Goal: Task Accomplishment & Management: Complete application form

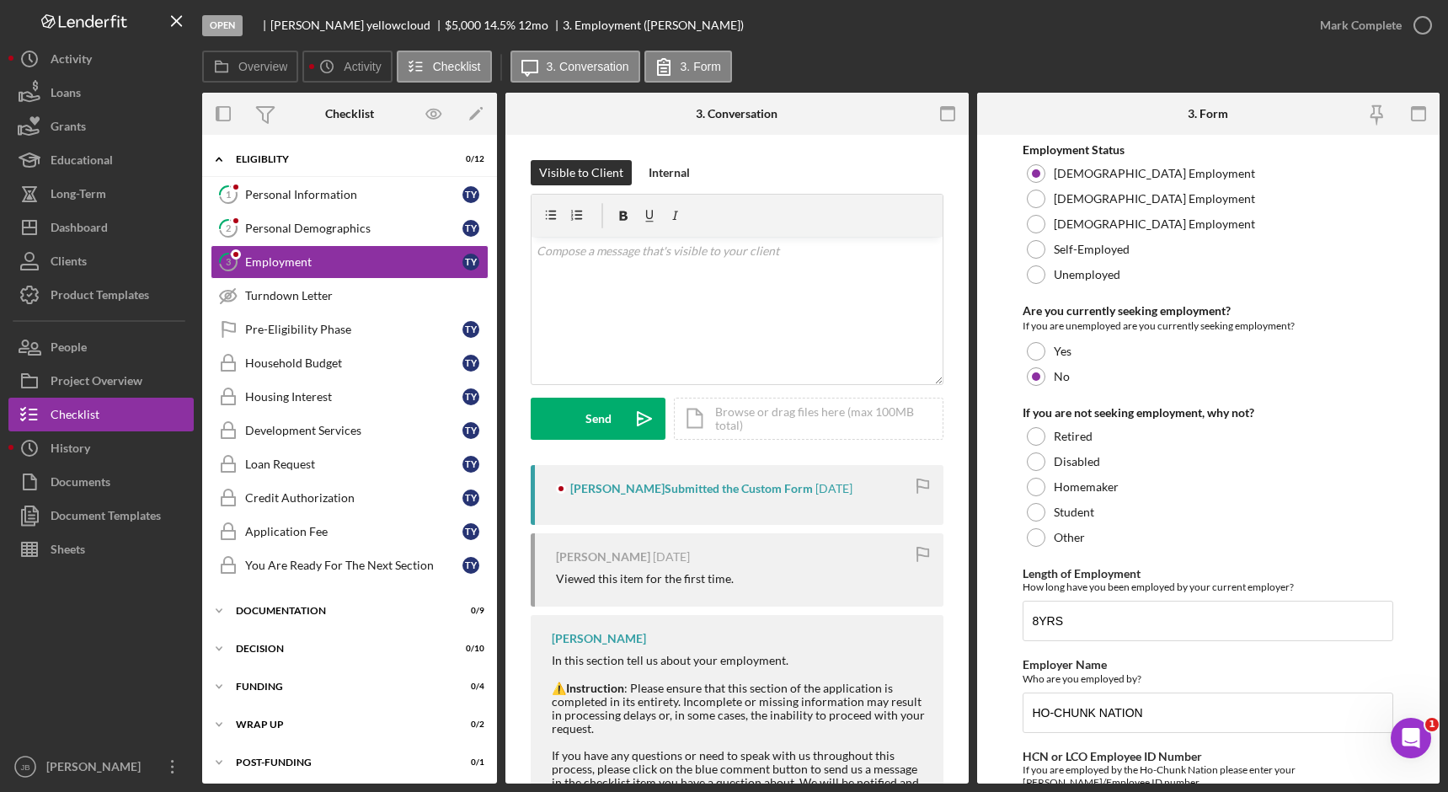
scroll to position [5, 0]
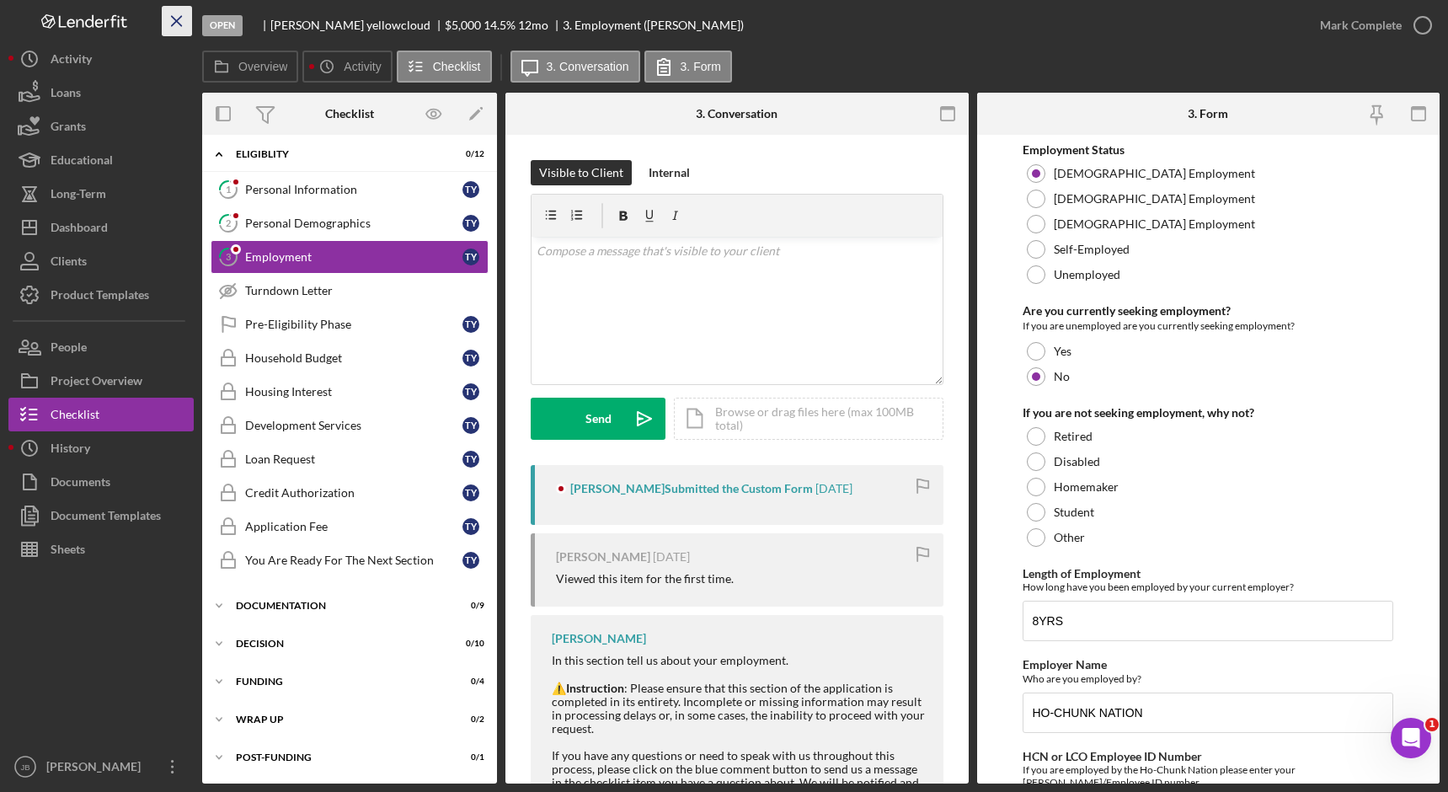
drag, startPoint x: 0, startPoint y: 0, endPoint x: 179, endPoint y: 20, distance: 179.7
click at [179, 20] on icon "Icon/Menu Close" at bounding box center [177, 22] width 38 height 38
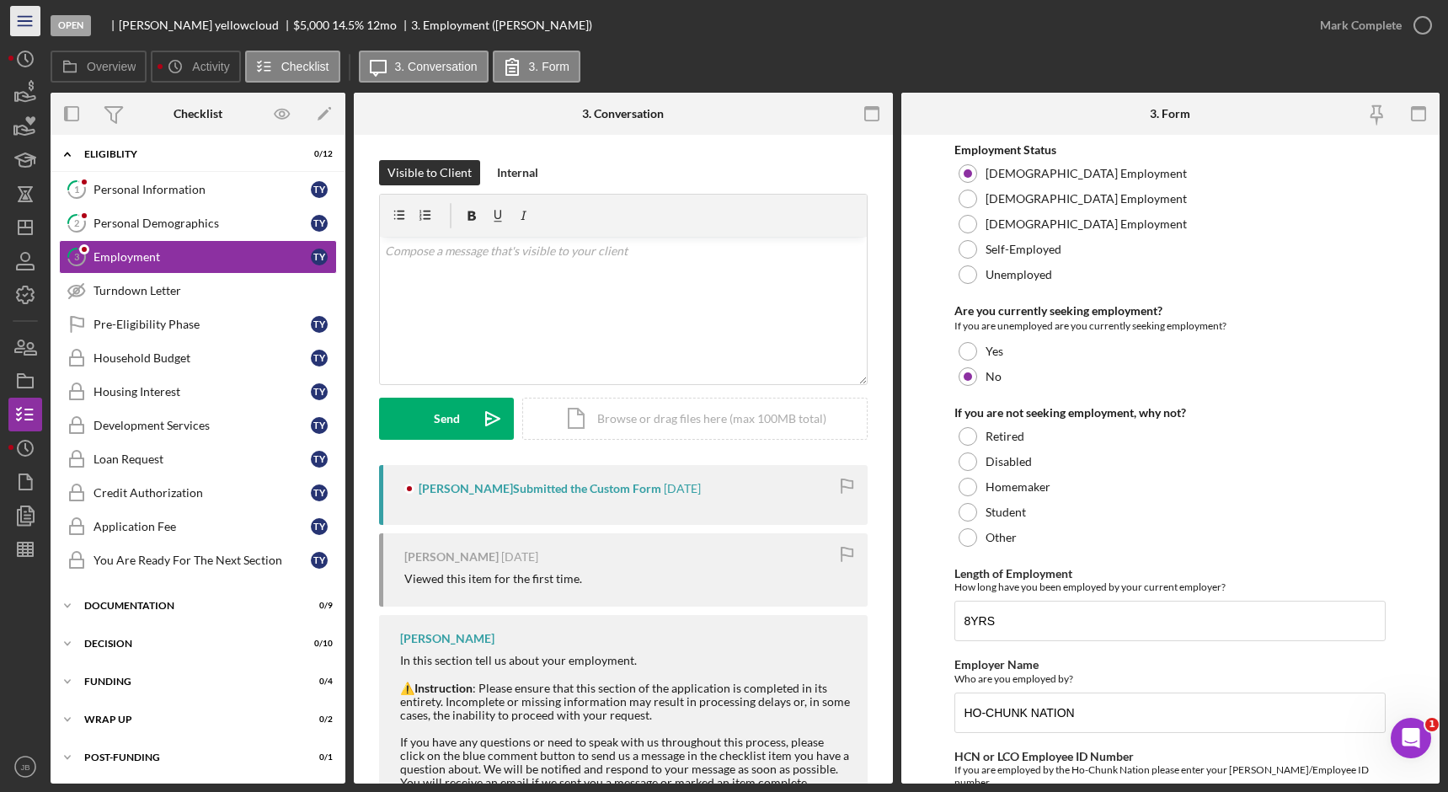
click at [30, 23] on icon "Icon/Menu" at bounding box center [26, 22] width 38 height 38
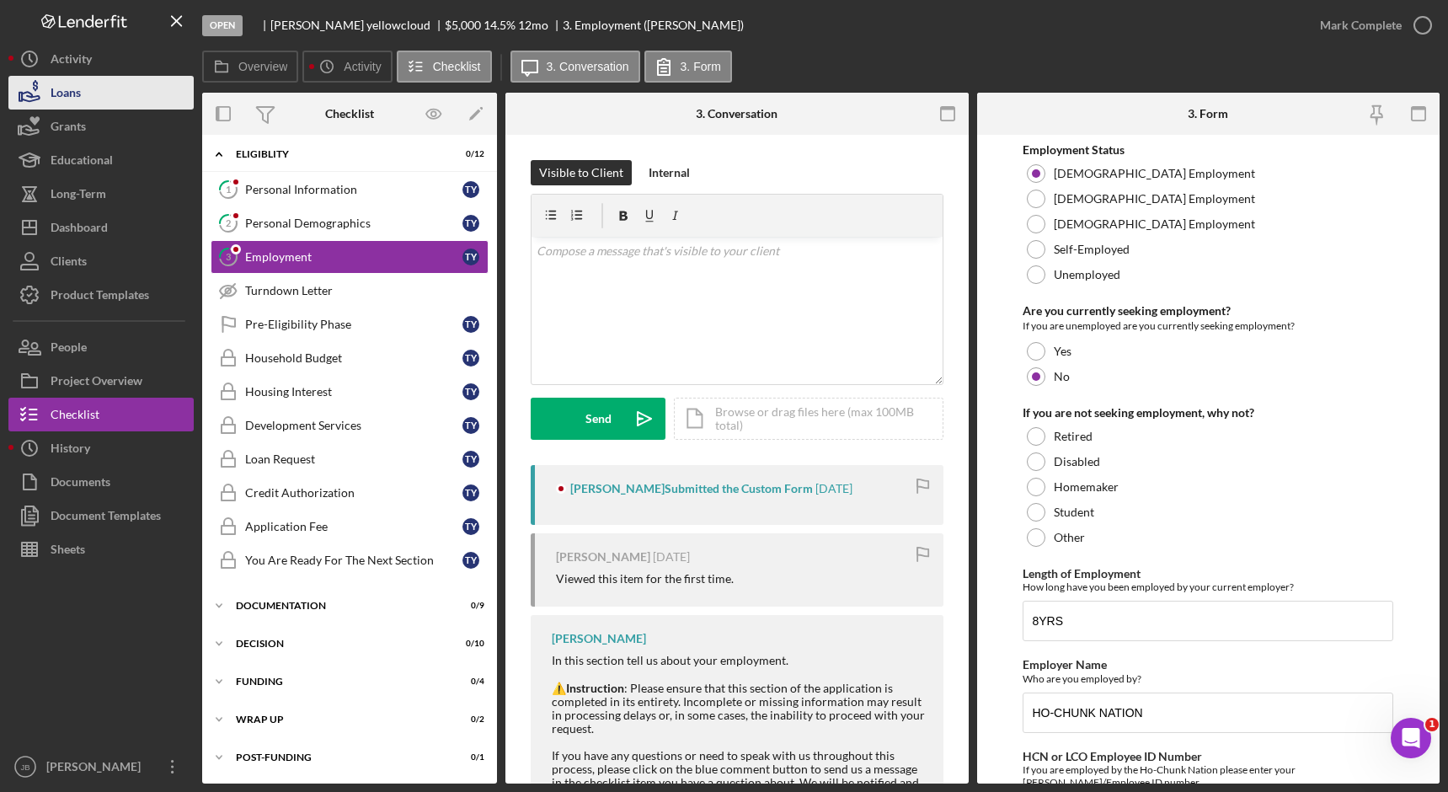
click at [72, 90] on div "Loans" at bounding box center [66, 95] width 30 height 38
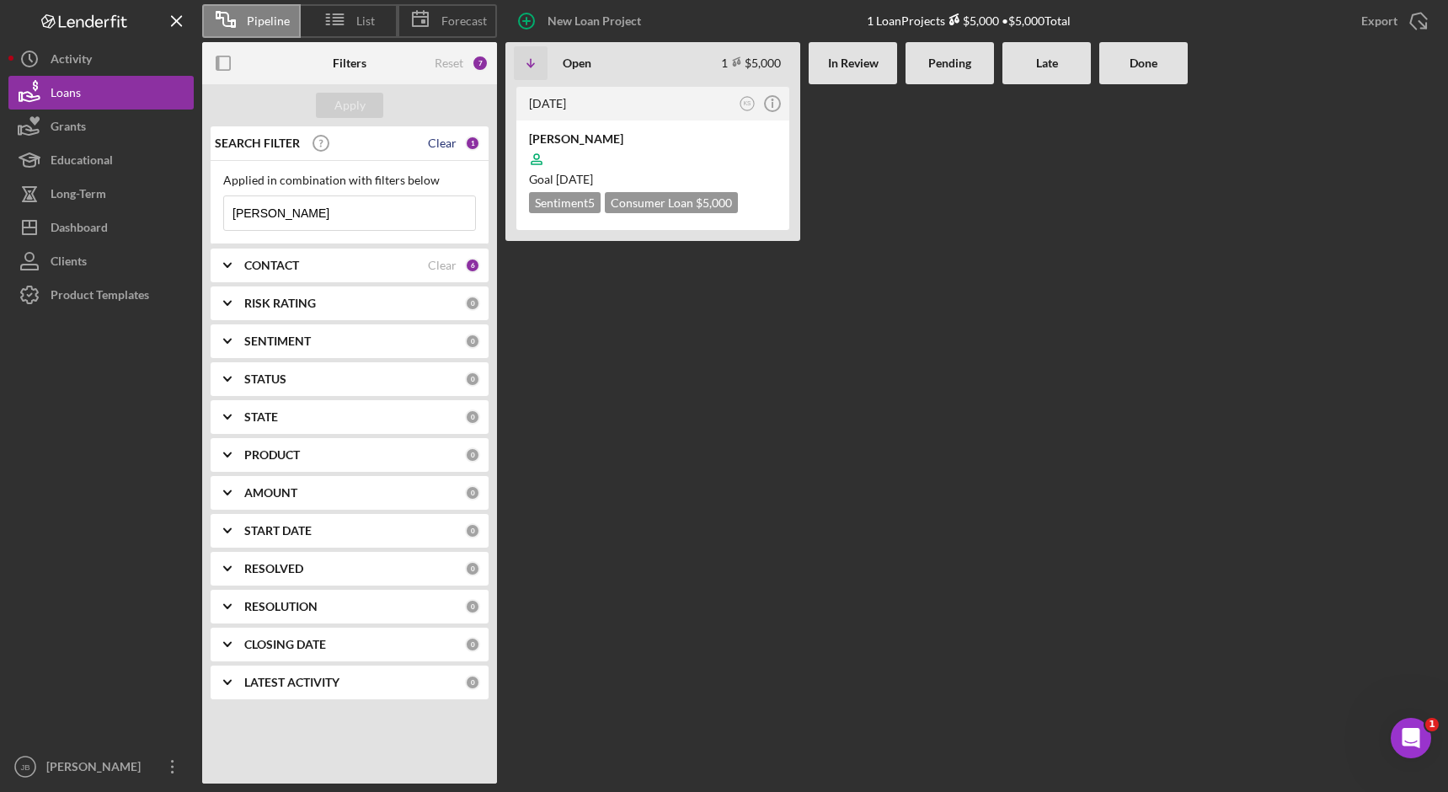
click at [437, 147] on div "Clear" at bounding box center [442, 142] width 29 height 13
click at [347, 104] on div "Apply" at bounding box center [349, 105] width 31 height 25
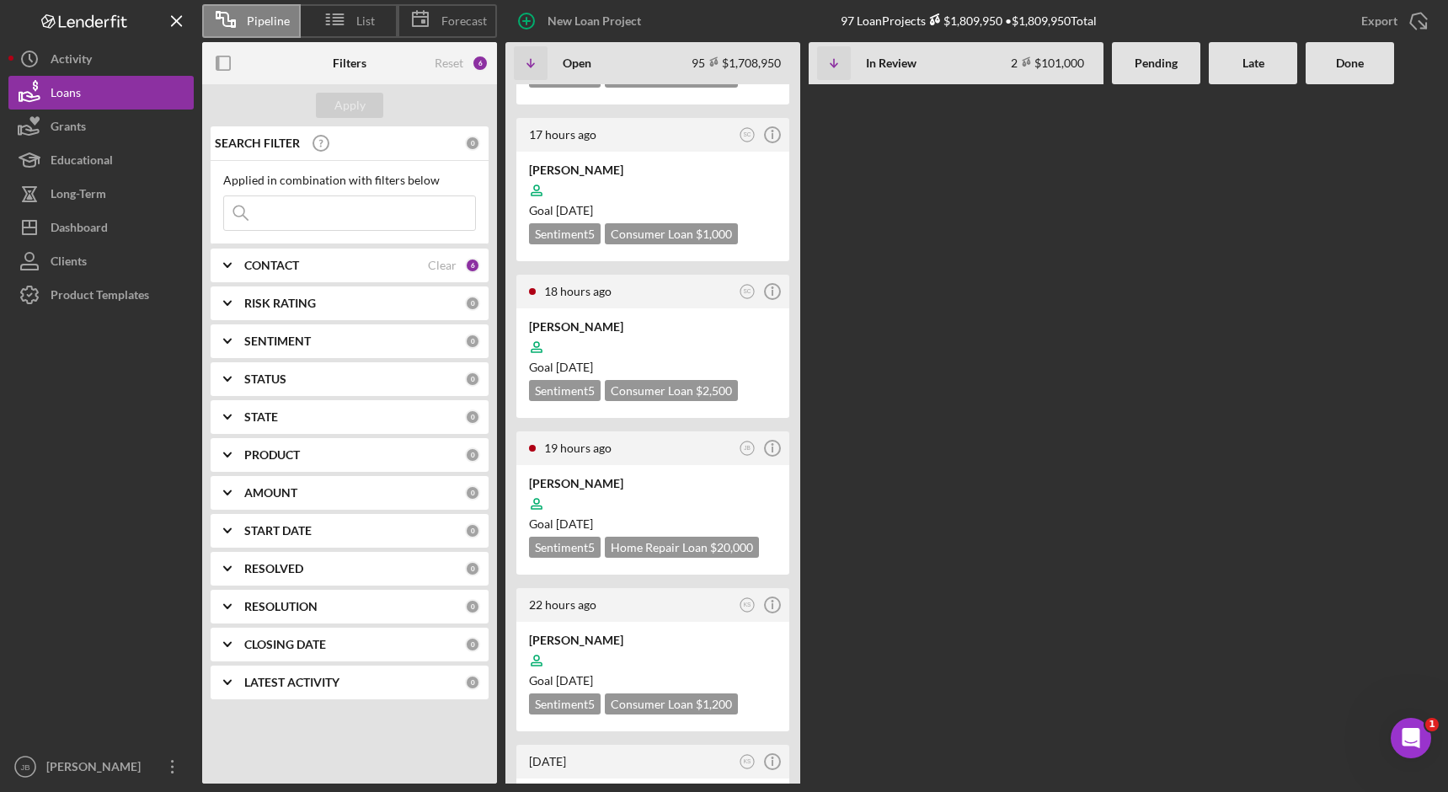
scroll to position [842, 0]
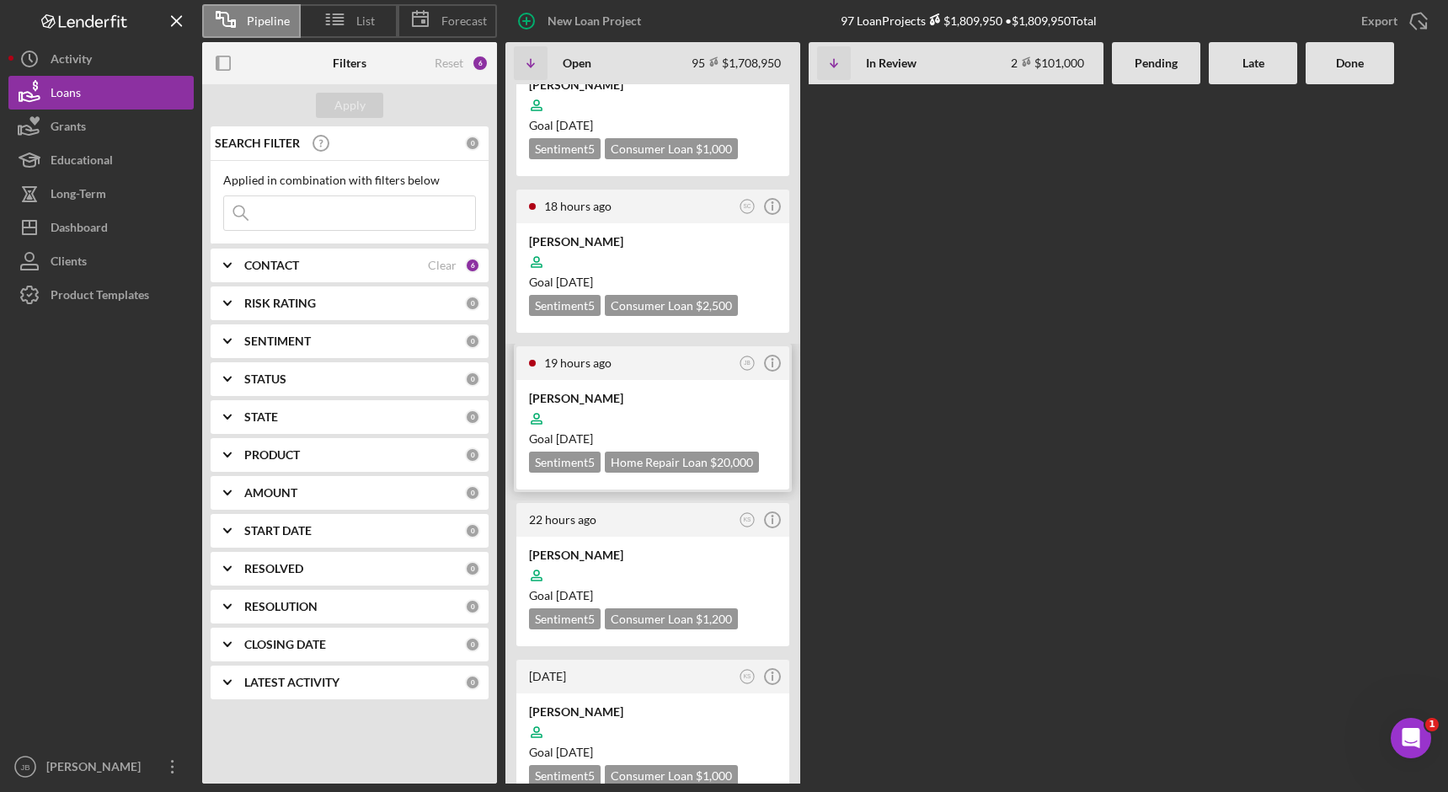
click at [608, 390] on div "[PERSON_NAME]" at bounding box center [653, 398] width 248 height 17
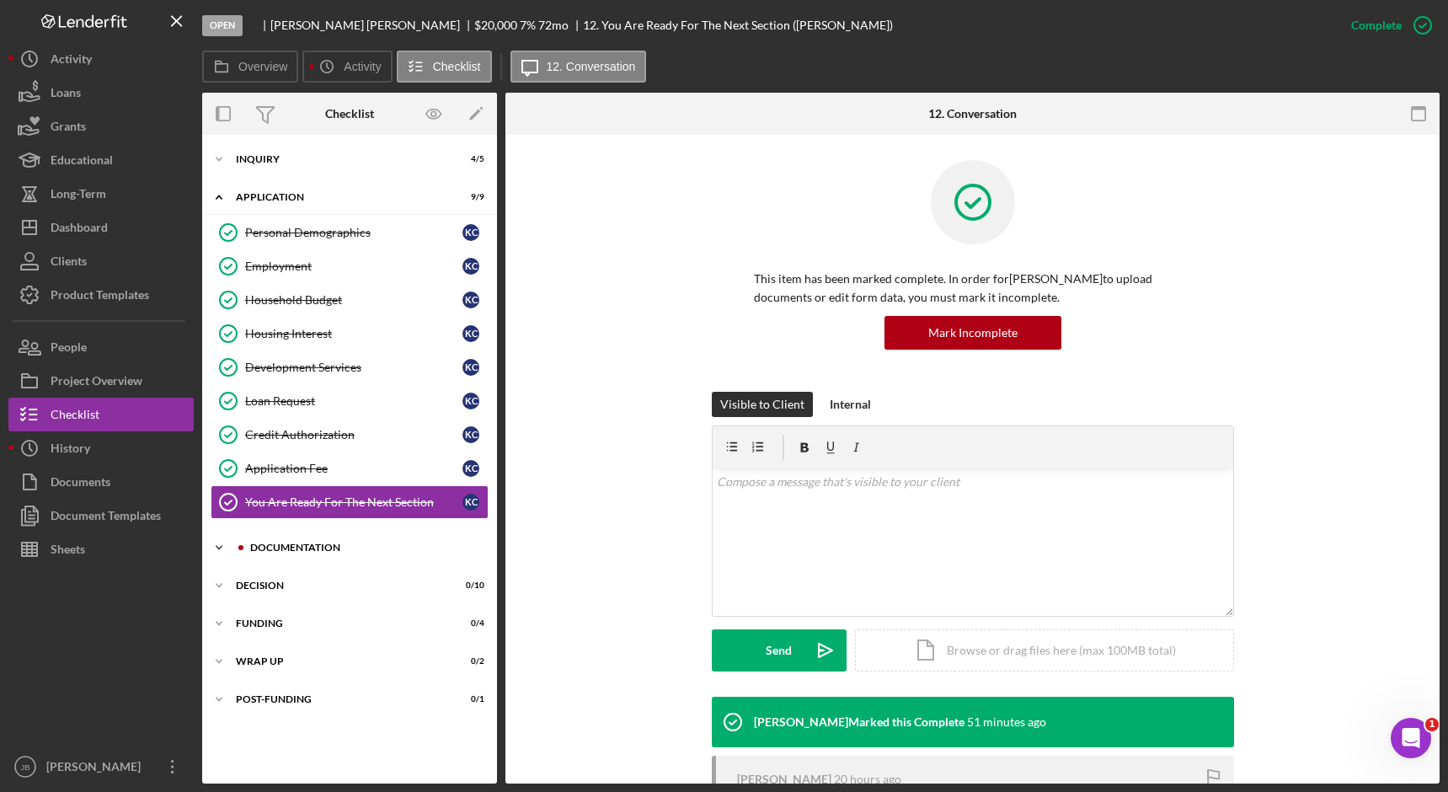
click at [396, 549] on div "Documentation" at bounding box center [363, 548] width 226 height 10
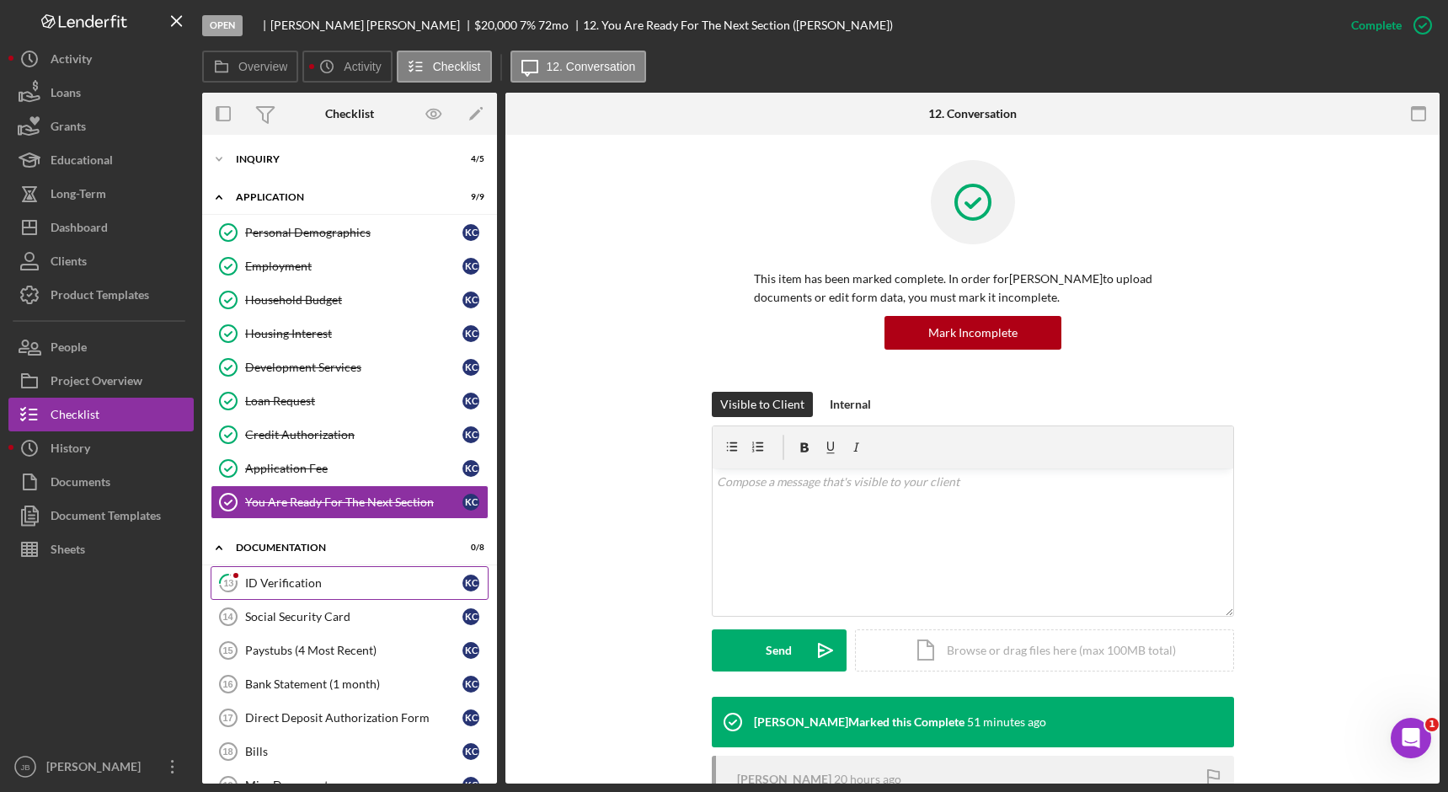
click at [386, 577] on div "ID Verification" at bounding box center [353, 582] width 217 height 13
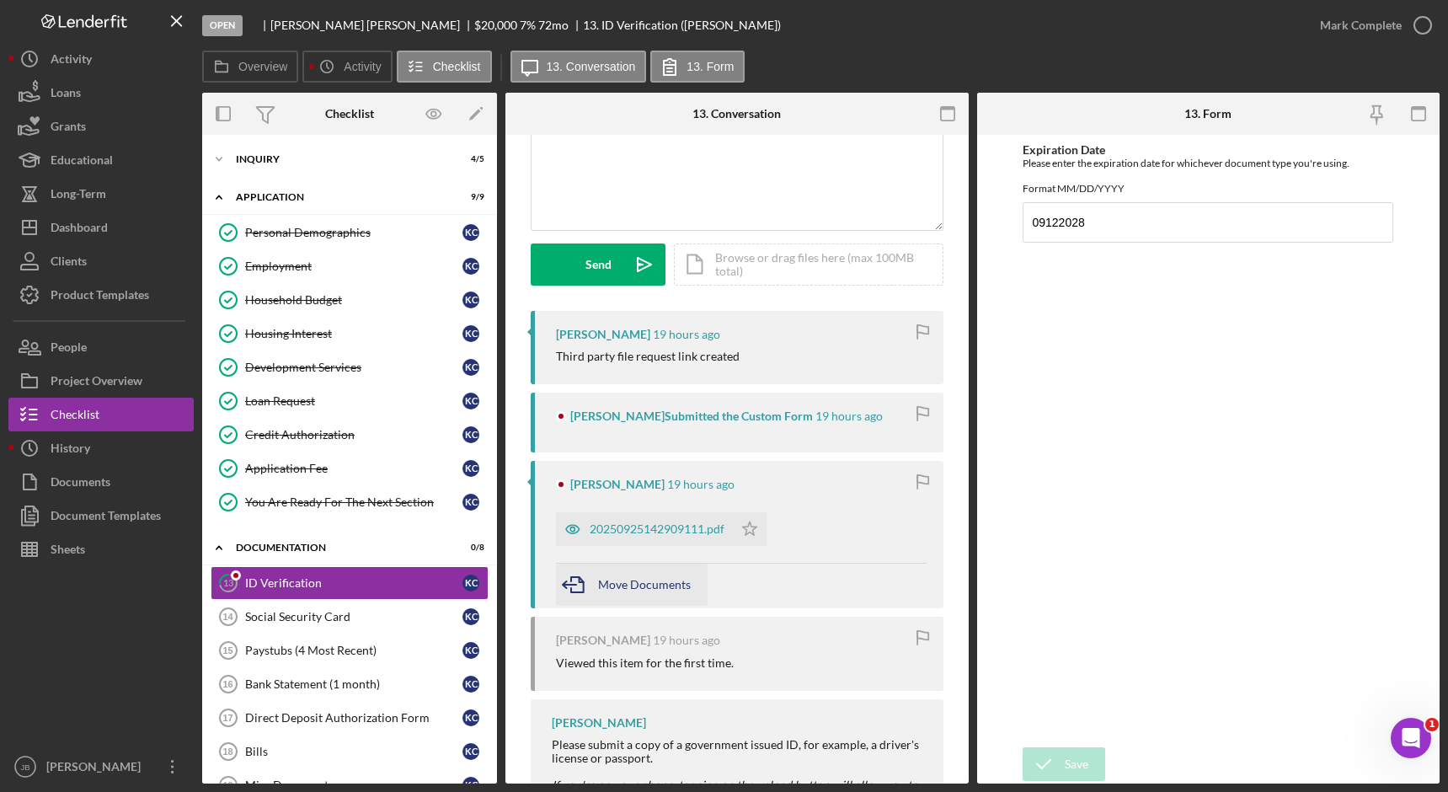
scroll to position [168, 0]
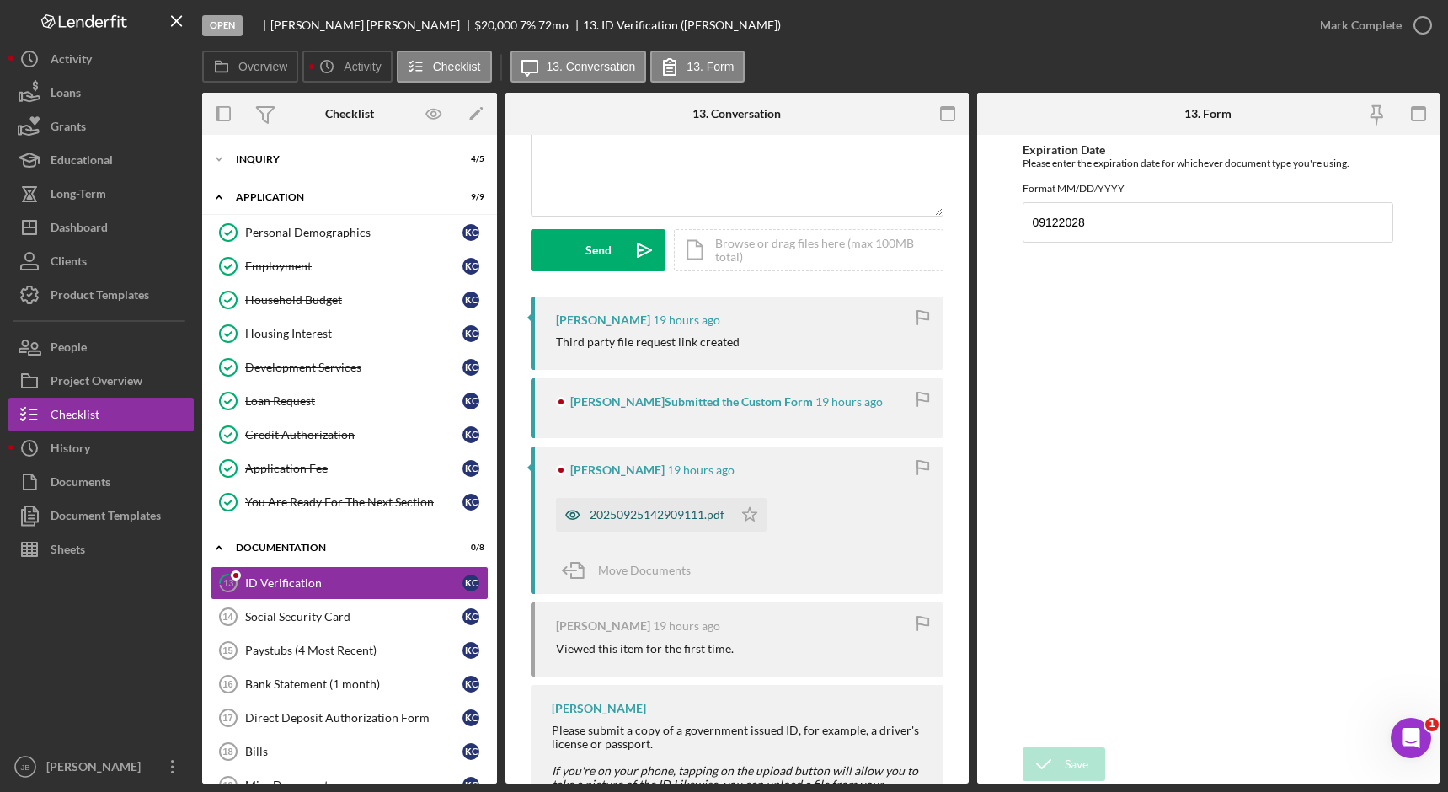
click at [691, 522] on div "20250925142909111.pdf" at bounding box center [657, 514] width 135 height 13
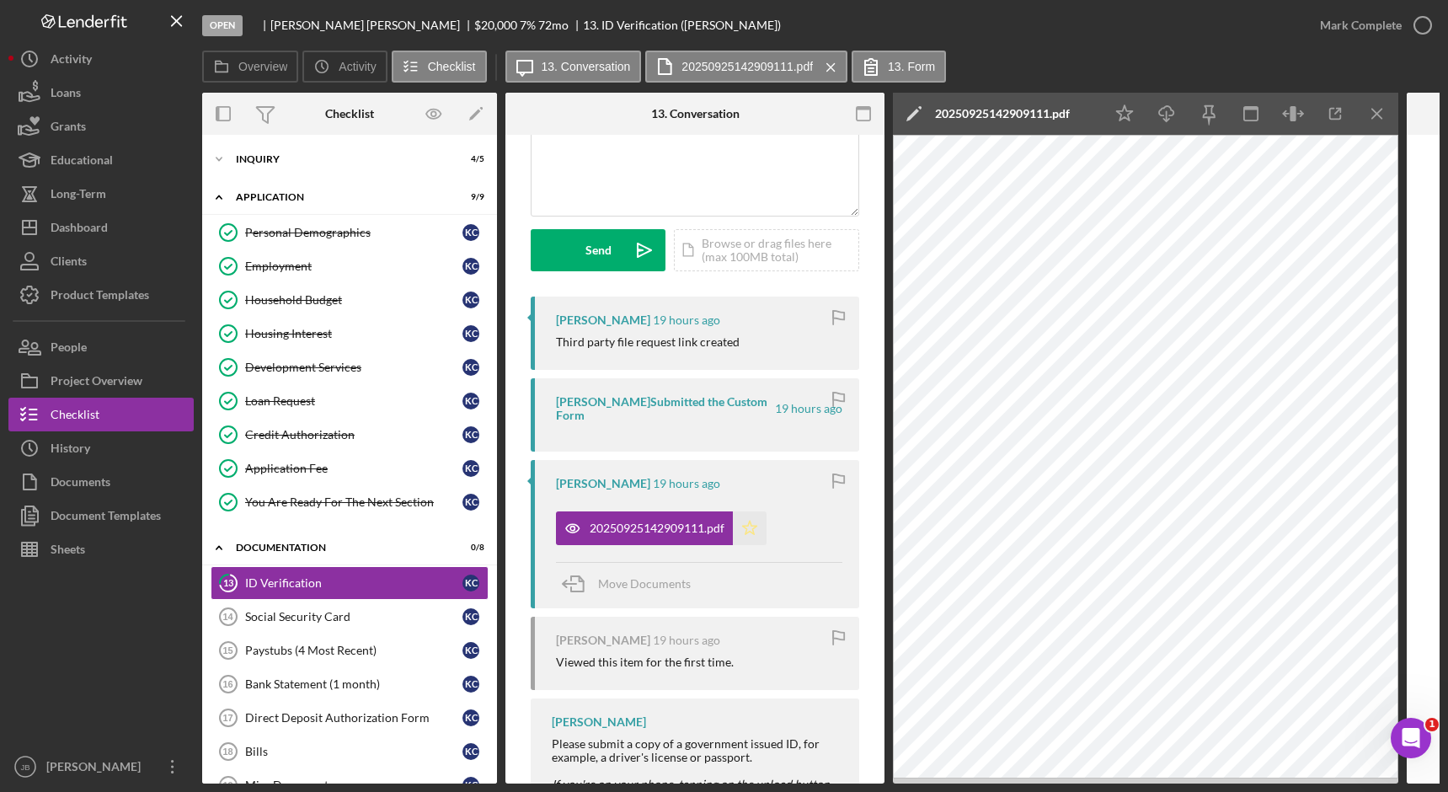
click at [753, 530] on polygon "button" at bounding box center [750, 528] width 14 height 13
click at [1072, 110] on div "Icon/Edit 20250925142909111.pdf" at bounding box center [998, 114] width 211 height 42
click at [1069, 112] on div "20250925142909111.pdf" at bounding box center [1002, 113] width 135 height 13
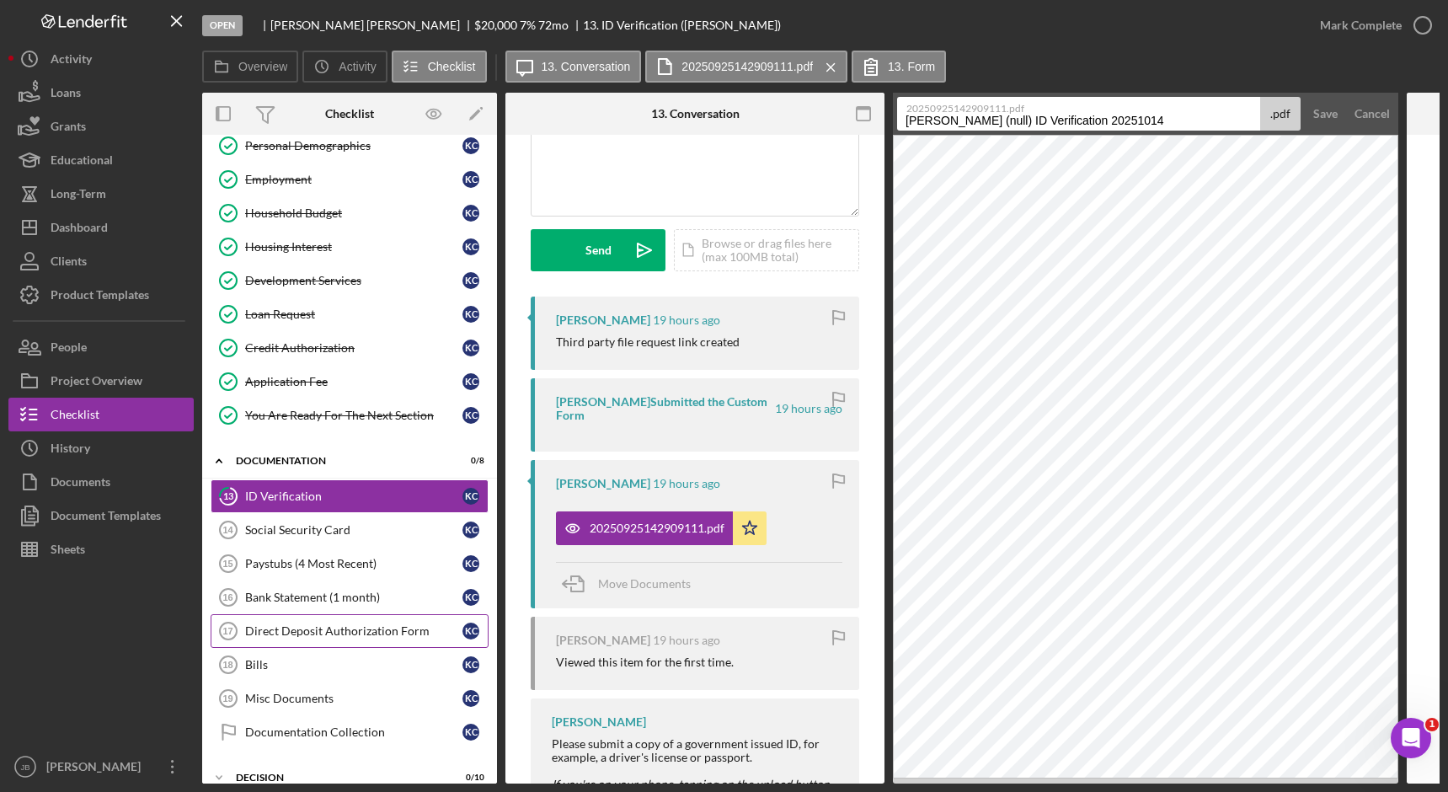
scroll to position [57, 0]
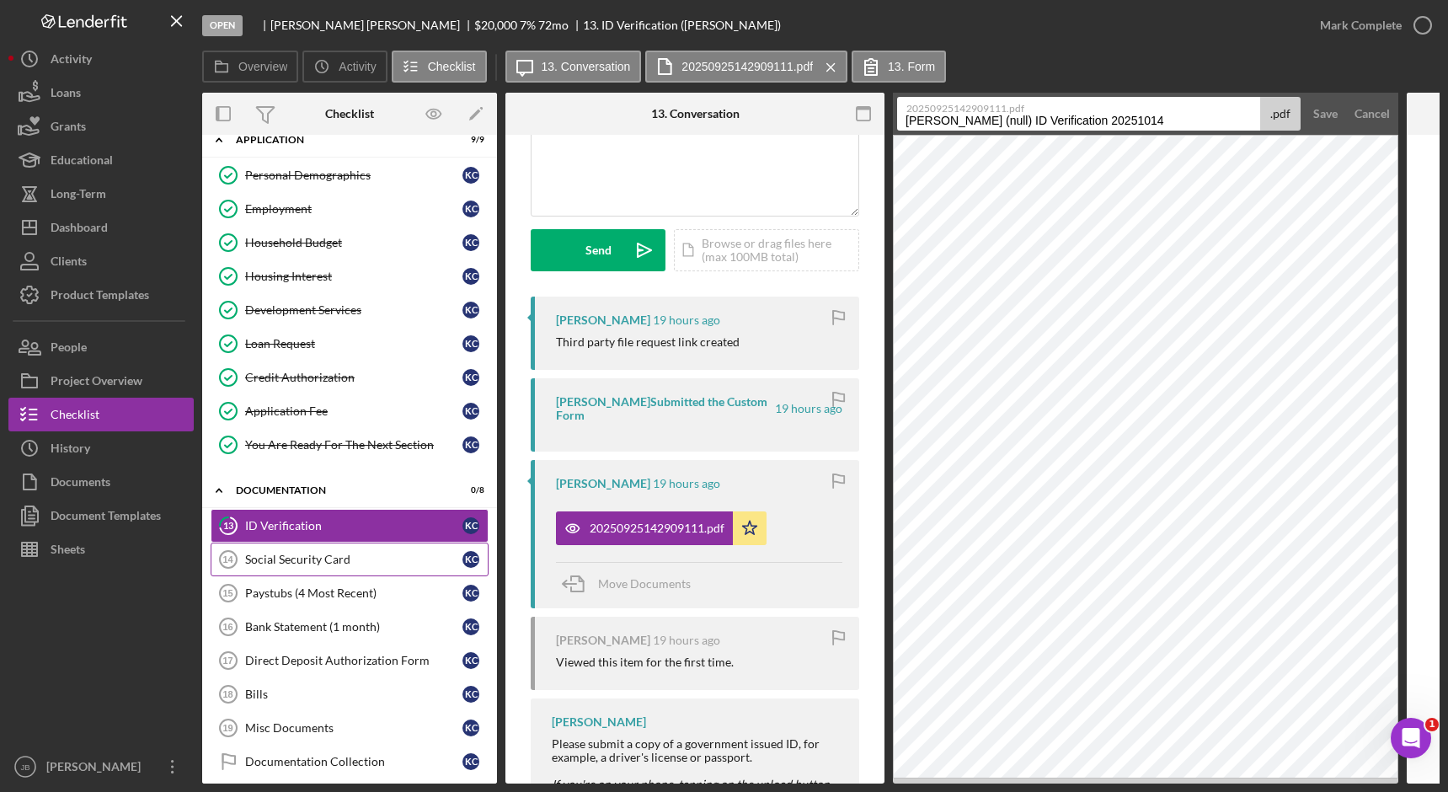
click at [393, 570] on link "Social Security Card 14 Social Security Card K C" at bounding box center [350, 560] width 278 height 34
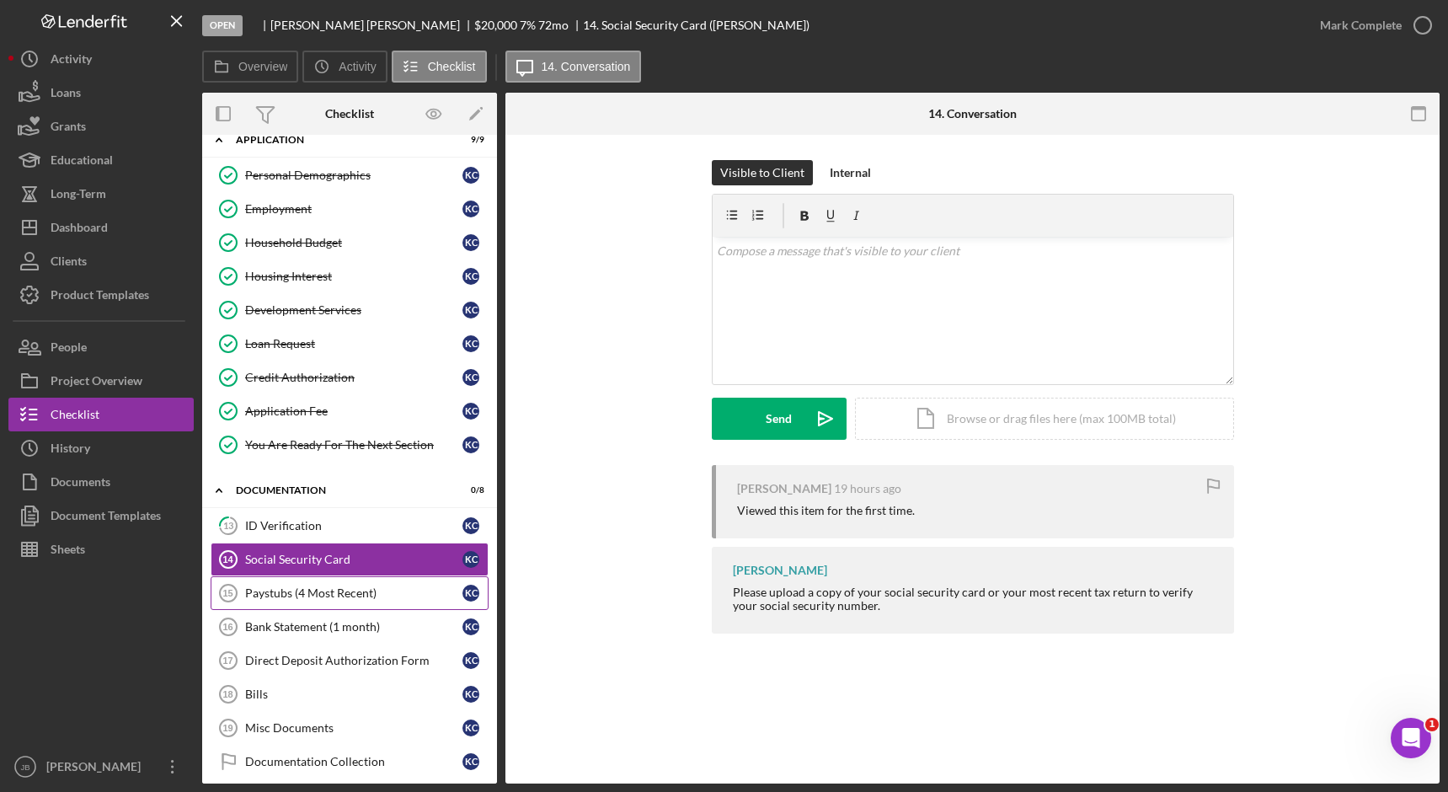
click at [368, 591] on div "Paystubs (4 Most Recent)" at bounding box center [353, 592] width 217 height 13
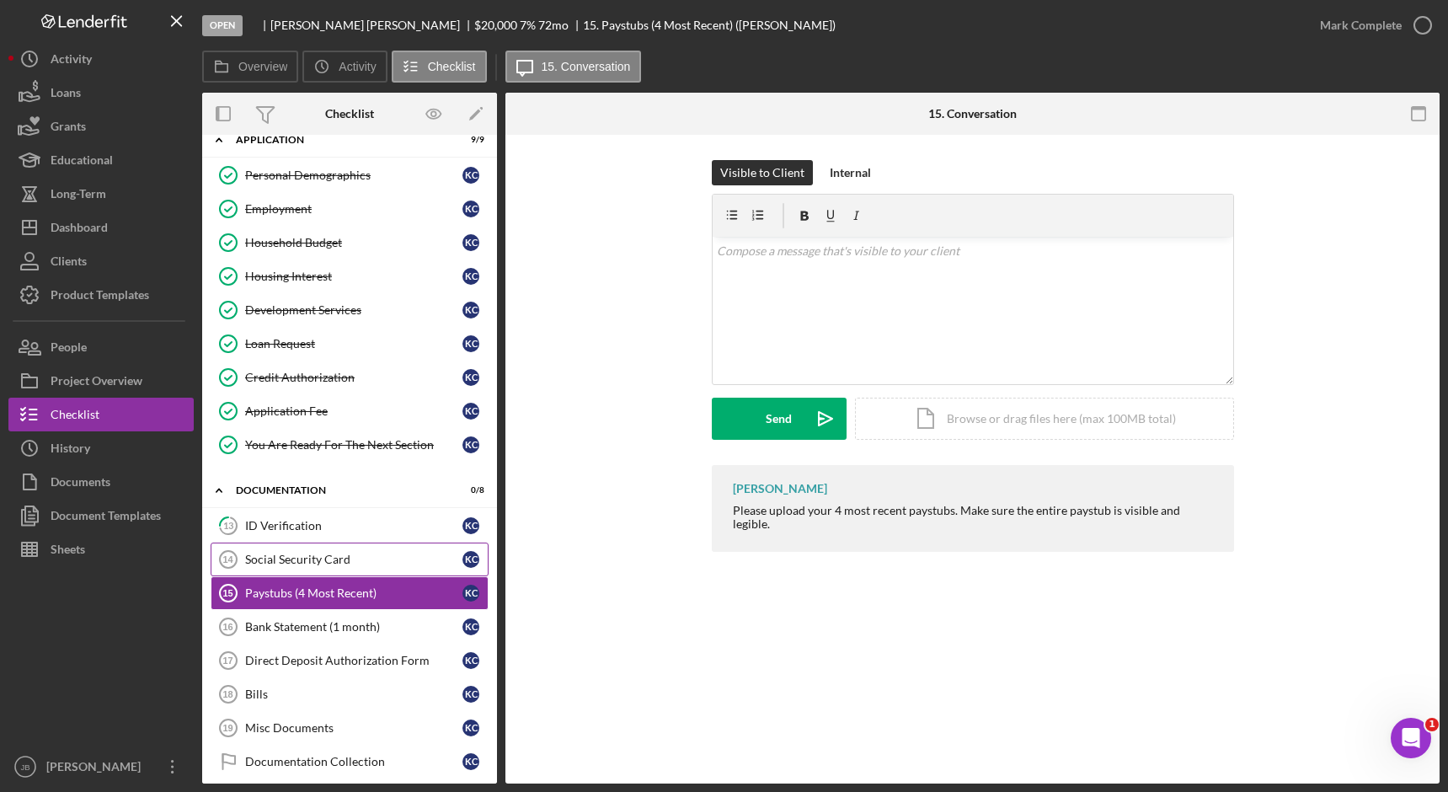
click at [358, 559] on div "Social Security Card" at bounding box center [353, 559] width 217 height 13
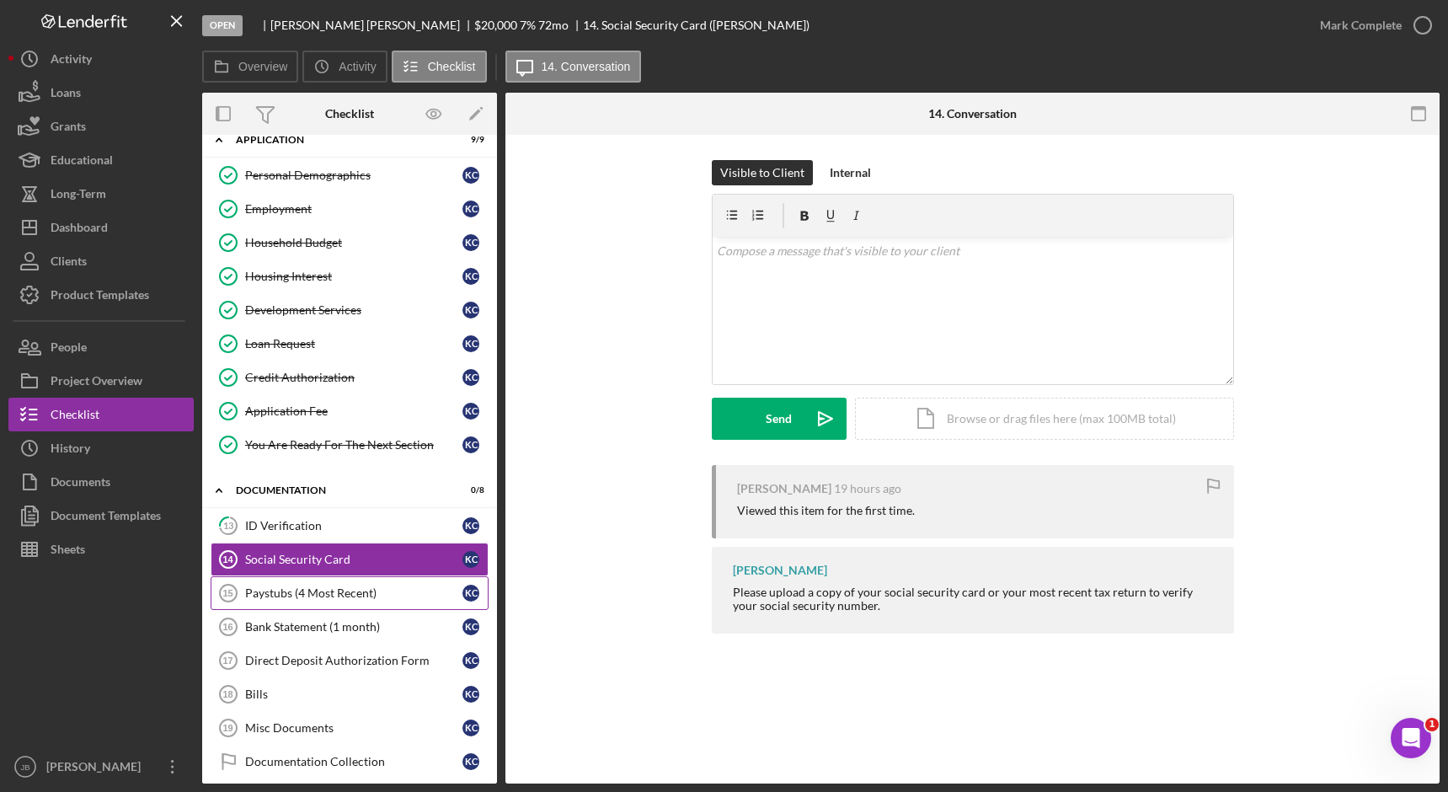
click at [370, 591] on div "Paystubs (4 Most Recent)" at bounding box center [353, 592] width 217 height 13
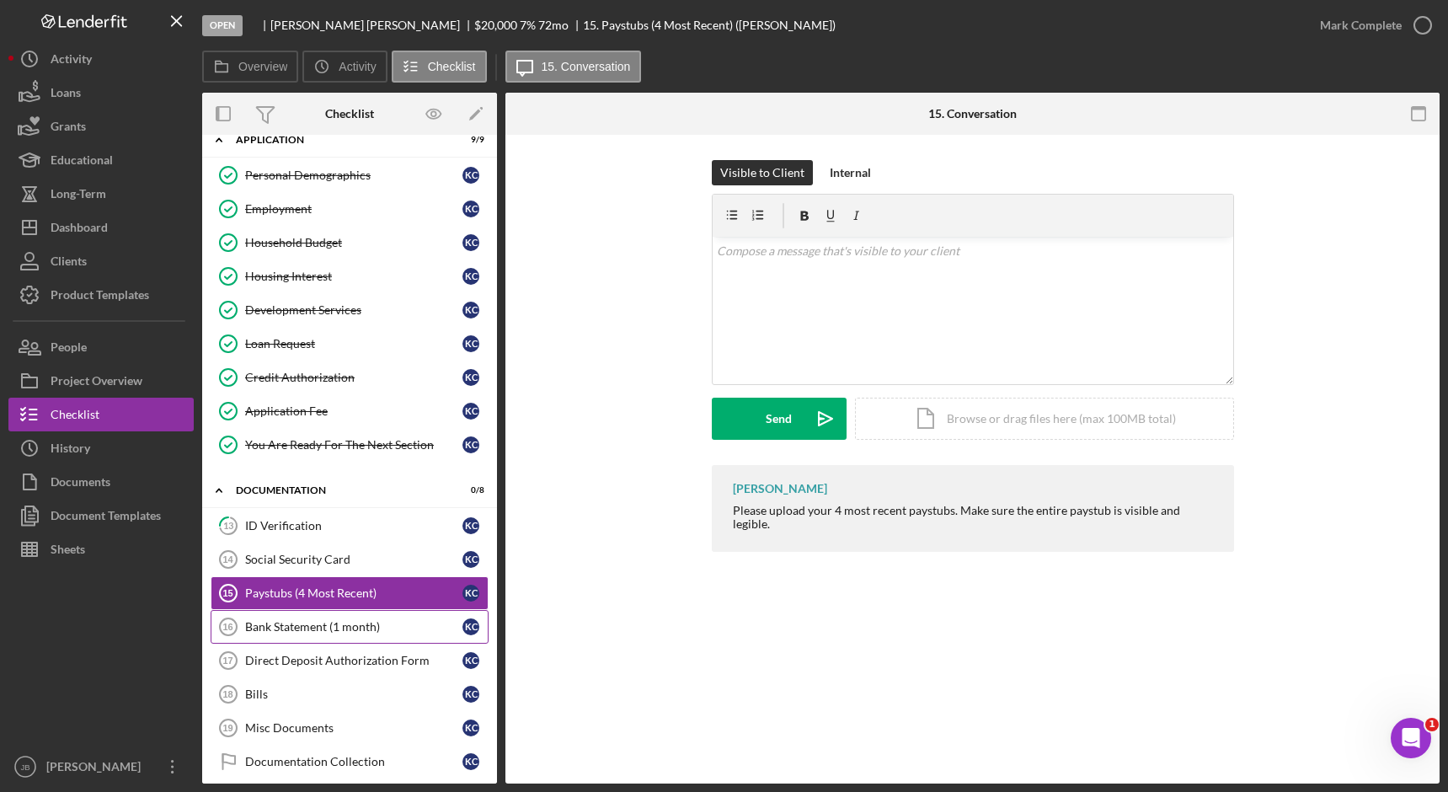
click at [374, 635] on link "Bank Statement (1 month) 16 Bank Statement (1 month) K C" at bounding box center [350, 627] width 278 height 34
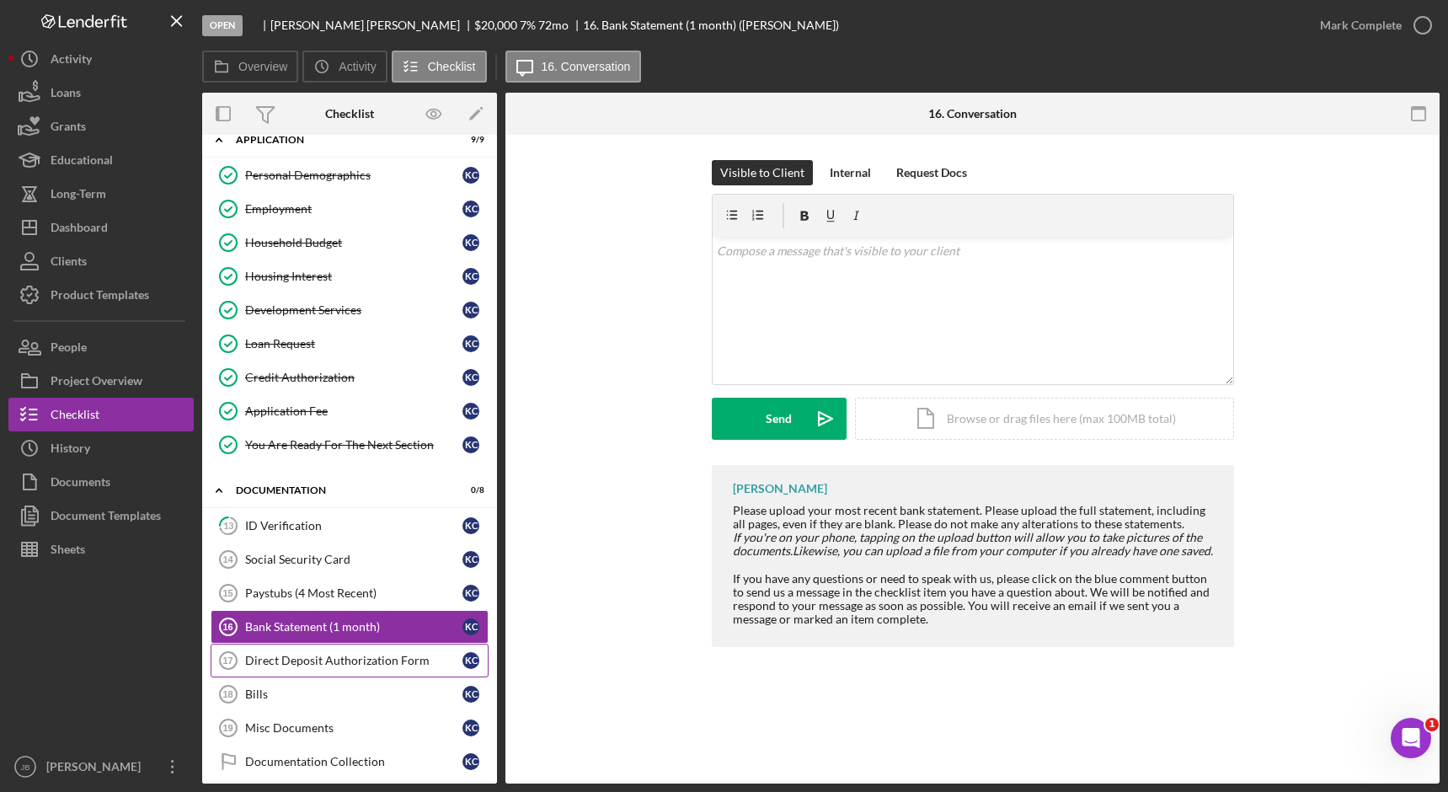
click at [377, 673] on link "Direct Deposit Authorization Form 17 Direct Deposit Authorization Form K C" at bounding box center [350, 661] width 278 height 34
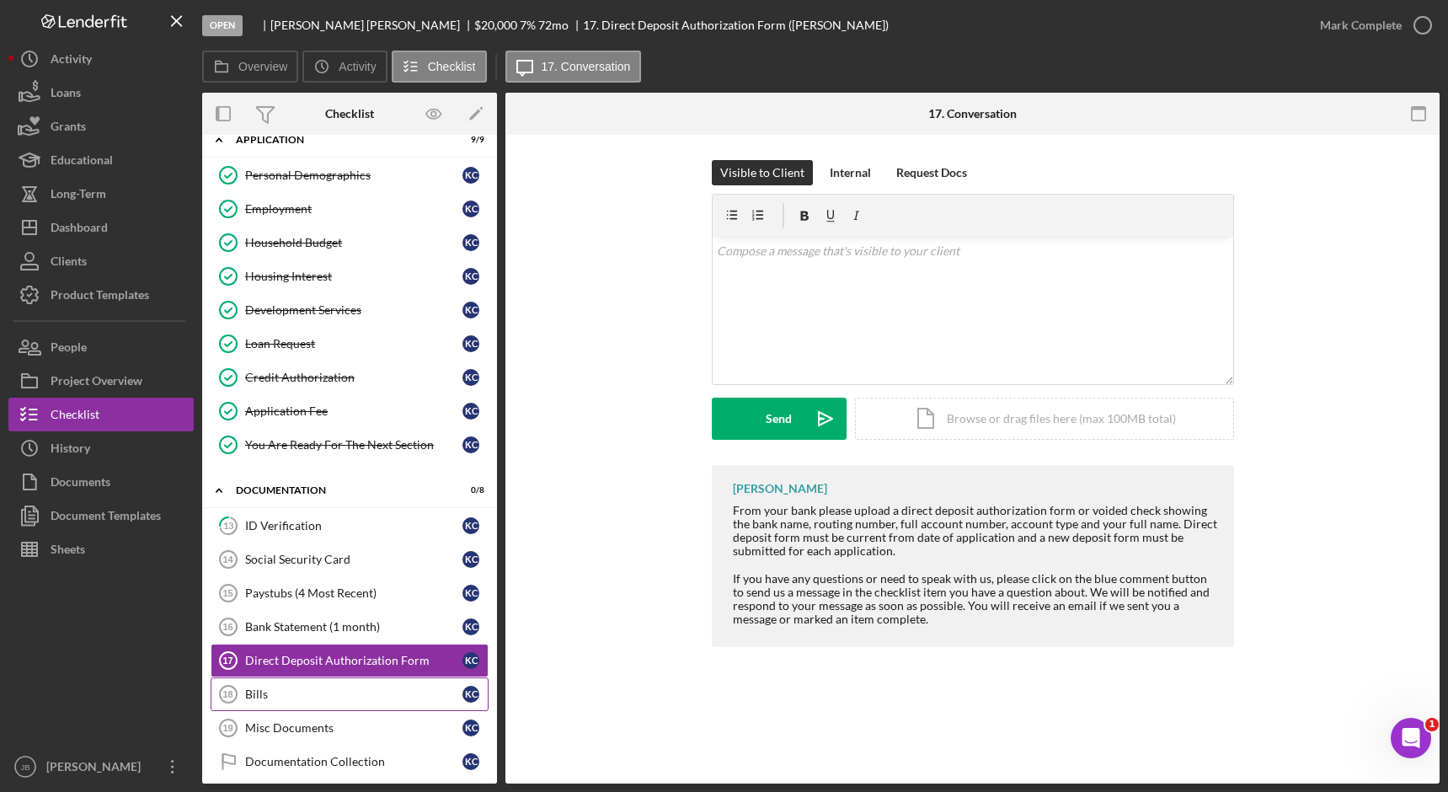
click at [377, 695] on div "Bills" at bounding box center [353, 693] width 217 height 13
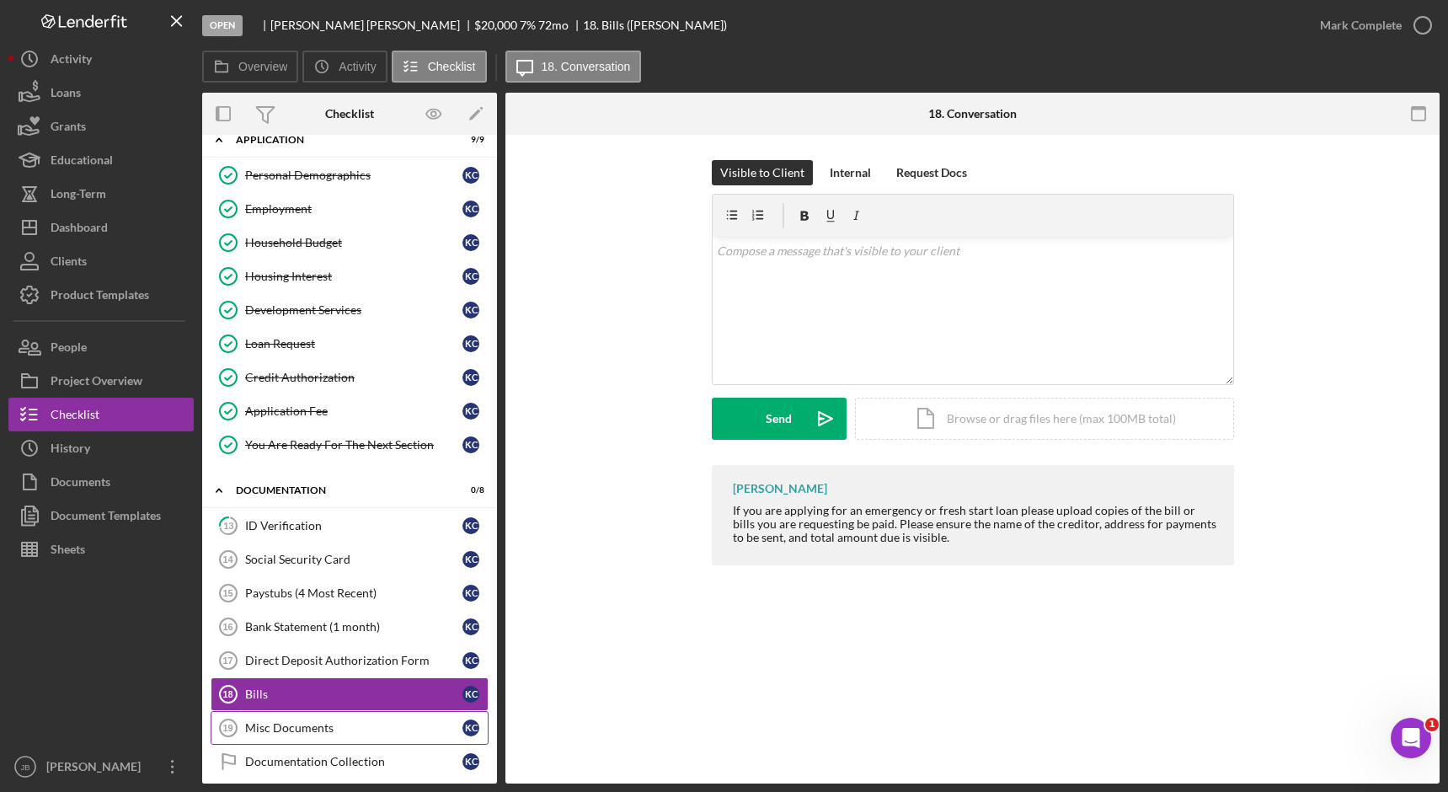
click at [377, 719] on link "Misc Documents 19 Misc Documents K C" at bounding box center [350, 728] width 278 height 34
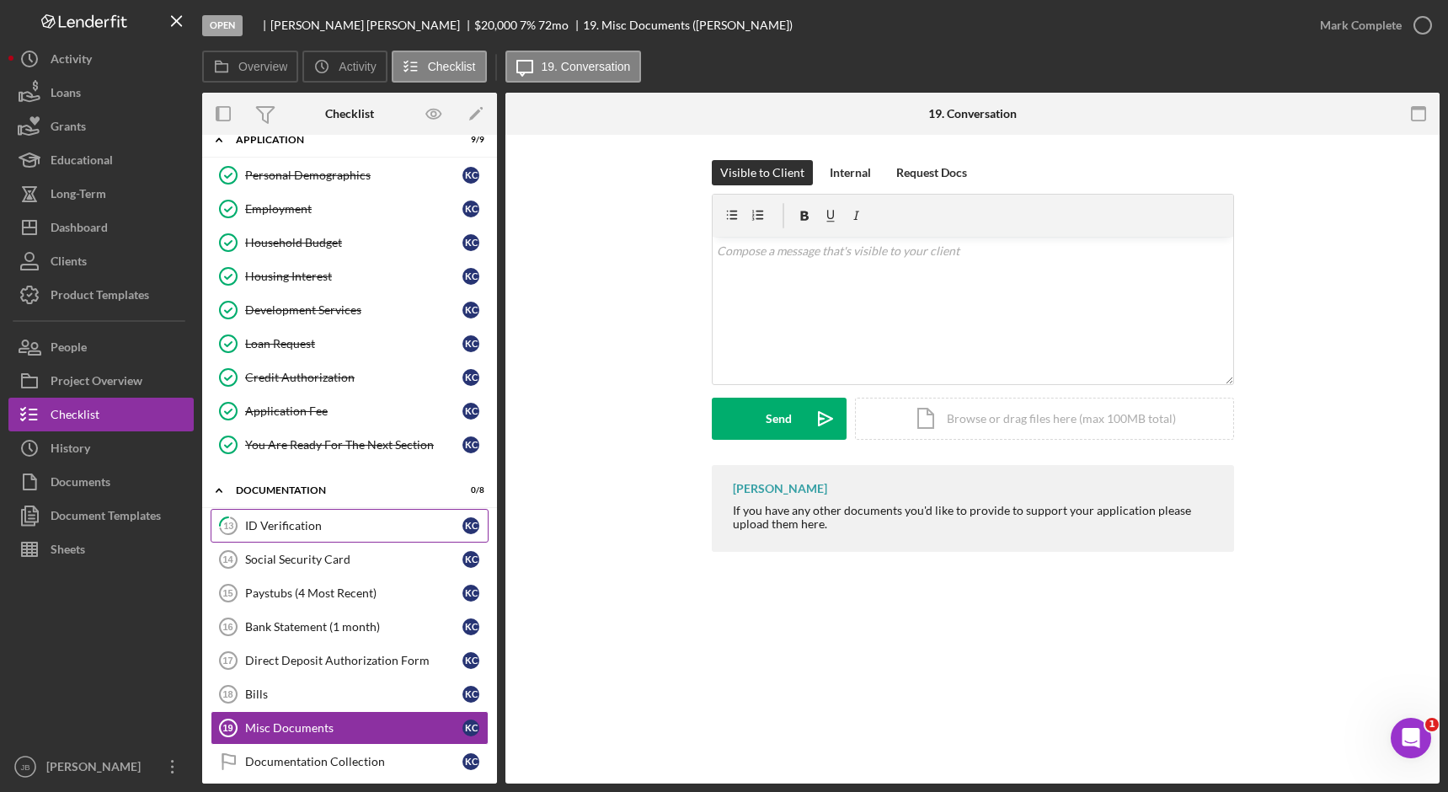
click at [390, 529] on div "ID Verification" at bounding box center [353, 525] width 217 height 13
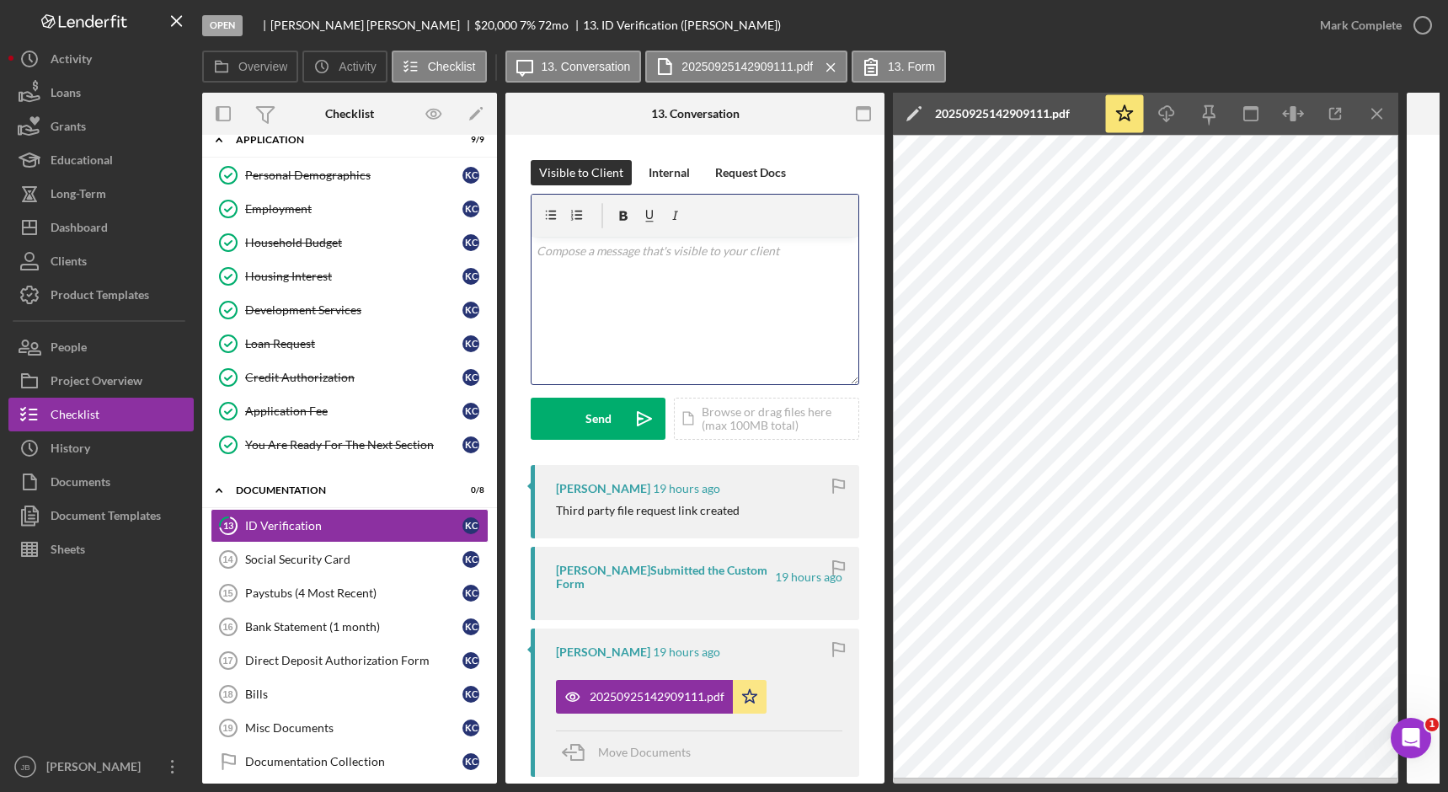
click at [586, 296] on div "v Color teal Color pink Remove color Add row above Add row below Add column bef…" at bounding box center [695, 310] width 327 height 147
click at [762, 265] on div "v Color teal Color pink Remove color Add row above Add row below Add column bef…" at bounding box center [695, 310] width 327 height 147
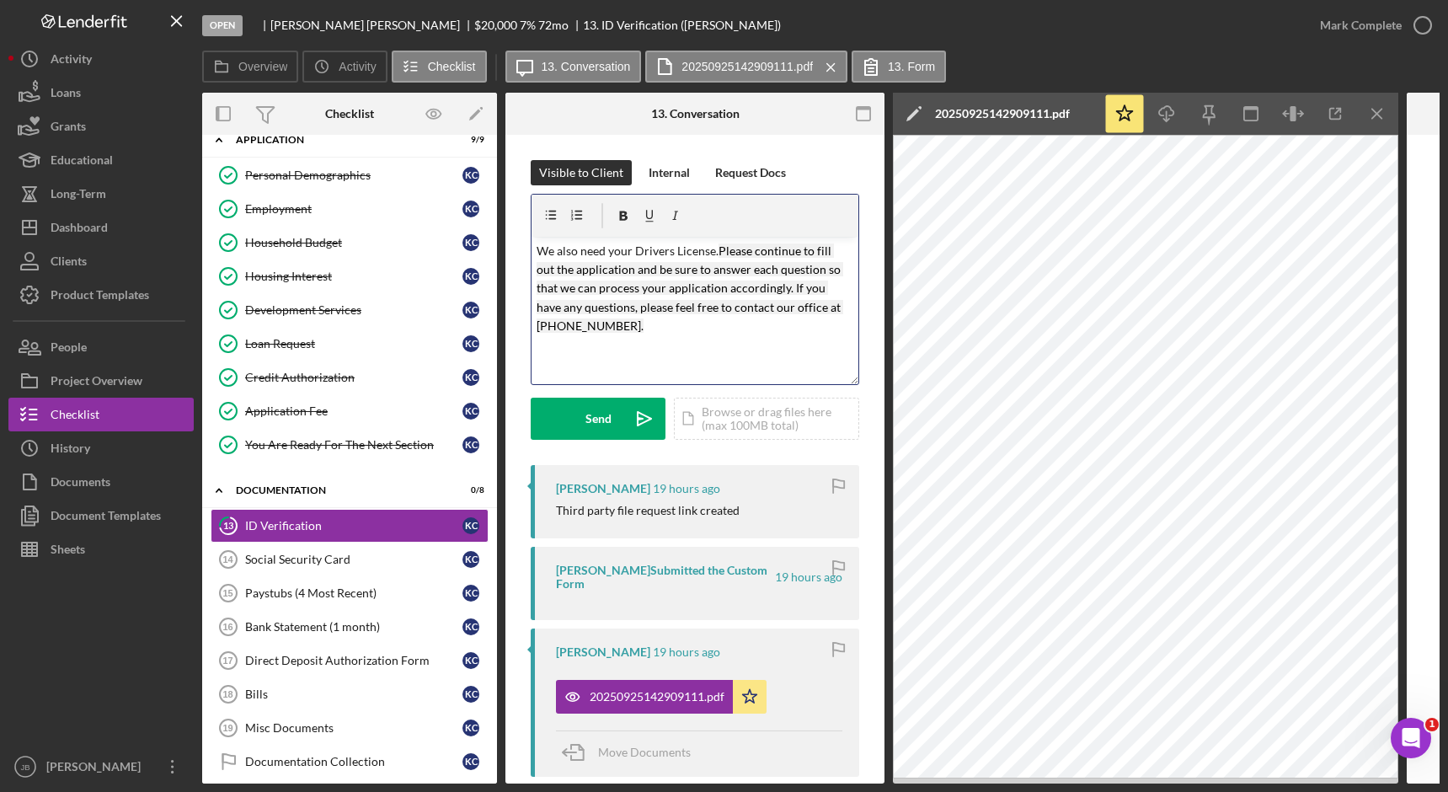
click at [650, 334] on p "We also need your Drivers License. Please continue to fill out the application …" at bounding box center [696, 289] width 318 height 94
click at [727, 274] on mark "Please continue to fill out the application and be sure to answer each question…" at bounding box center [690, 288] width 307 height 90
click at [643, 329] on p "We also need your Drivers License. Please continue to fill out the application …" at bounding box center [696, 289] width 318 height 94
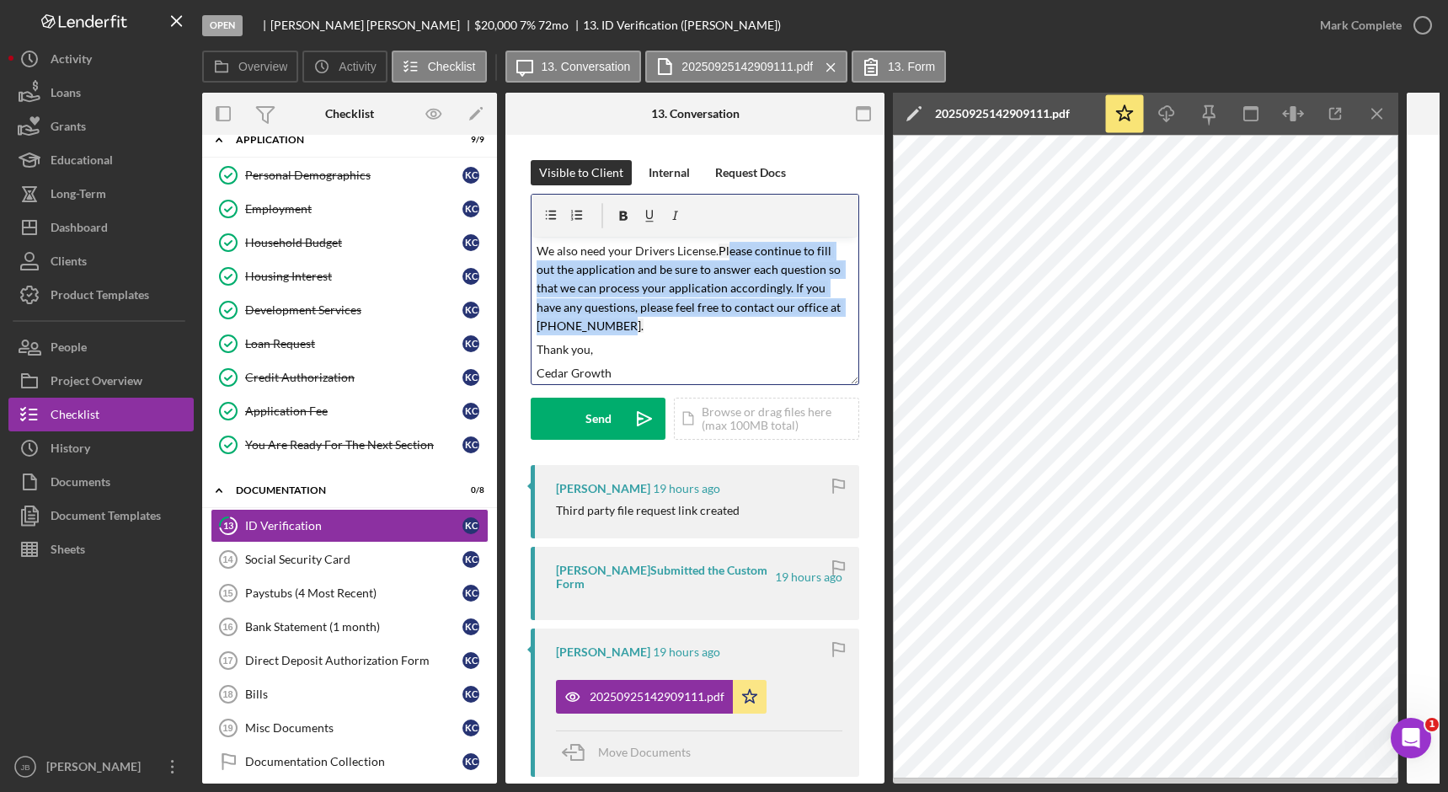
drag, startPoint x: 642, startPoint y: 329, endPoint x: 730, endPoint y: 247, distance: 120.4
click at [730, 247] on p "We also need your Drivers License. Please continue to fill out the application …" at bounding box center [696, 289] width 318 height 94
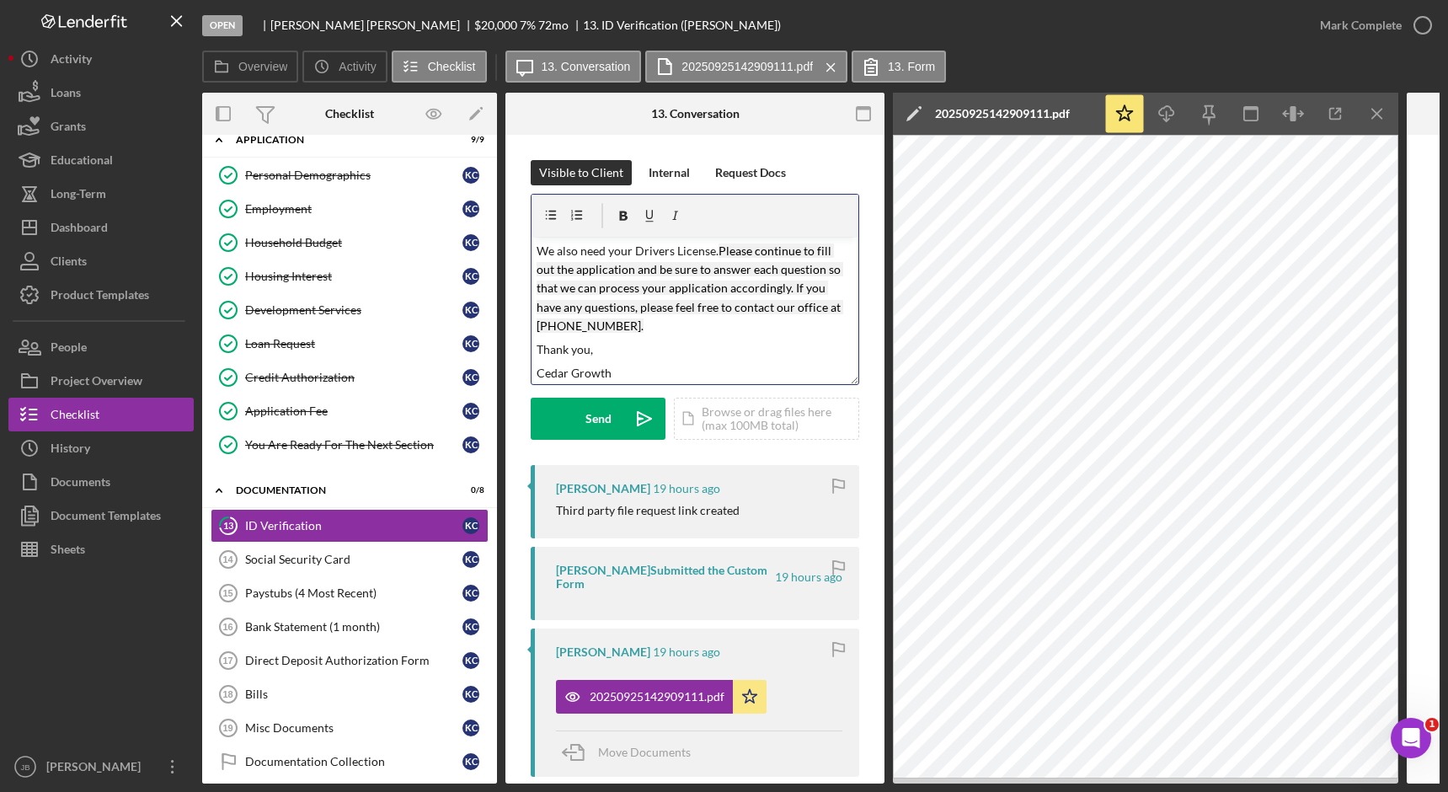
click at [725, 246] on mark "Please continue to fill out the application and be sure to answer each question…" at bounding box center [690, 288] width 307 height 90
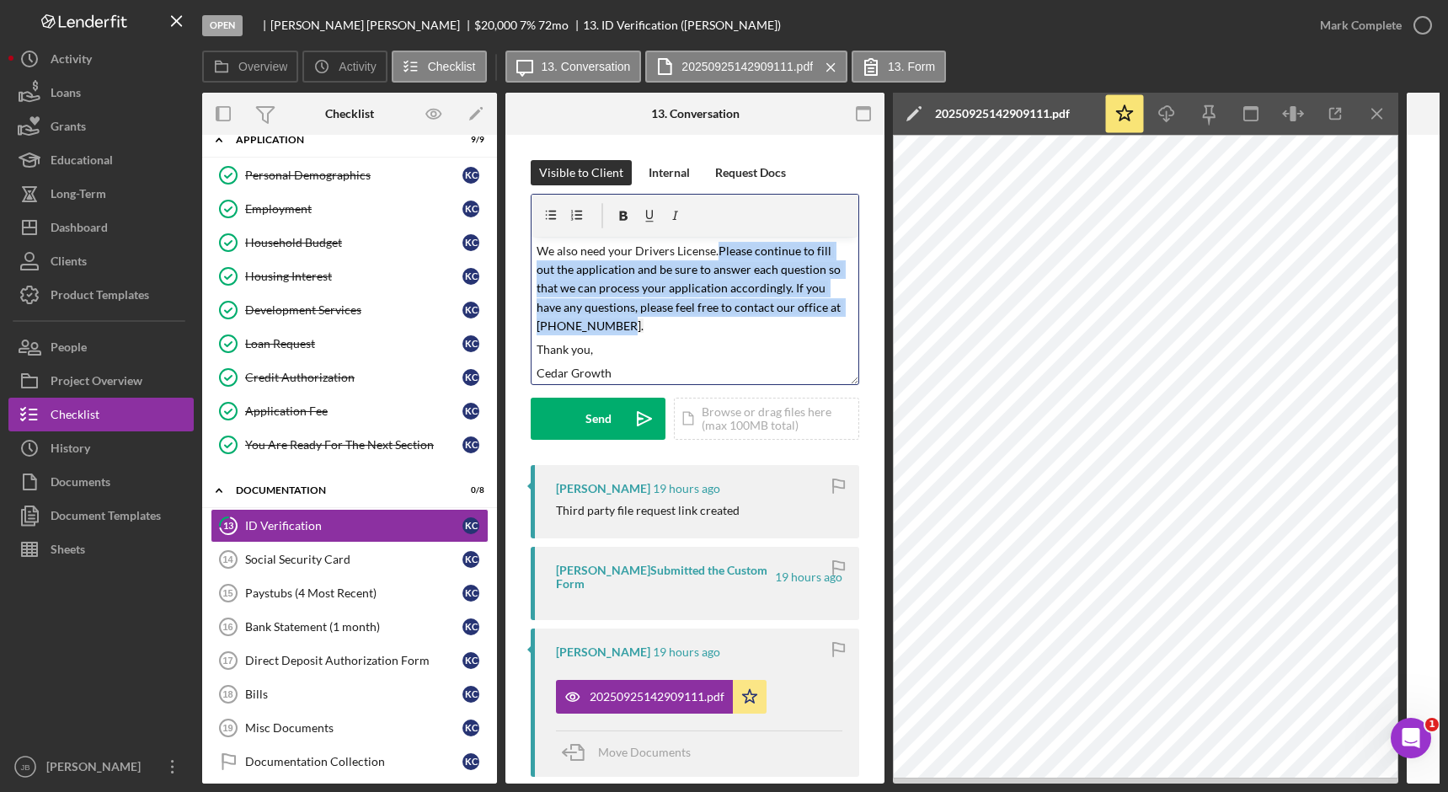
drag, startPoint x: 722, startPoint y: 248, endPoint x: 829, endPoint y: 325, distance: 132.1
click at [829, 325] on p "We also need your Drivers License. Please continue to fill out the application …" at bounding box center [696, 289] width 318 height 94
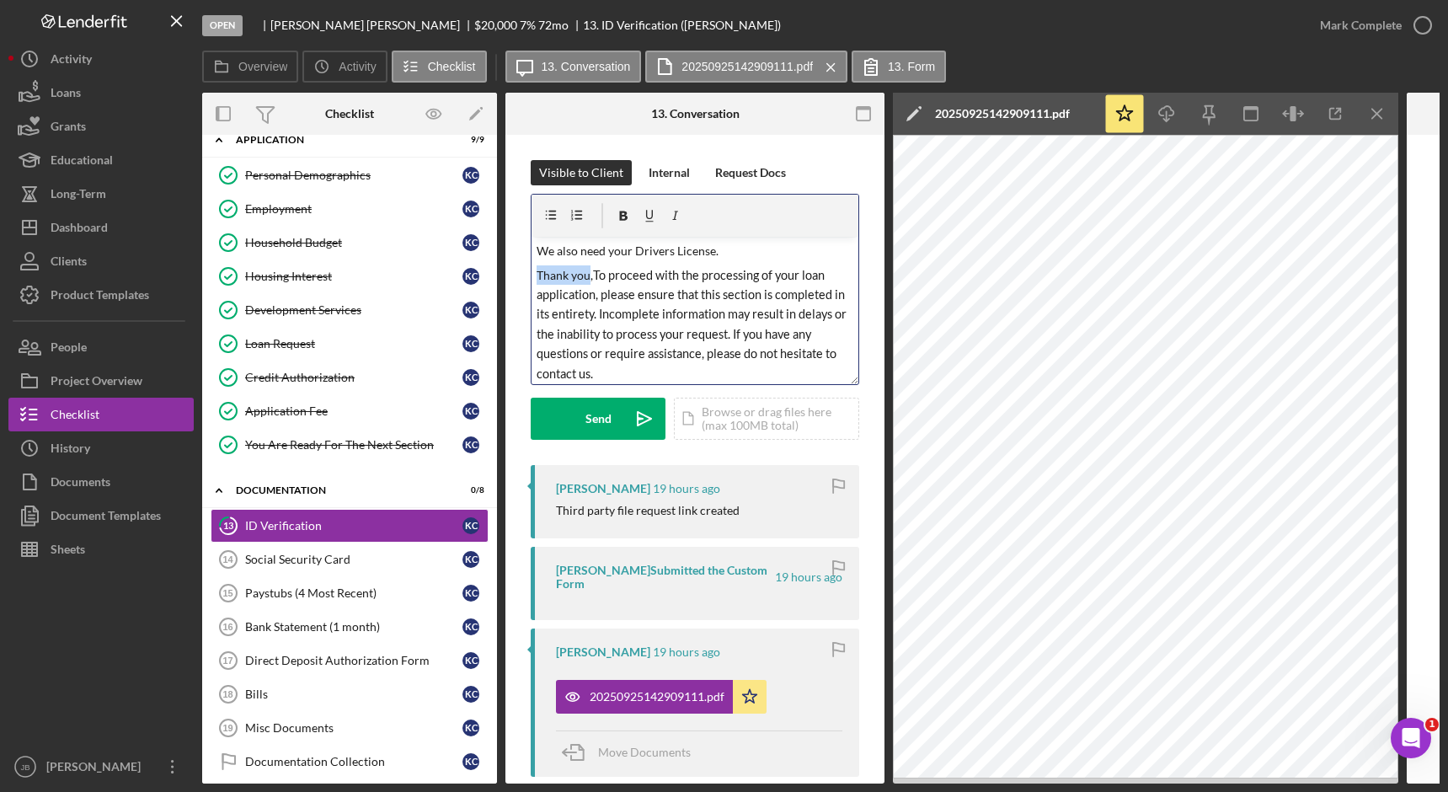
drag, startPoint x: 591, startPoint y: 277, endPoint x: 530, endPoint y: 277, distance: 60.7
click at [530, 277] on div "Visible to Client Internal Request Docs v Color teal Color pink Remove color Ad…" at bounding box center [694, 663] width 379 height 1056
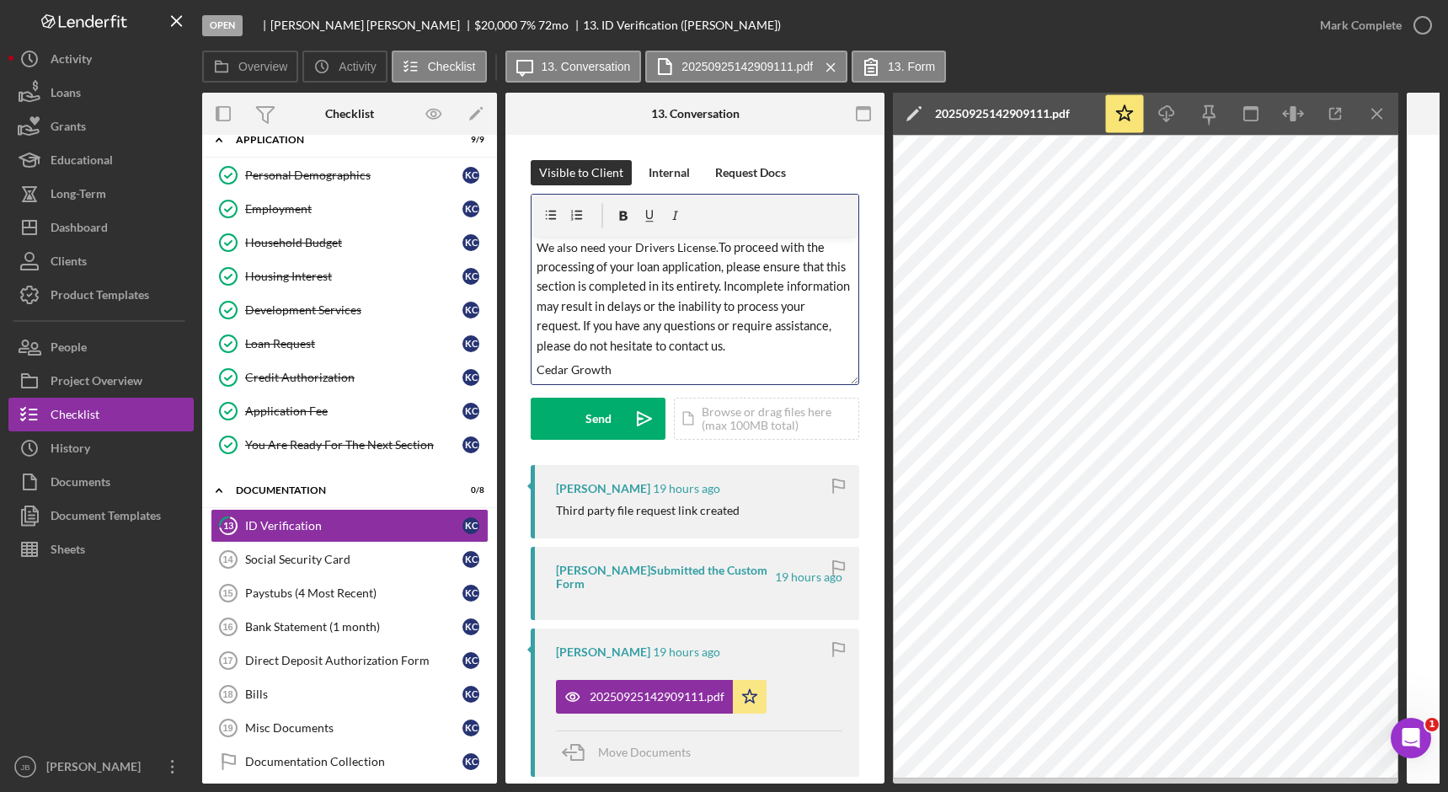
click at [837, 352] on p "We also need your Drivers License. To proceed with the processing of your loan …" at bounding box center [696, 297] width 318 height 118
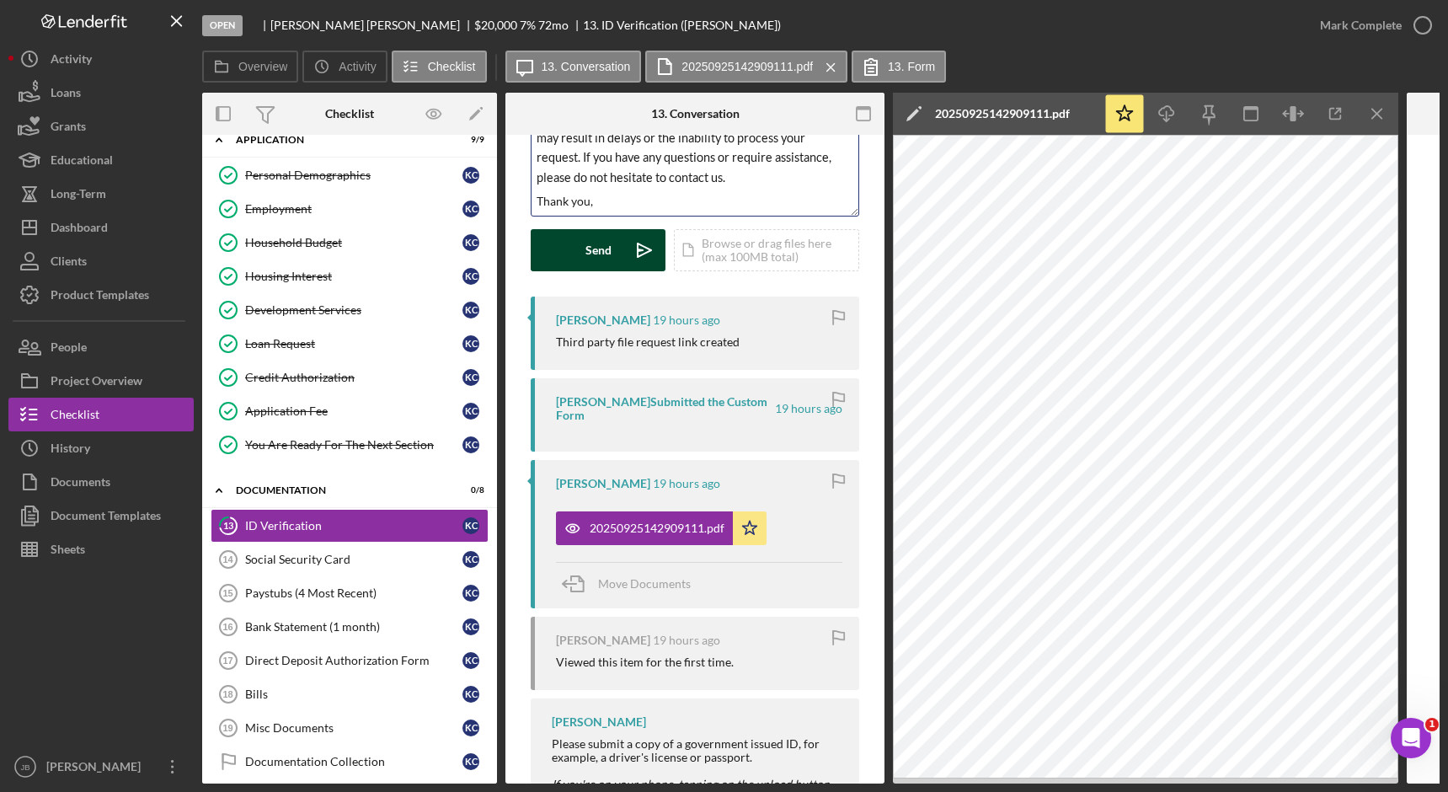
scroll to position [24, 0]
click at [622, 185] on p "Thank you," at bounding box center [696, 181] width 318 height 19
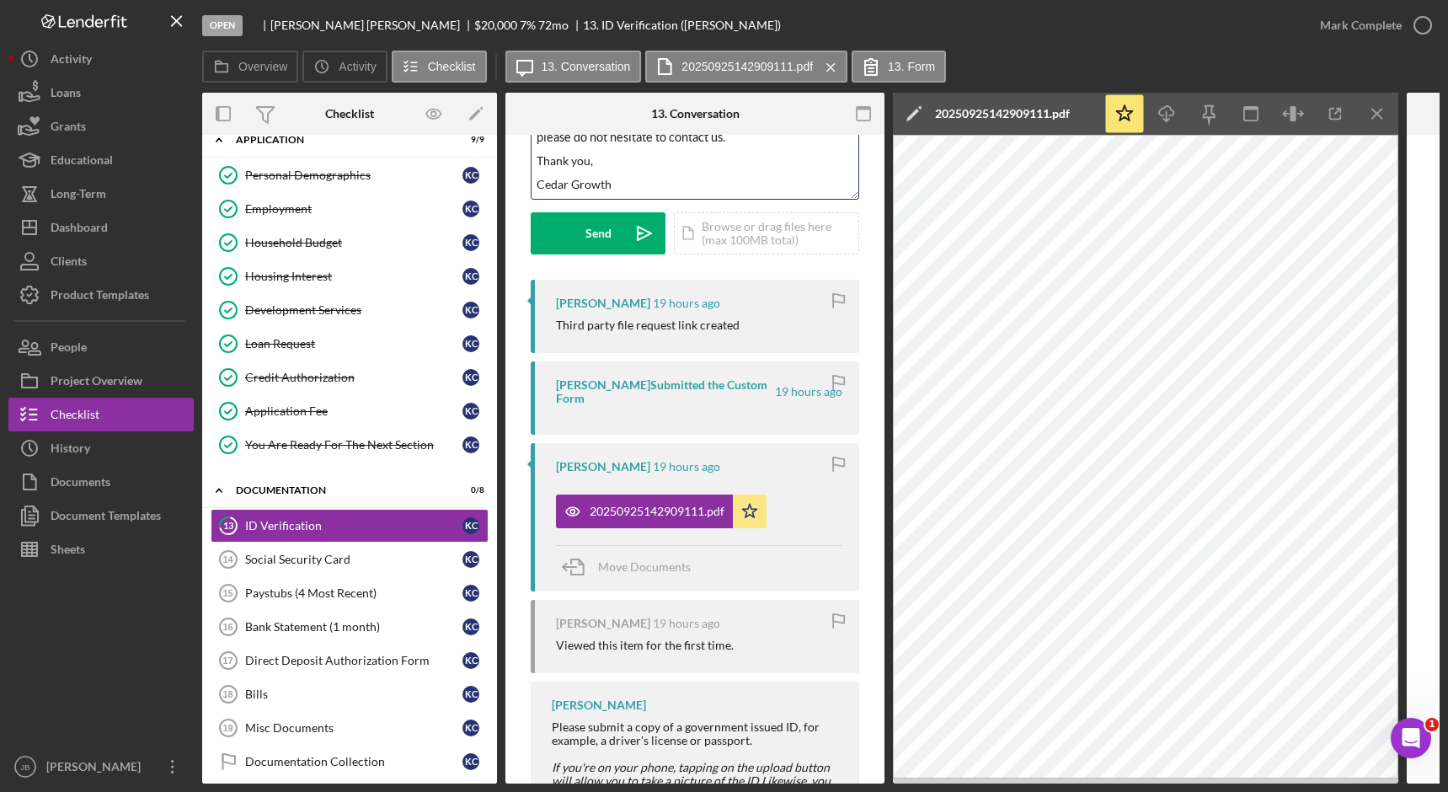
scroll to position [208, 0]
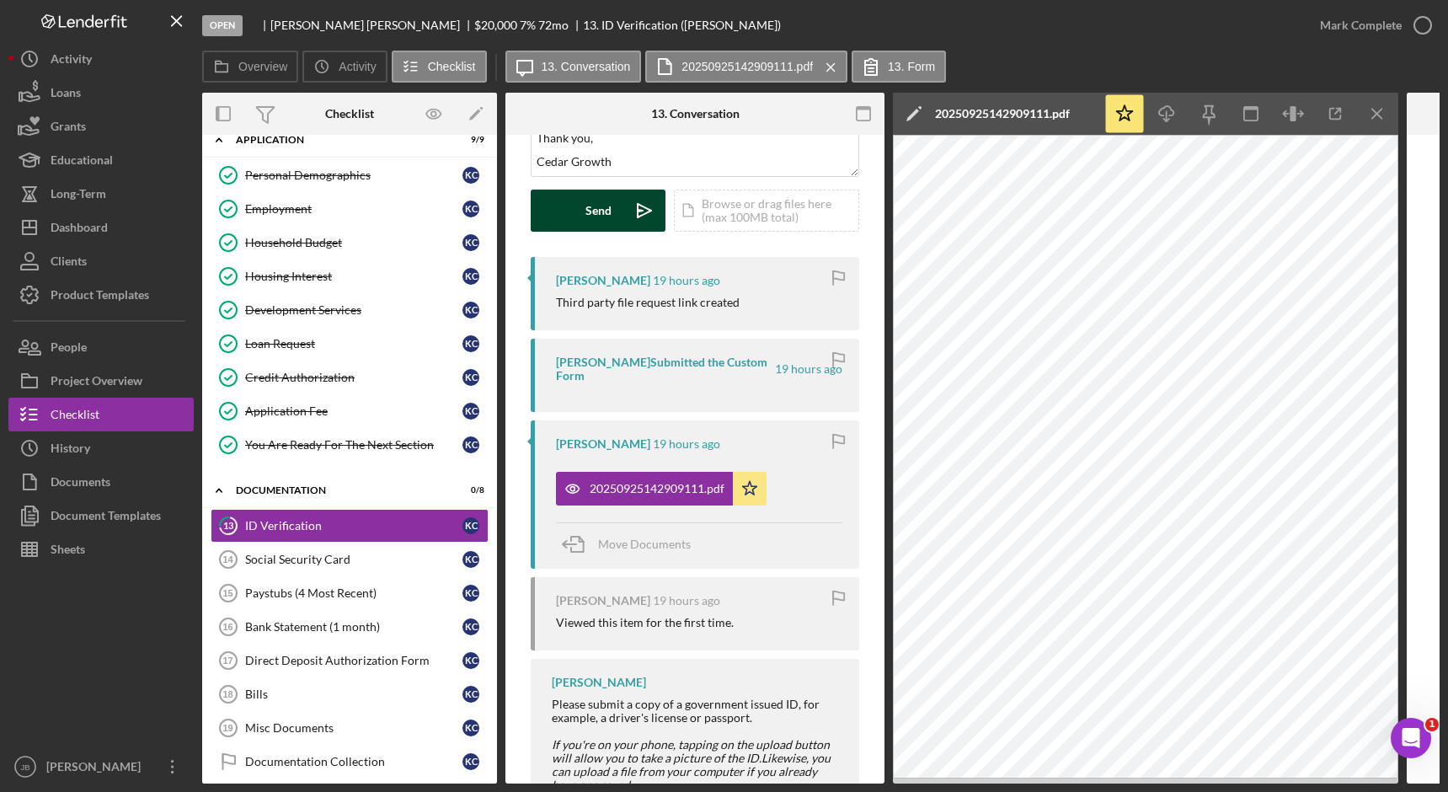
click at [622, 212] on button "Send Icon/icon-invite-send" at bounding box center [598, 211] width 135 height 42
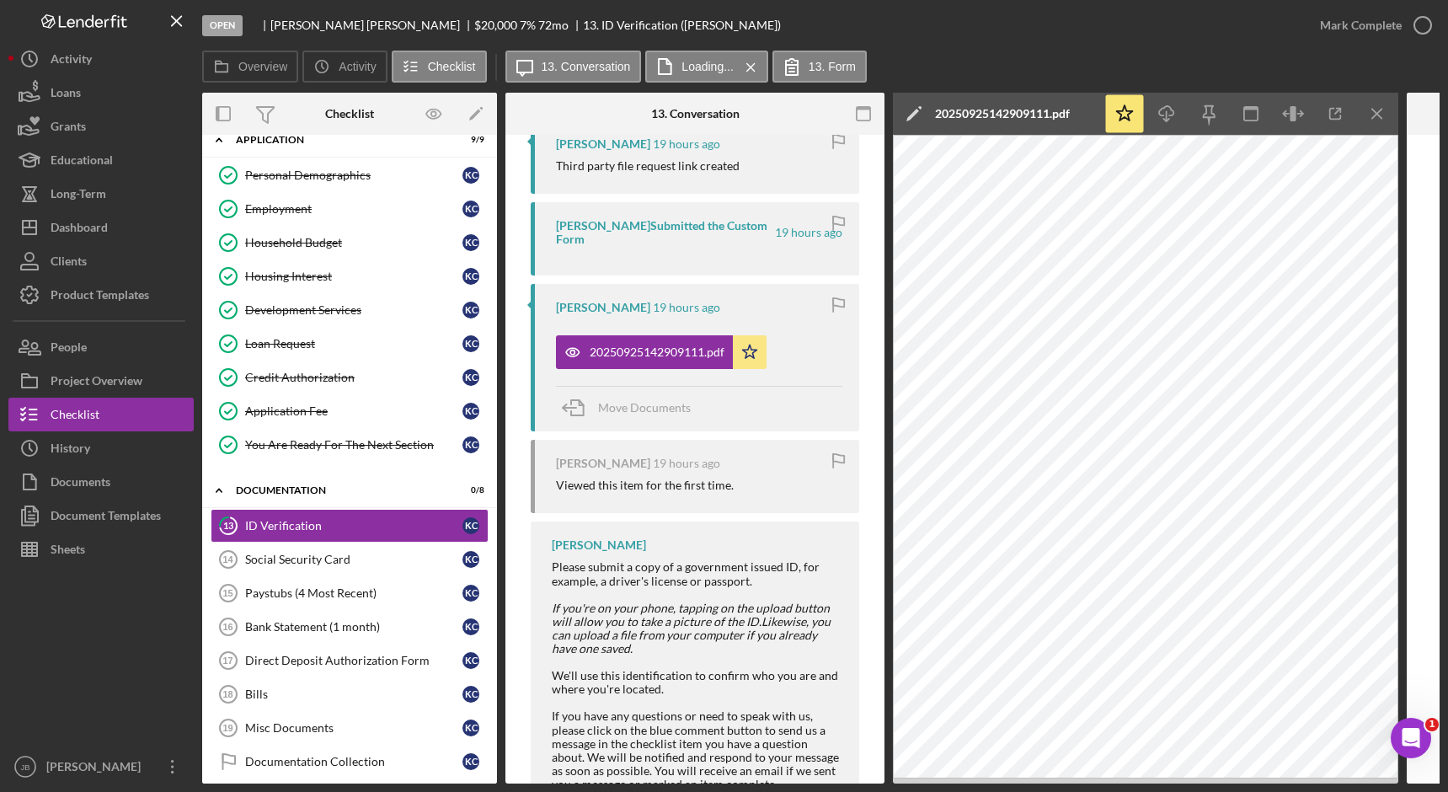
scroll to position [656, 0]
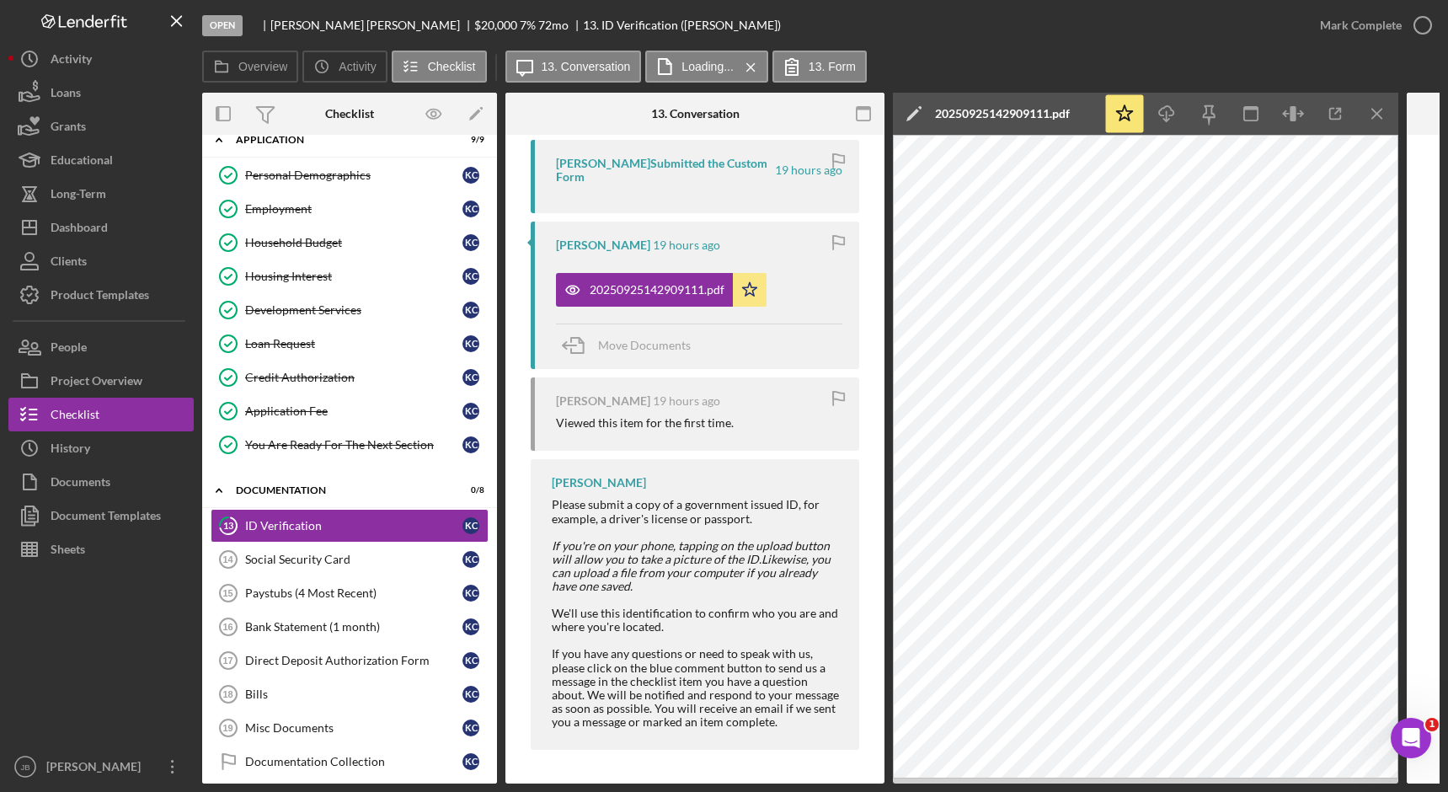
click at [912, 106] on icon "Icon/Edit" at bounding box center [914, 114] width 42 height 42
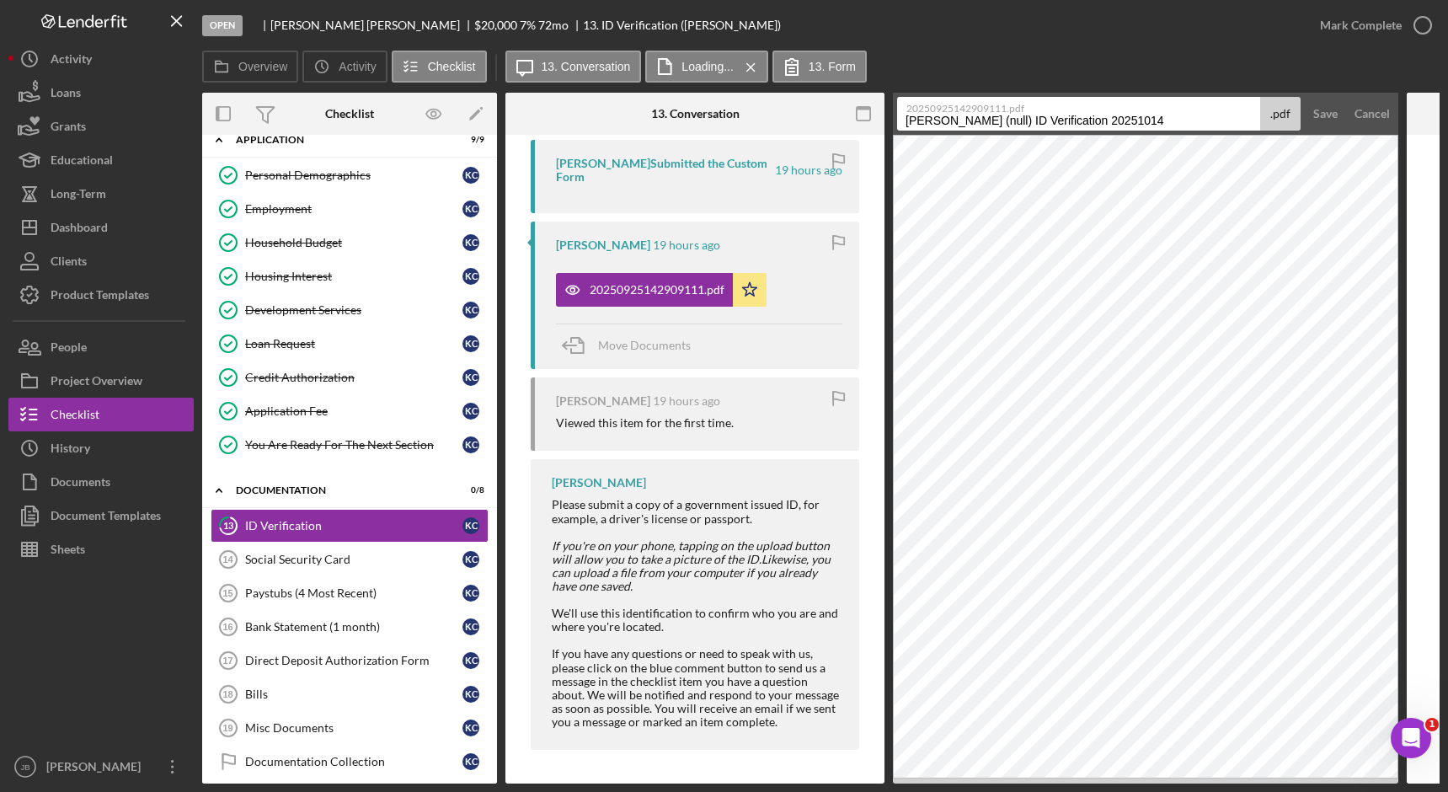
drag, startPoint x: 994, startPoint y: 119, endPoint x: 1175, endPoint y: 123, distance: 181.2
click at [1175, 123] on input "[PERSON_NAME] (null) ID Verification 20251014" at bounding box center [1078, 114] width 363 height 34
type input "[PERSON_NAME] ID"
click at [1385, 110] on div "Cancel" at bounding box center [1372, 114] width 35 height 34
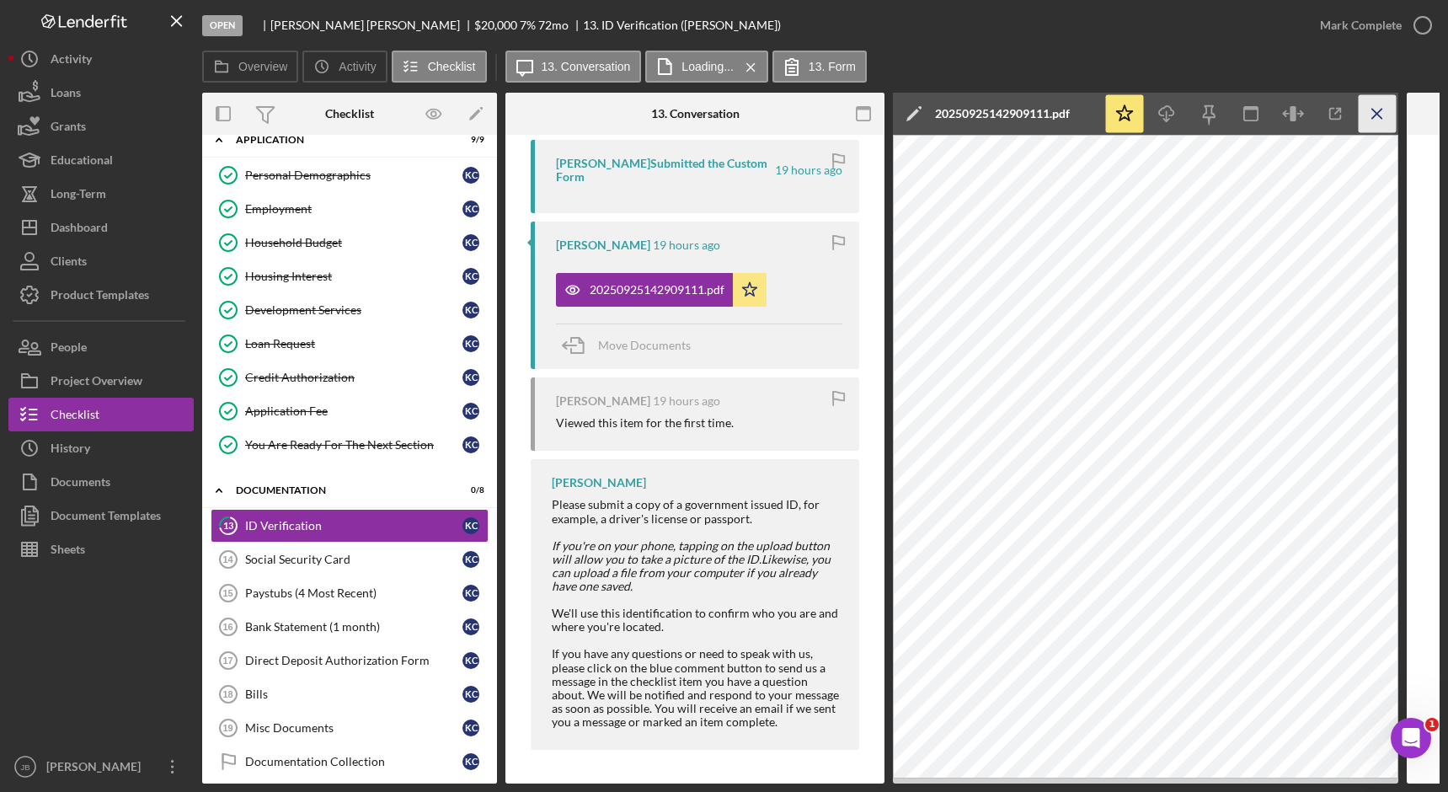
click at [1373, 108] on icon "Icon/Menu Close" at bounding box center [1378, 114] width 38 height 38
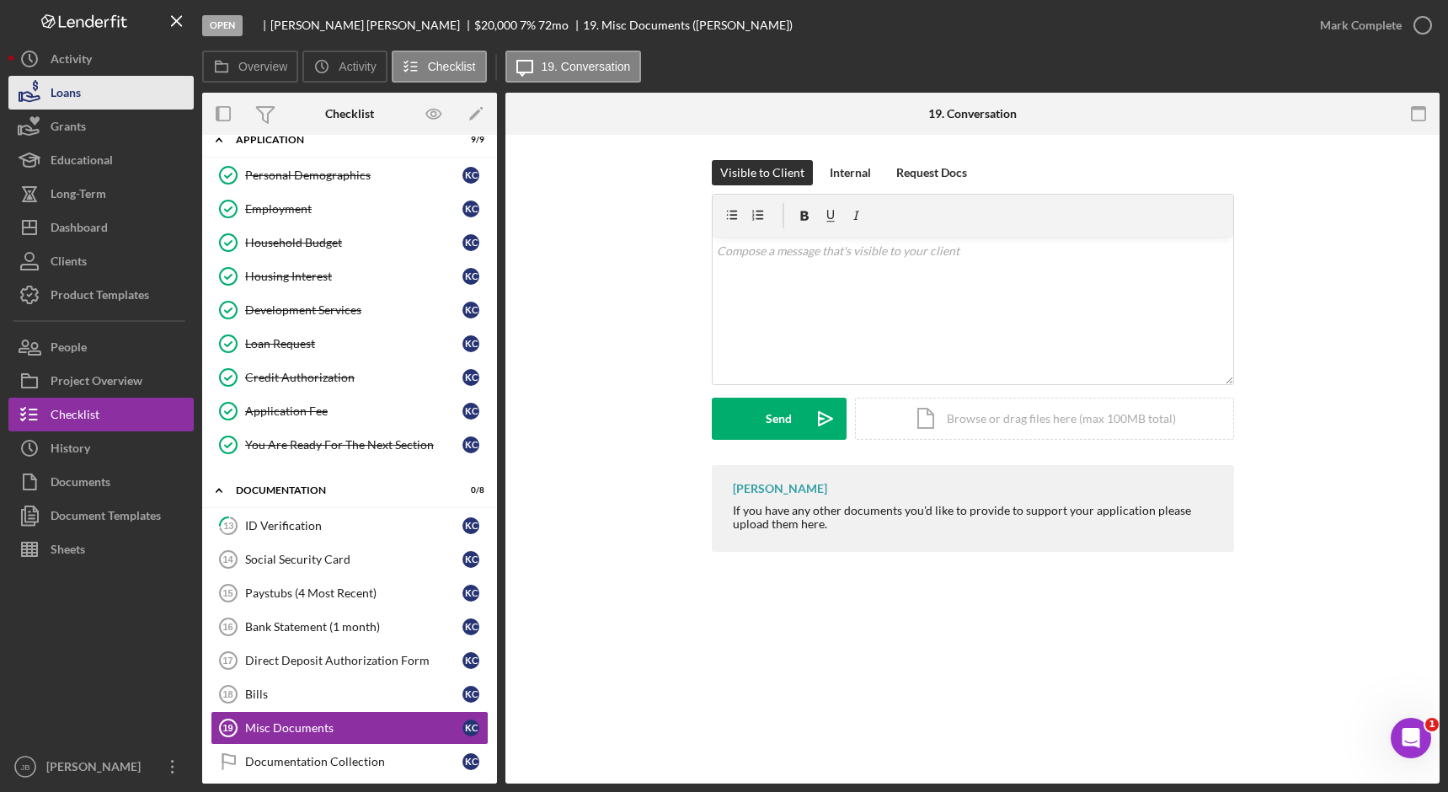
click at [138, 88] on button "Loans" at bounding box center [100, 93] width 185 height 34
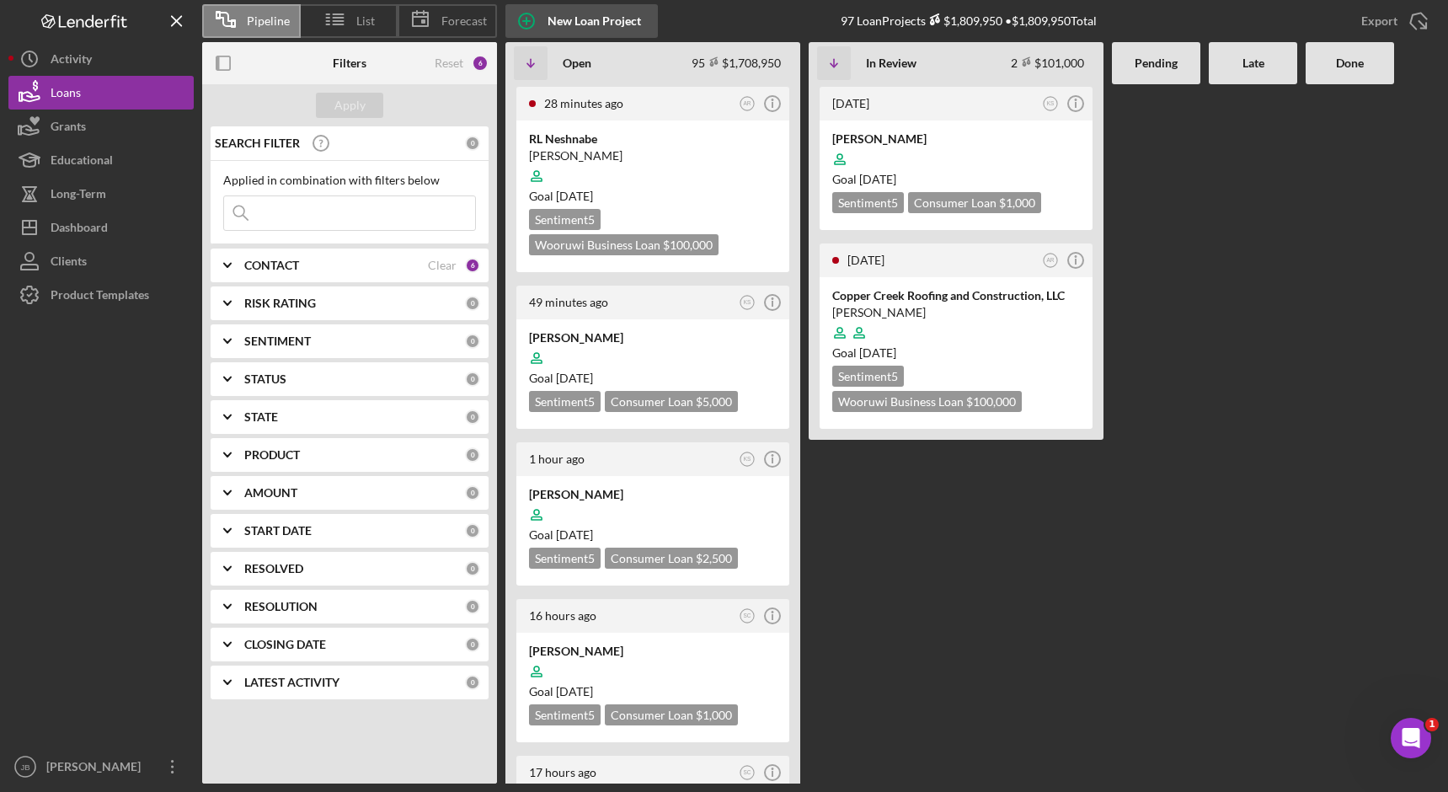
click at [594, 20] on div "New Loan Project" at bounding box center [595, 21] width 94 height 34
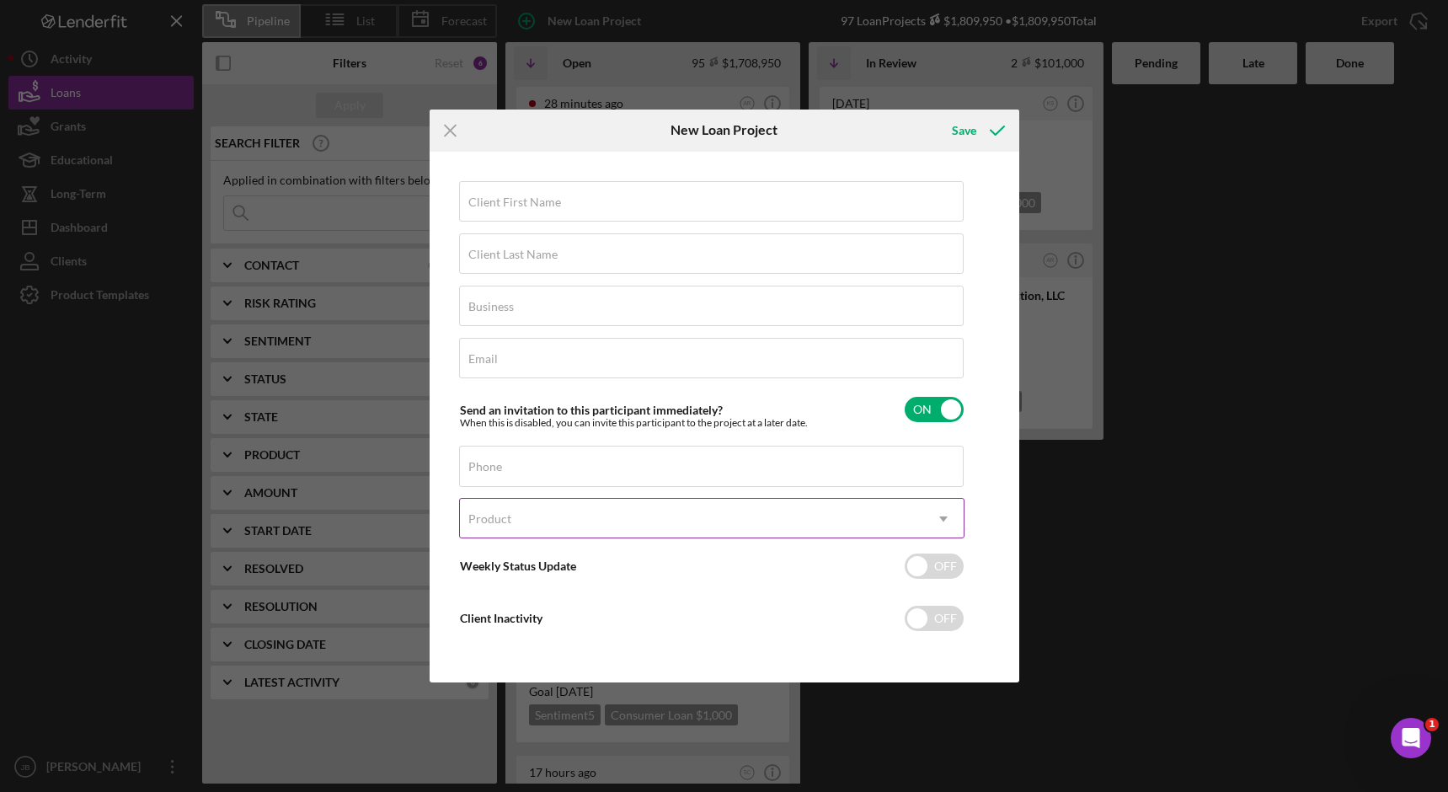
click at [926, 525] on icon "Icon/Dropdown Arrow" at bounding box center [943, 519] width 40 height 40
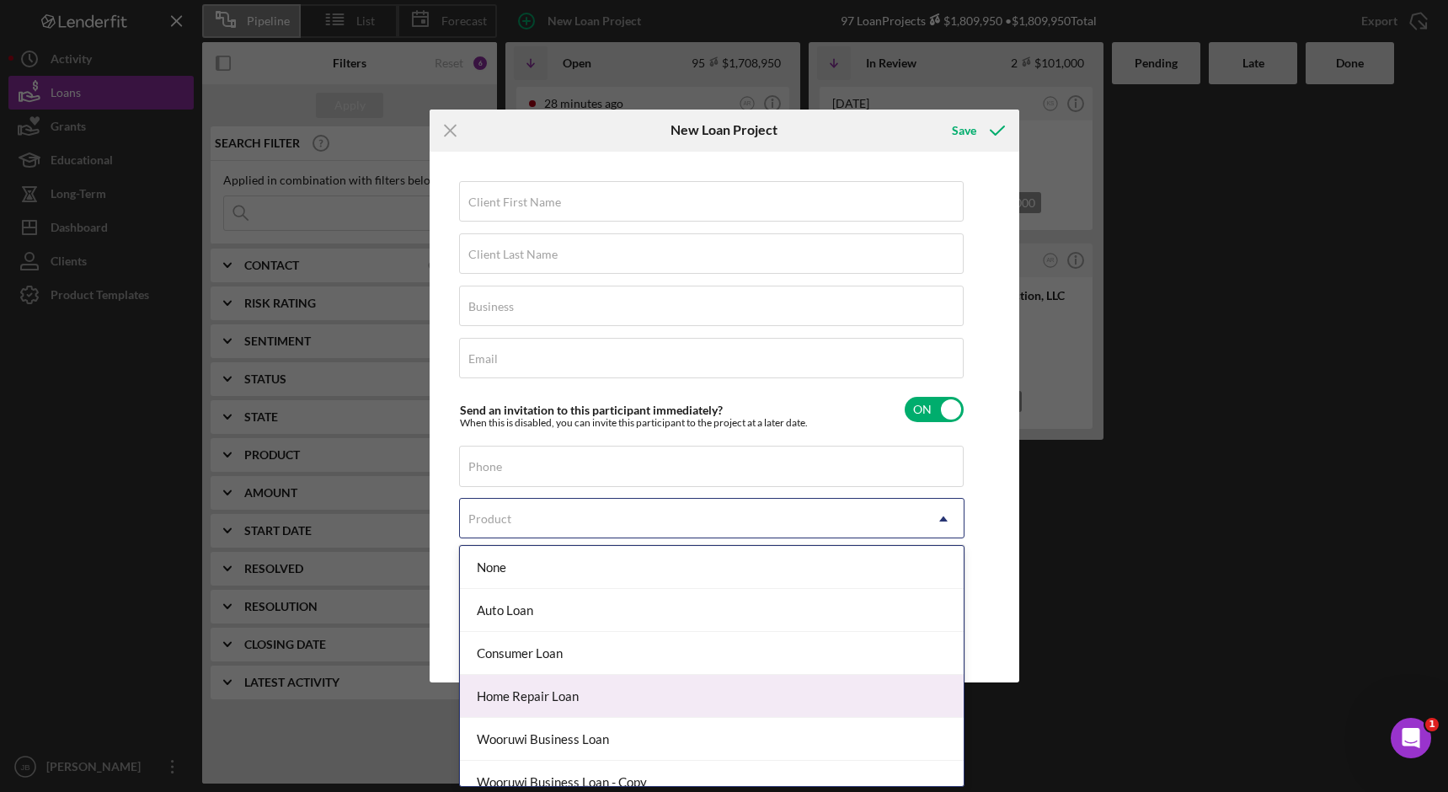
scroll to position [61, 0]
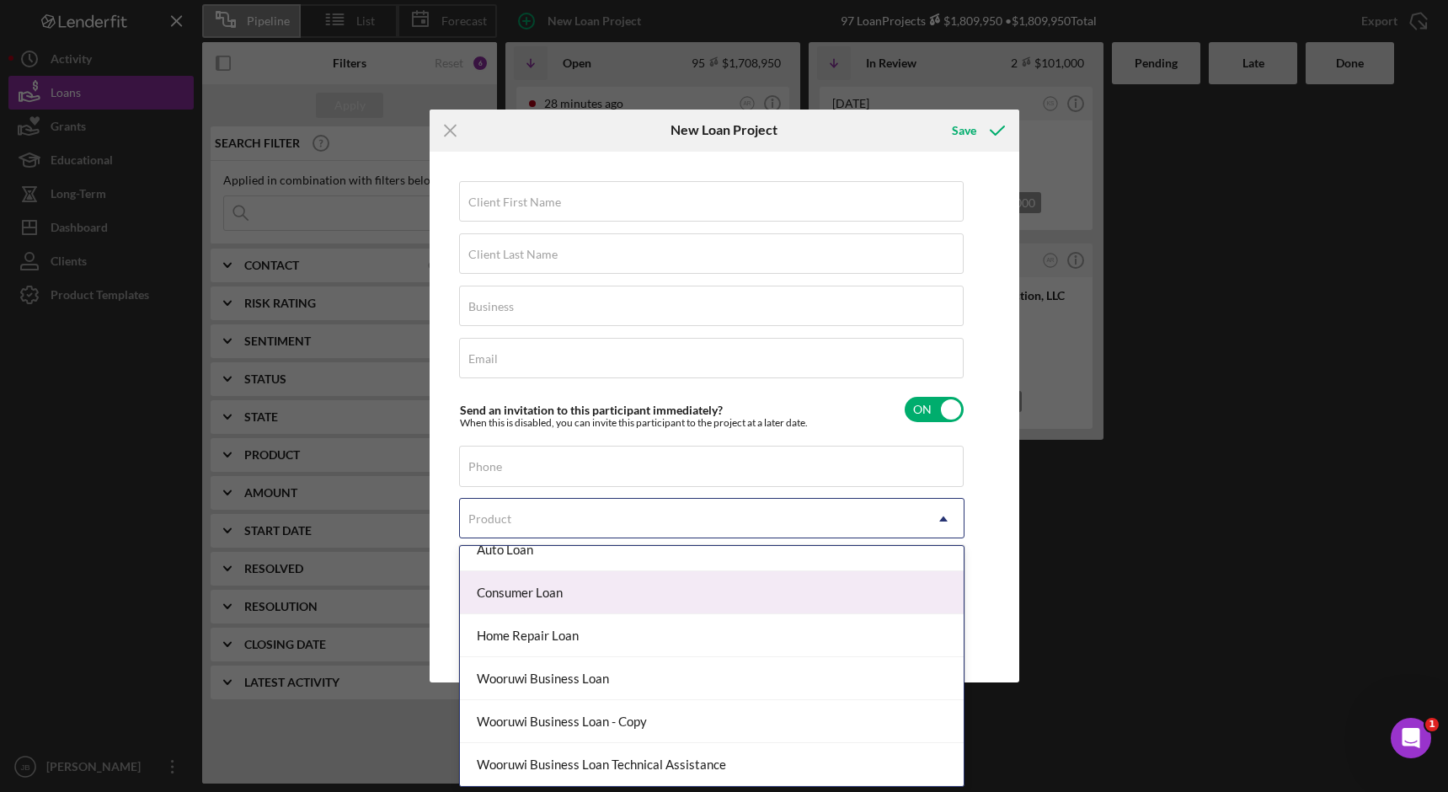
click at [736, 597] on div "Consumer Loan" at bounding box center [712, 592] width 504 height 43
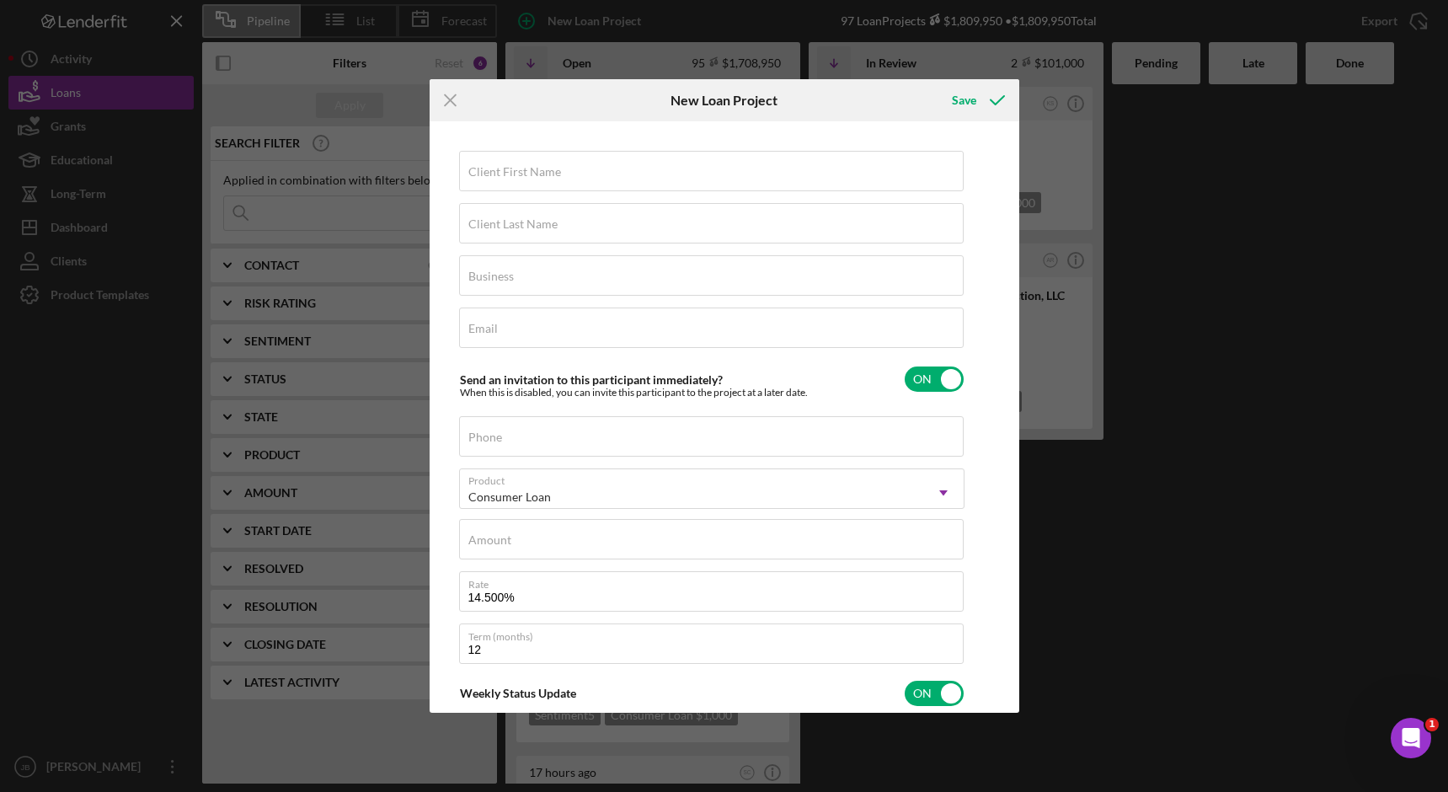
checkbox input "true"
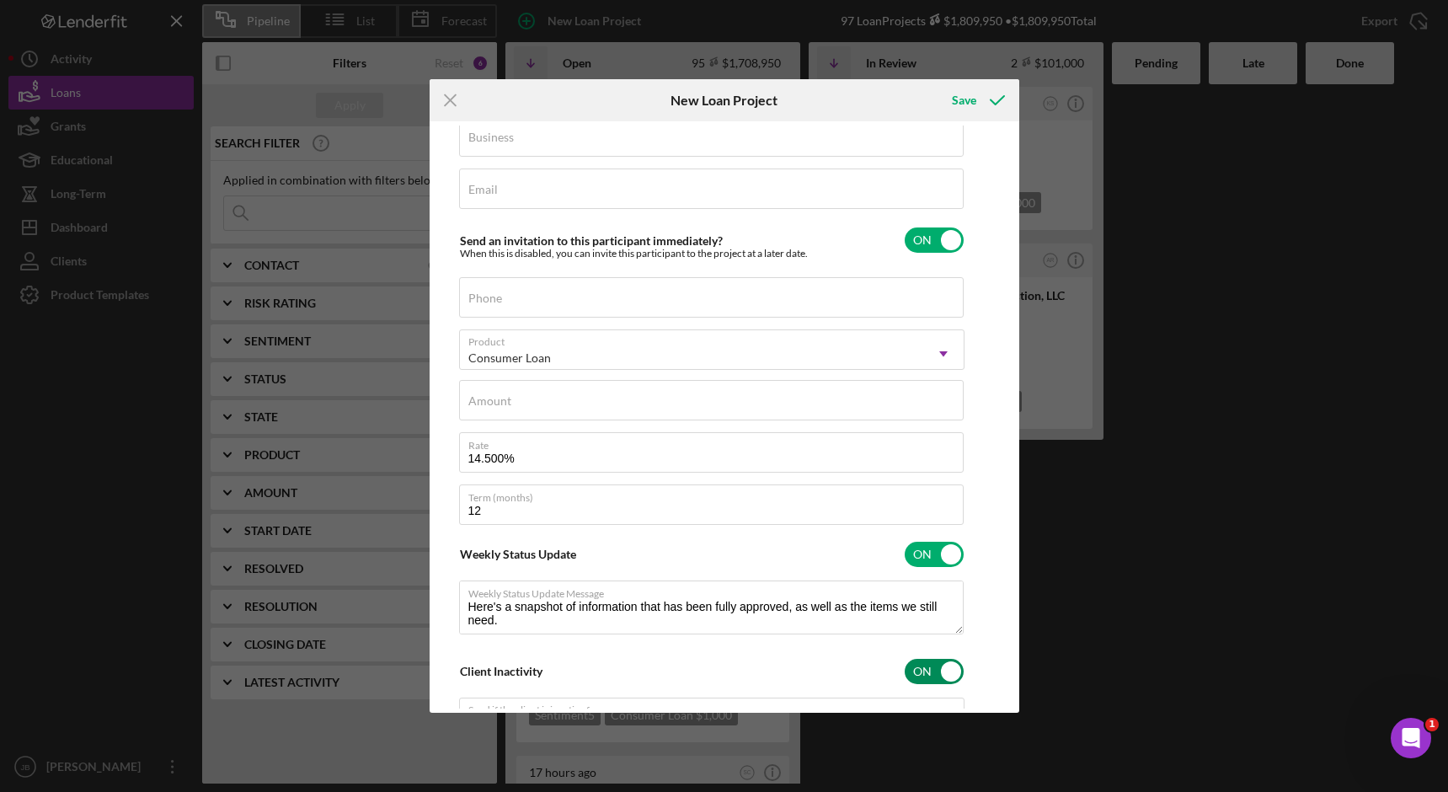
scroll to position [109, 0]
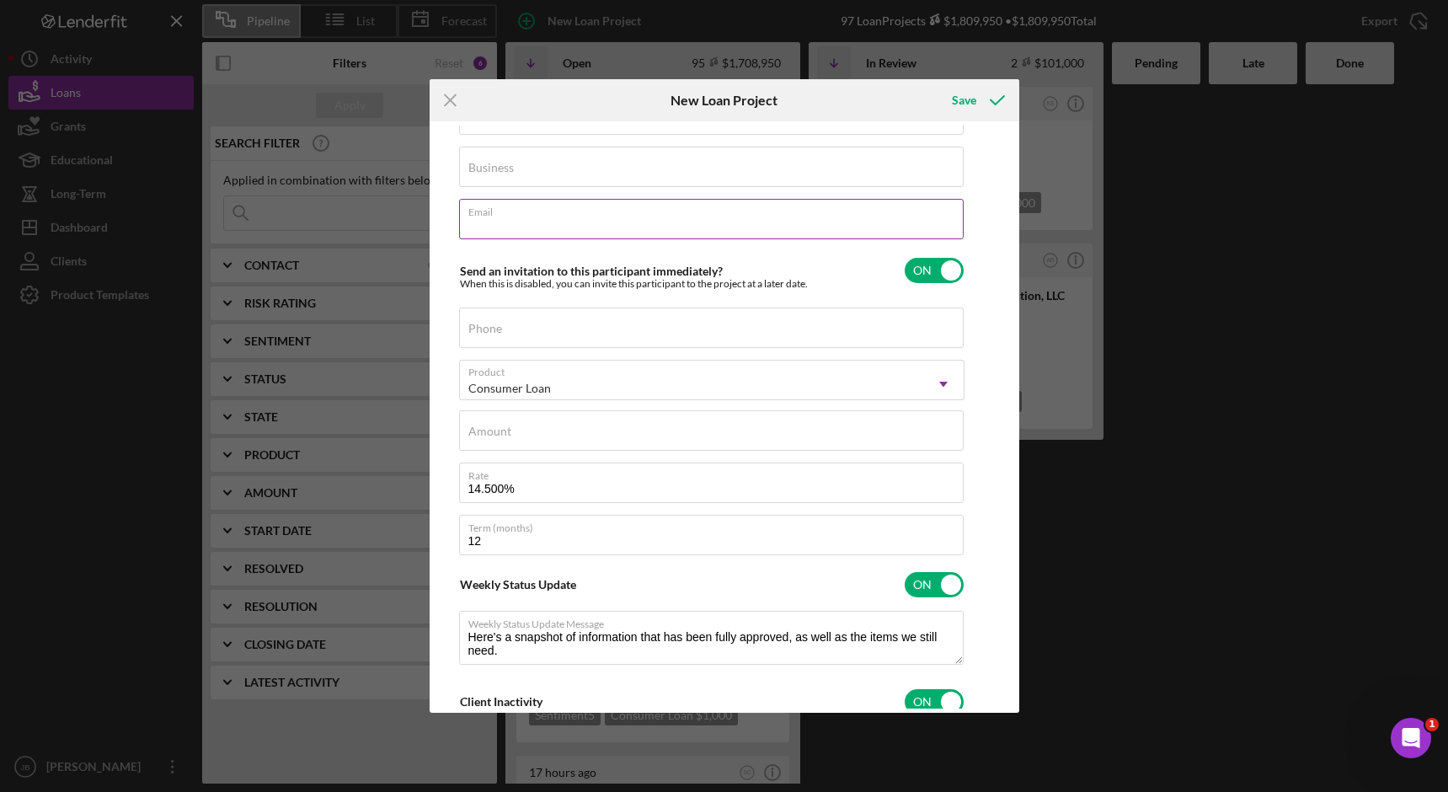
type textarea "Here's a snapshot of information that has been fully approved, as well as the i…"
drag, startPoint x: 498, startPoint y: 217, endPoint x: 593, endPoint y: 200, distance: 96.8
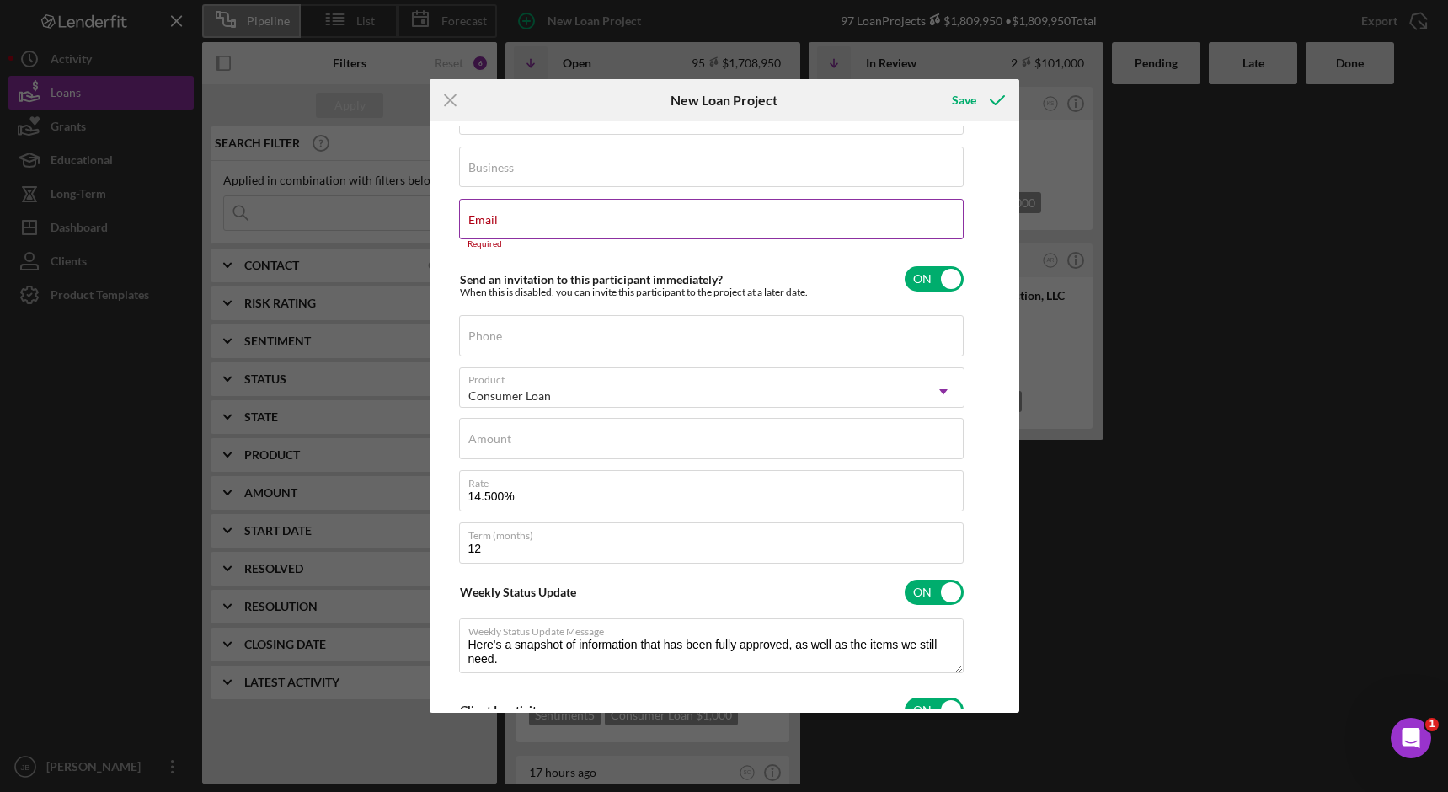
drag, startPoint x: 593, startPoint y: 200, endPoint x: 500, endPoint y: 238, distance: 100.1
click at [499, 236] on input "Email" at bounding box center [711, 219] width 505 height 40
paste input "[EMAIL_ADDRESS][DOMAIN_NAME]"
type input "[EMAIL_ADDRESS][DOMAIN_NAME]"
type textarea "Here's a snapshot of information that has been fully approved, as well as the i…"
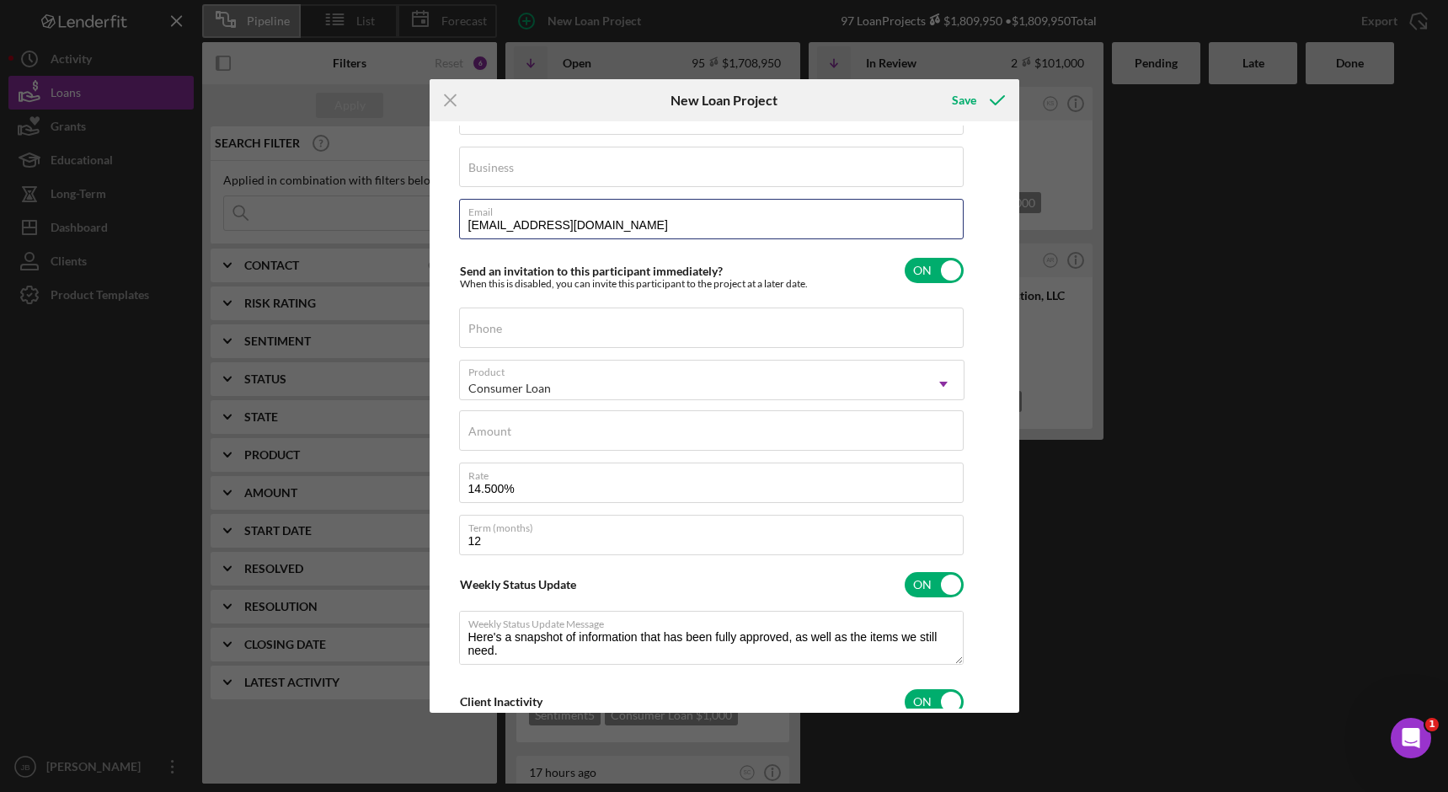
type input "[EMAIL_ADDRESS][DOMAIN_NAME]"
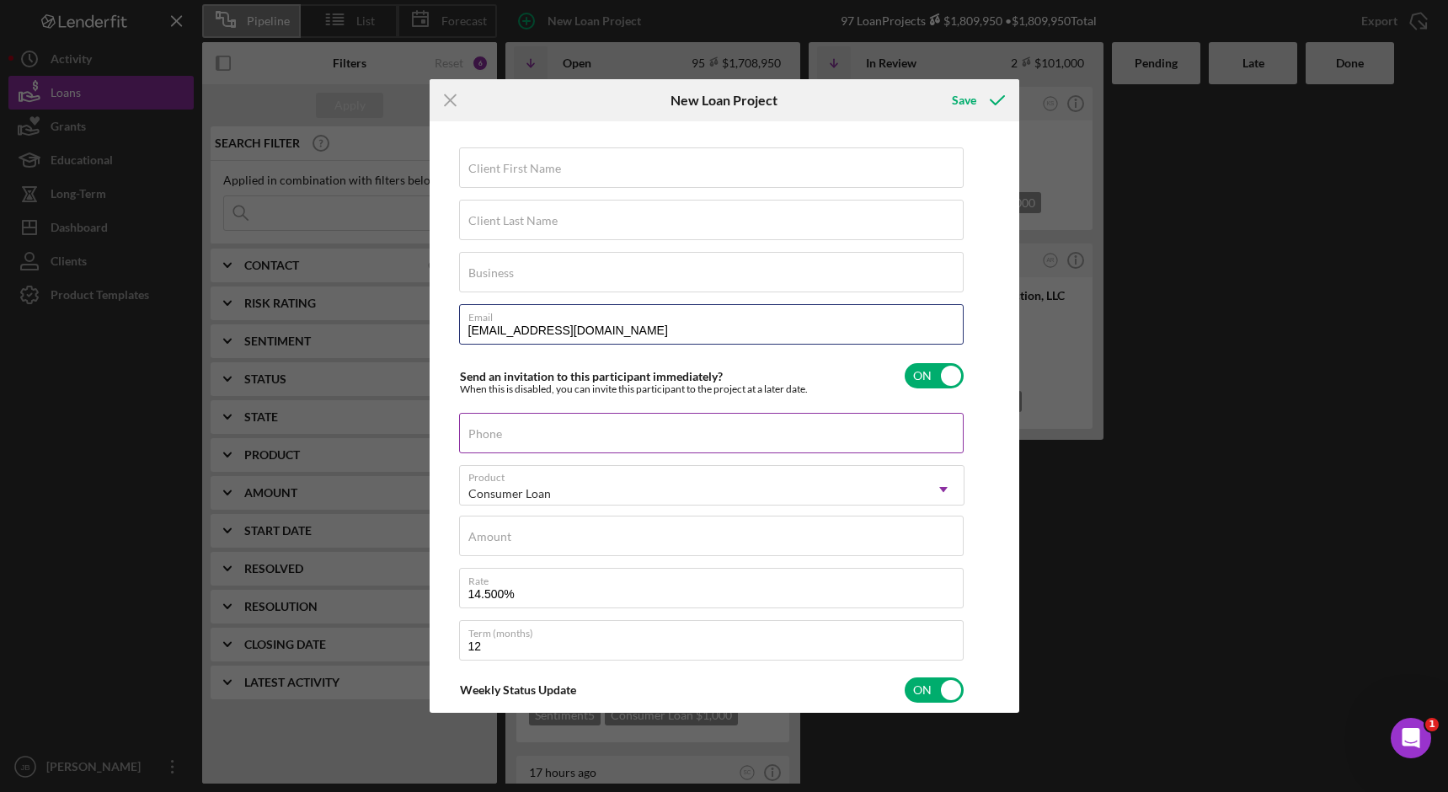
scroll to position [0, 0]
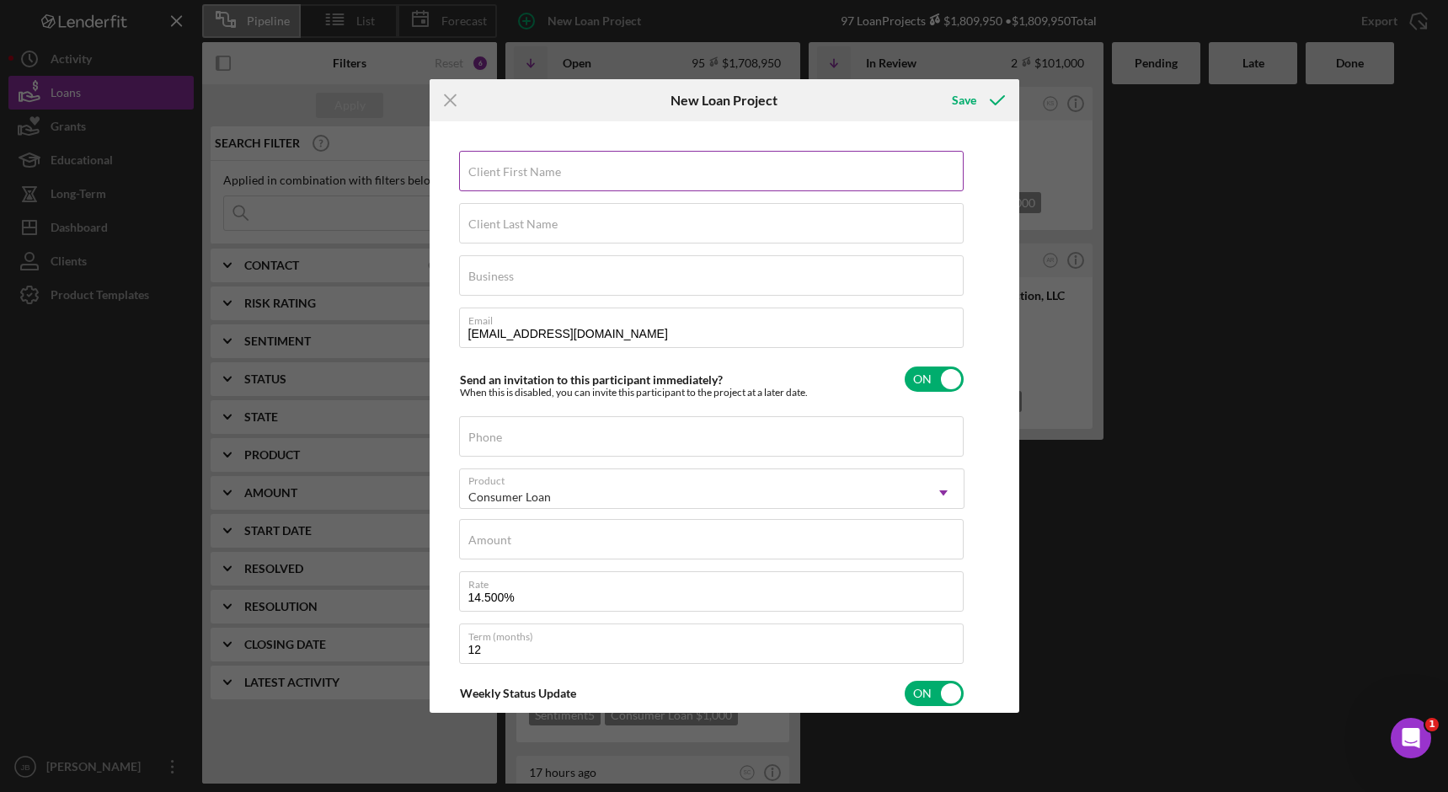
type textarea "Here's a snapshot of information that has been fully approved, as well as the i…"
click at [559, 182] on input "Client First Name" at bounding box center [711, 171] width 505 height 40
type input "F"
type textarea "Here's a snapshot of information that has been fully approved, as well as the i…"
type input "Fr"
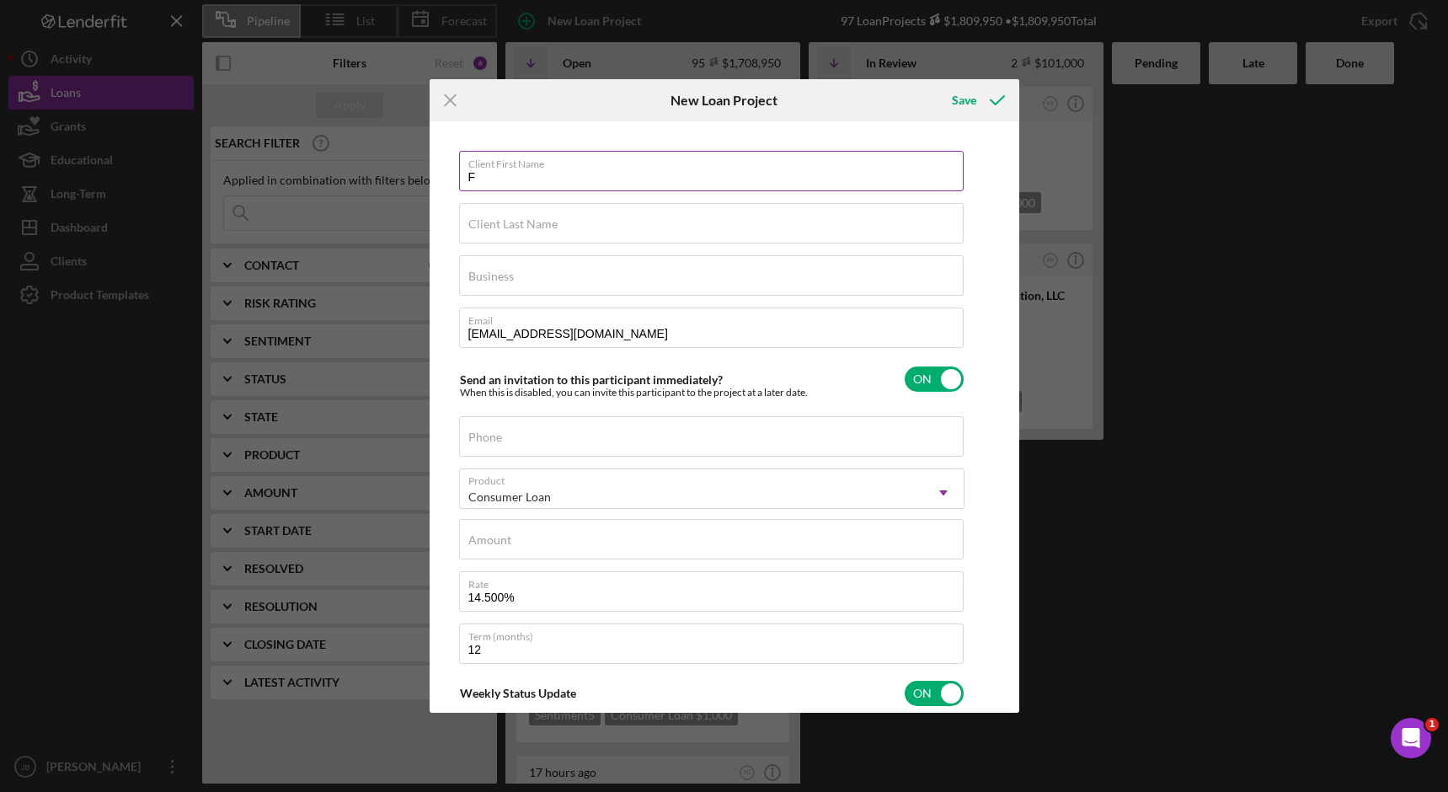
type textarea "Here's a snapshot of information that has been fully approved, as well as the i…"
type input "Fre"
type textarea "Here's a snapshot of information that has been fully approved, as well as the i…"
type input "[PERSON_NAME]"
type textarea "Here's a snapshot of information that has been fully approved, as well as the i…"
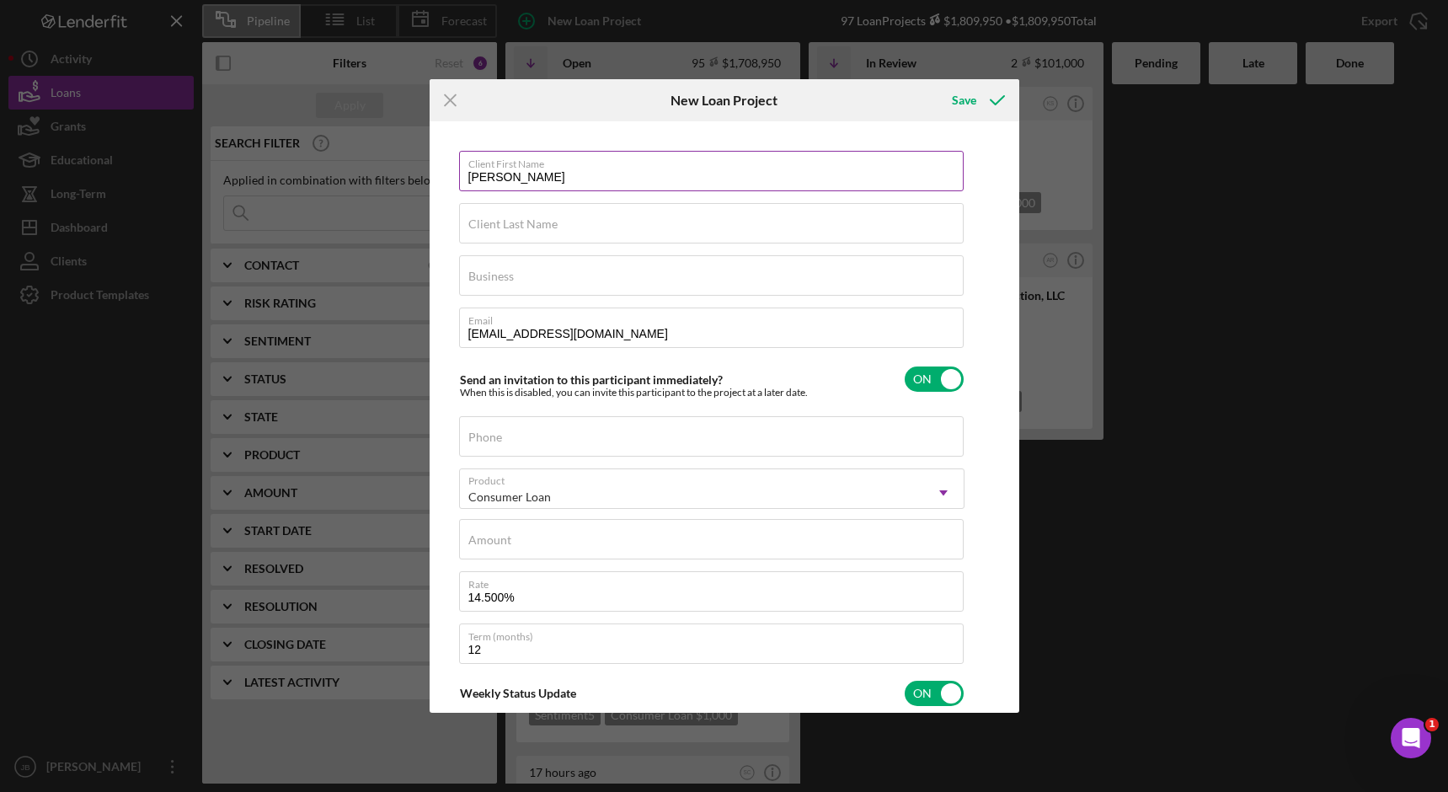
type input "Fredr"
type textarea "Here's a snapshot of information that has been fully approved, as well as the i…"
type input "Fredri"
type textarea "Here's a snapshot of information that has been fully approved, as well as the i…"
type input "[PERSON_NAME]"
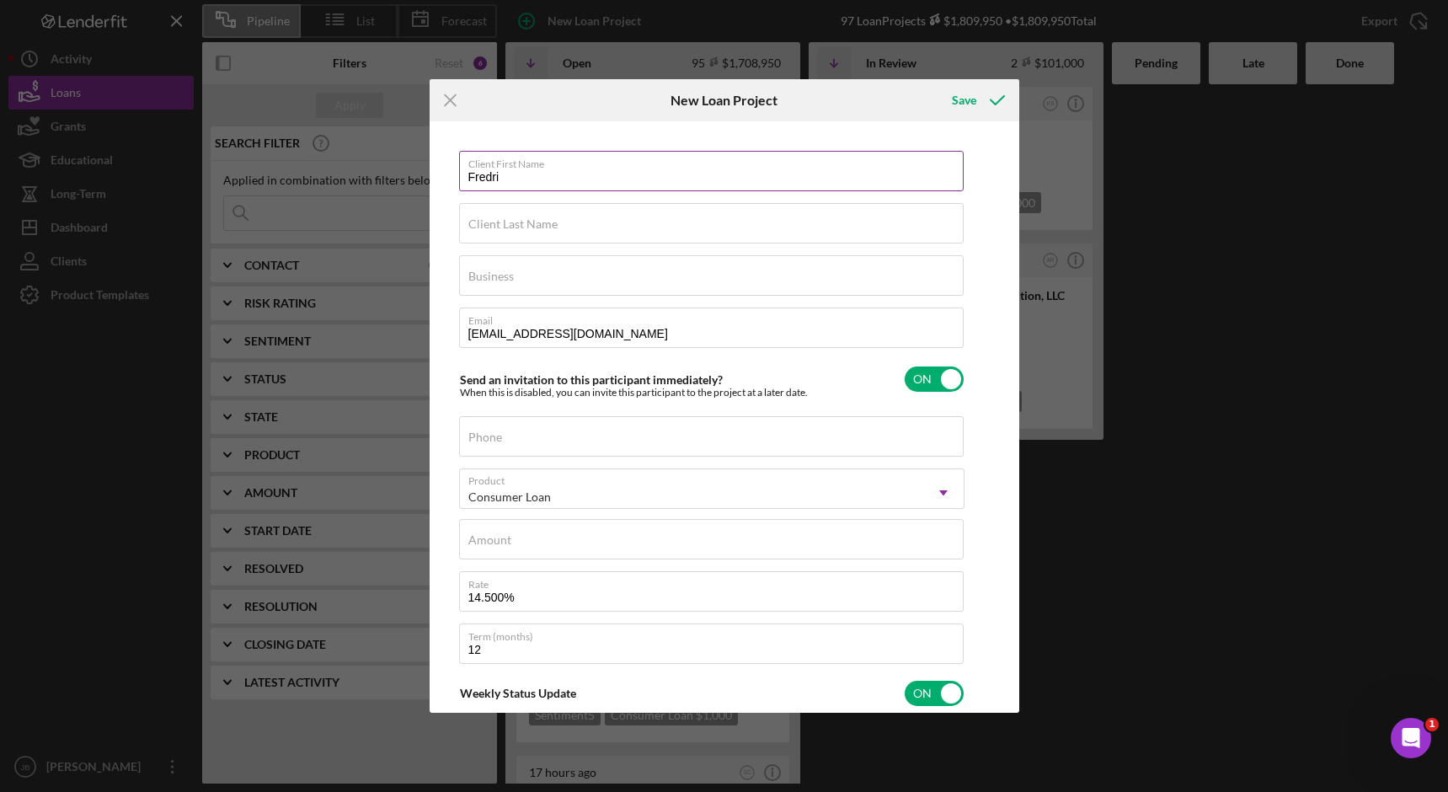
type textarea "Here's a snapshot of information that has been fully approved, as well as the i…"
type input "[PERSON_NAME]"
type textarea "Here's a snapshot of information that has been fully approved, as well as the i…"
type input "[PERSON_NAME]"
type textarea "Here's a snapshot of information that has been fully approved, as well as the i…"
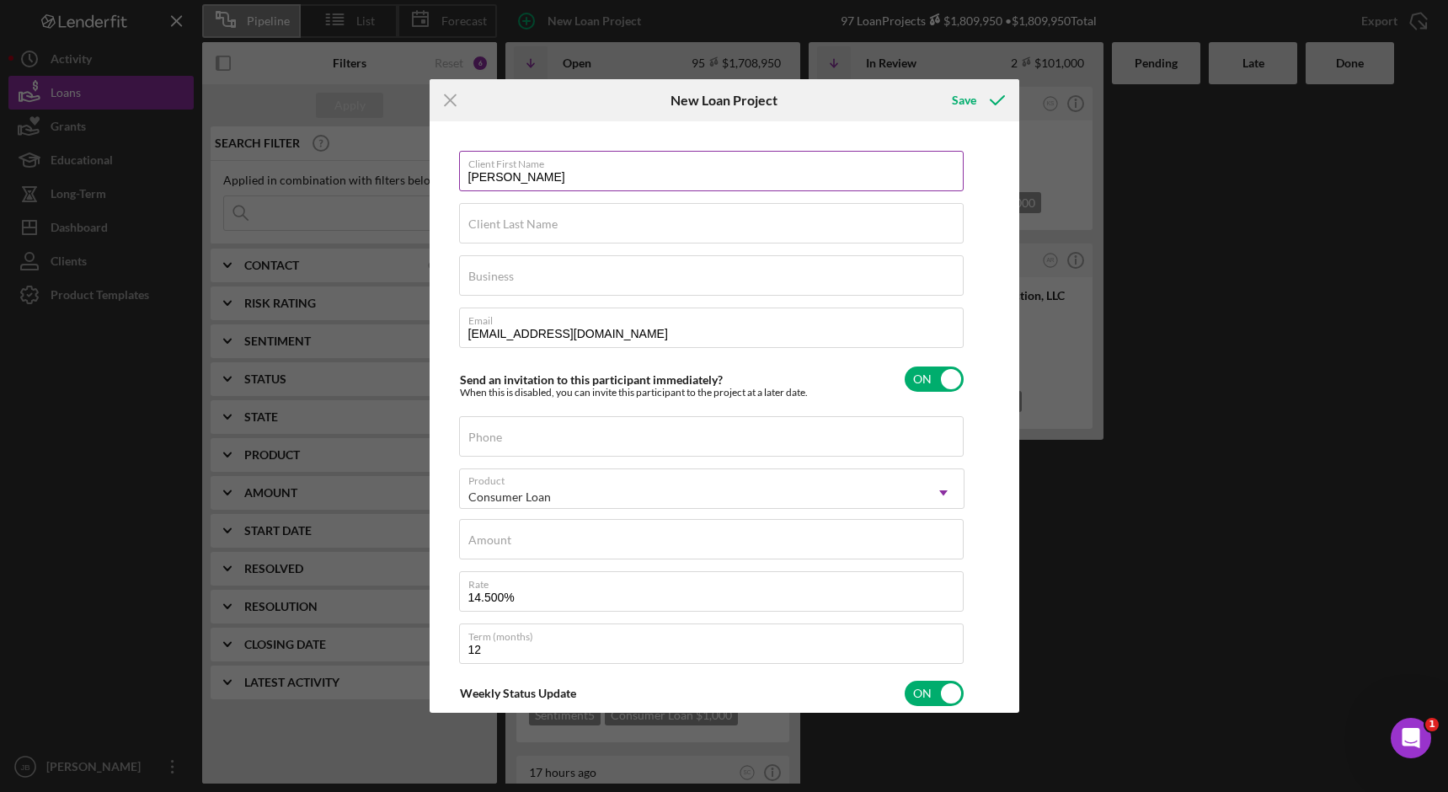
type input "[PERSON_NAME]"
type textarea "Here's a snapshot of information that has been fully approved, as well as the i…"
type input "M"
type textarea "Here's a snapshot of information that has been fully approved, as well as the i…"
type input "Mi"
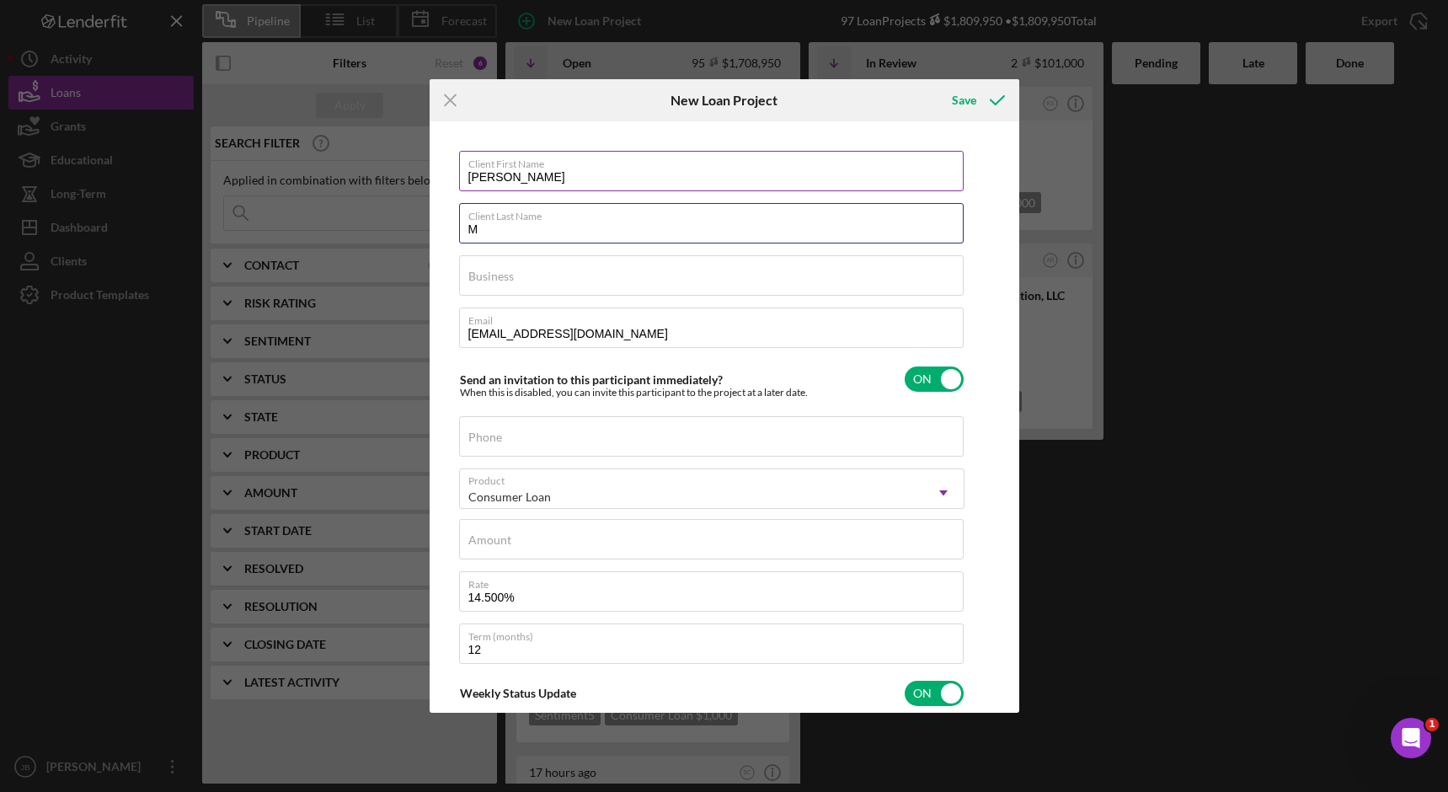
type textarea "Here's a snapshot of information that has been fully approved, as well as the i…"
type input "Min"
type textarea "Here's a snapshot of information that has been fully approved, as well as the i…"
type input "Mine"
type textarea "Here's a snapshot of information that has been fully approved, as well as the i…"
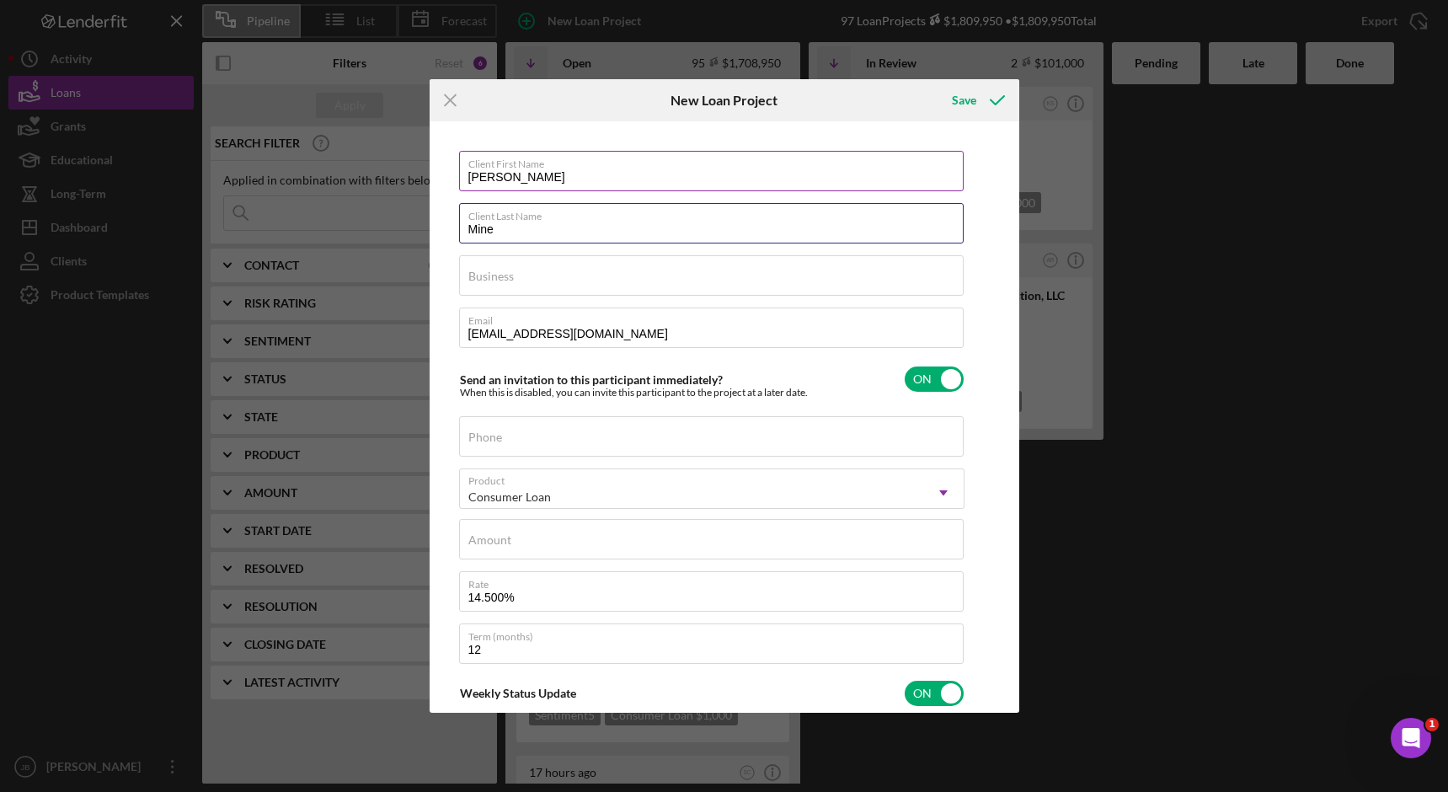
type input "Miner"
type textarea "Here's a snapshot of information that has been fully approved, as well as the i…"
type input "Miner"
type textarea "Here's a snapshot of information that has been fully approved, as well as the i…"
click at [511, 275] on label "Business" at bounding box center [490, 276] width 45 height 13
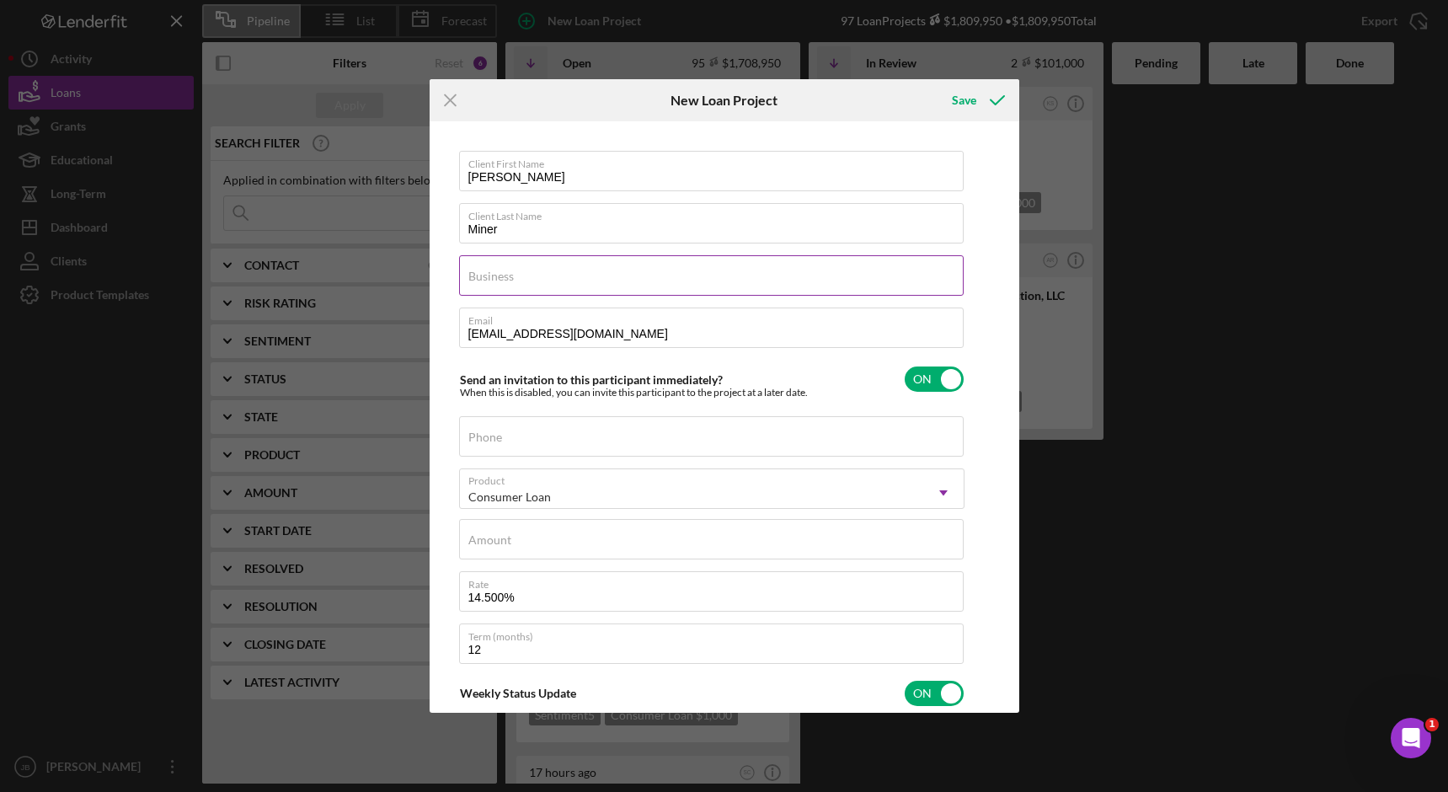
click at [511, 275] on input "Business" at bounding box center [711, 275] width 505 height 40
type input "F"
type textarea "Here's a snapshot of information that has been fully approved, as well as the i…"
type input "FN"
type textarea "Here's a snapshot of information that has been fully approved, as well as the i…"
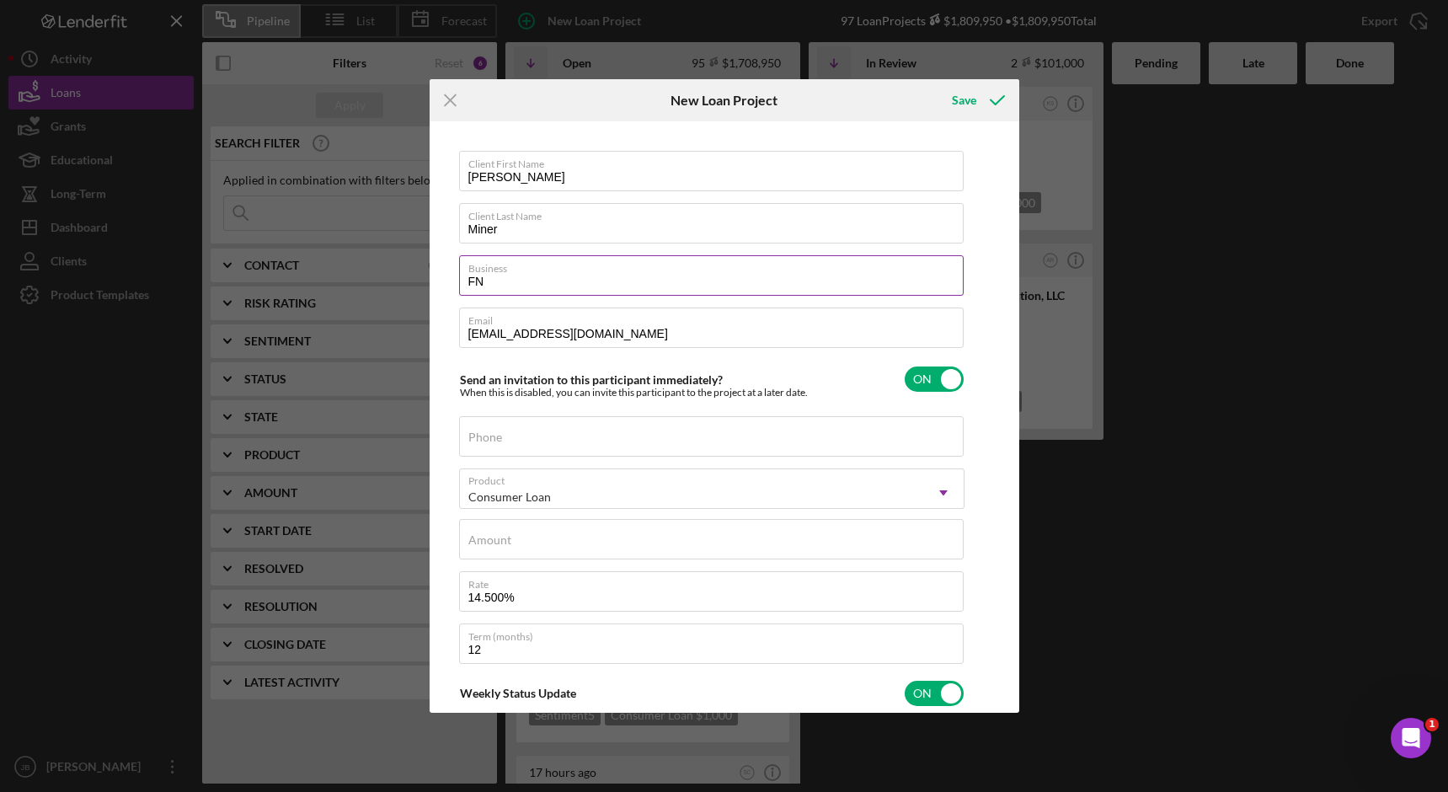
type input "FNCF"
type textarea "Here's a snapshot of information that has been fully approved, as well as the i…"
click at [574, 443] on input "Phone" at bounding box center [711, 436] width 505 height 40
type input "(7##) ###-####"
type textarea "Here's a snapshot of information that has been fully approved, as well as the i…"
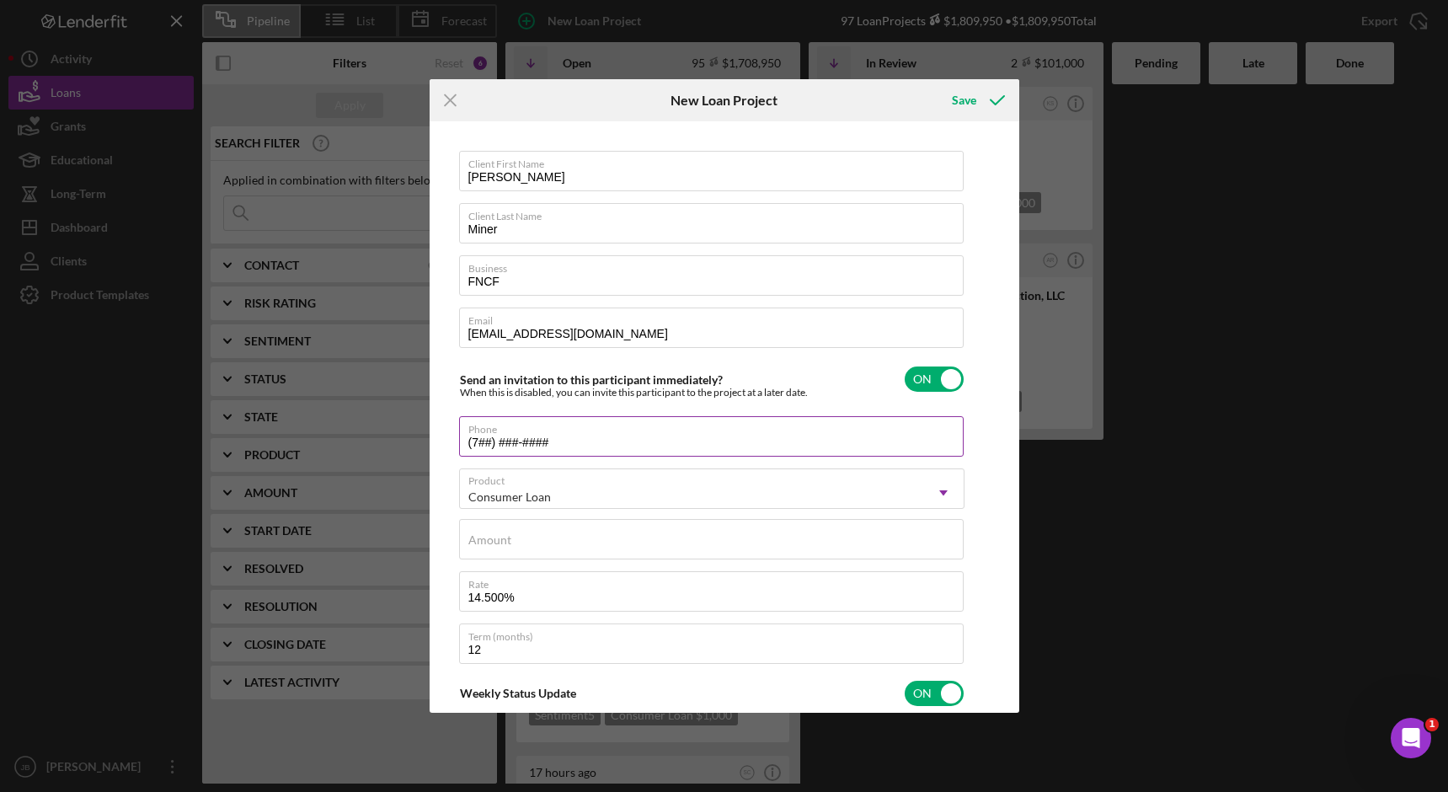
type input "(71#) ###-####"
type textarea "Here's a snapshot of information that has been fully approved, as well as the i…"
type input "(715) ###-####"
type textarea "Here's a snapshot of information that has been fully approved, as well as the i…"
type input "(715) 8##-####"
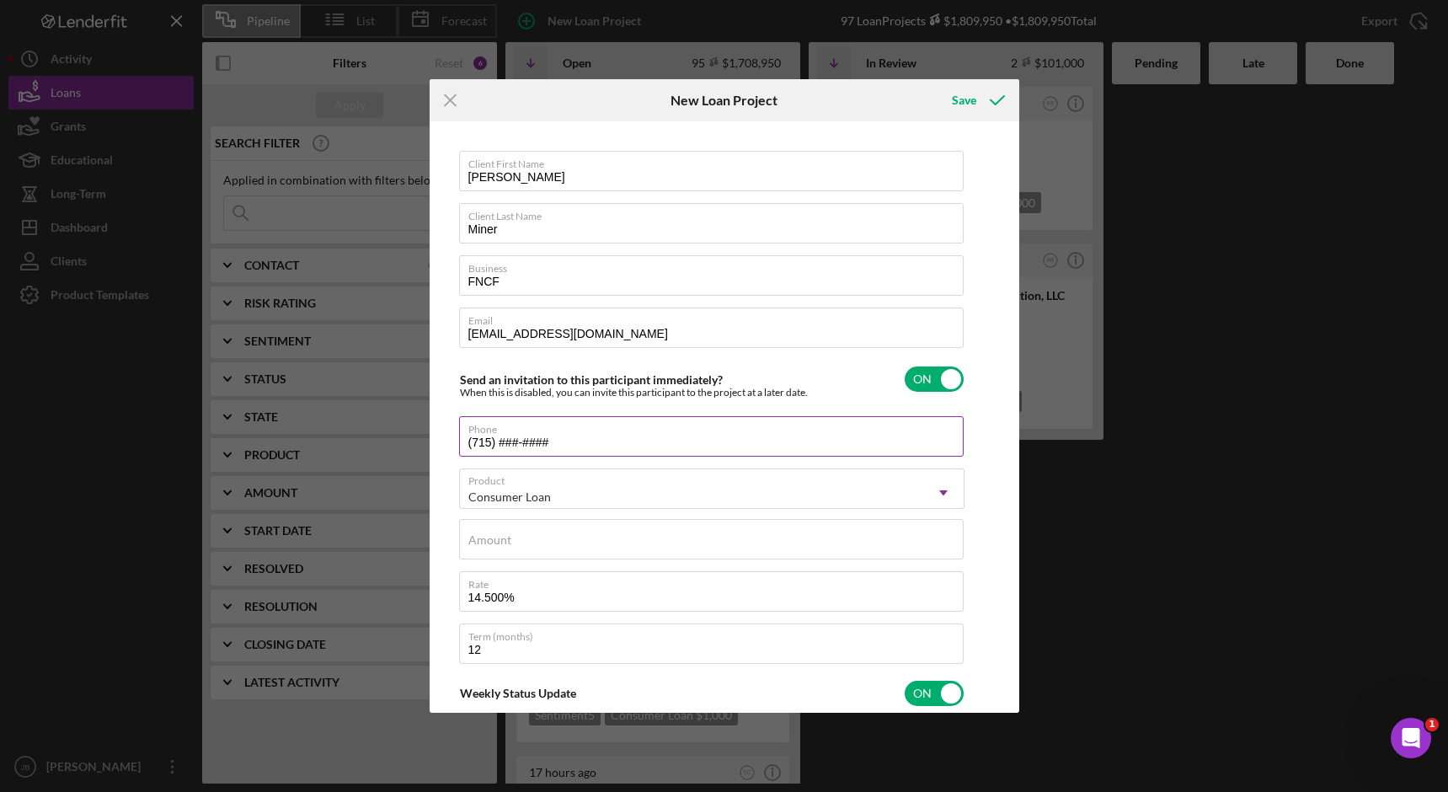
type textarea "Here's a snapshot of information that has been fully approved, as well as the i…"
type input "(715) 89#-####"
type textarea "Here's a snapshot of information that has been fully approved, as well as the i…"
type input "(715) 896-####"
type textarea "Here's a snapshot of information that has been fully approved, as well as the i…"
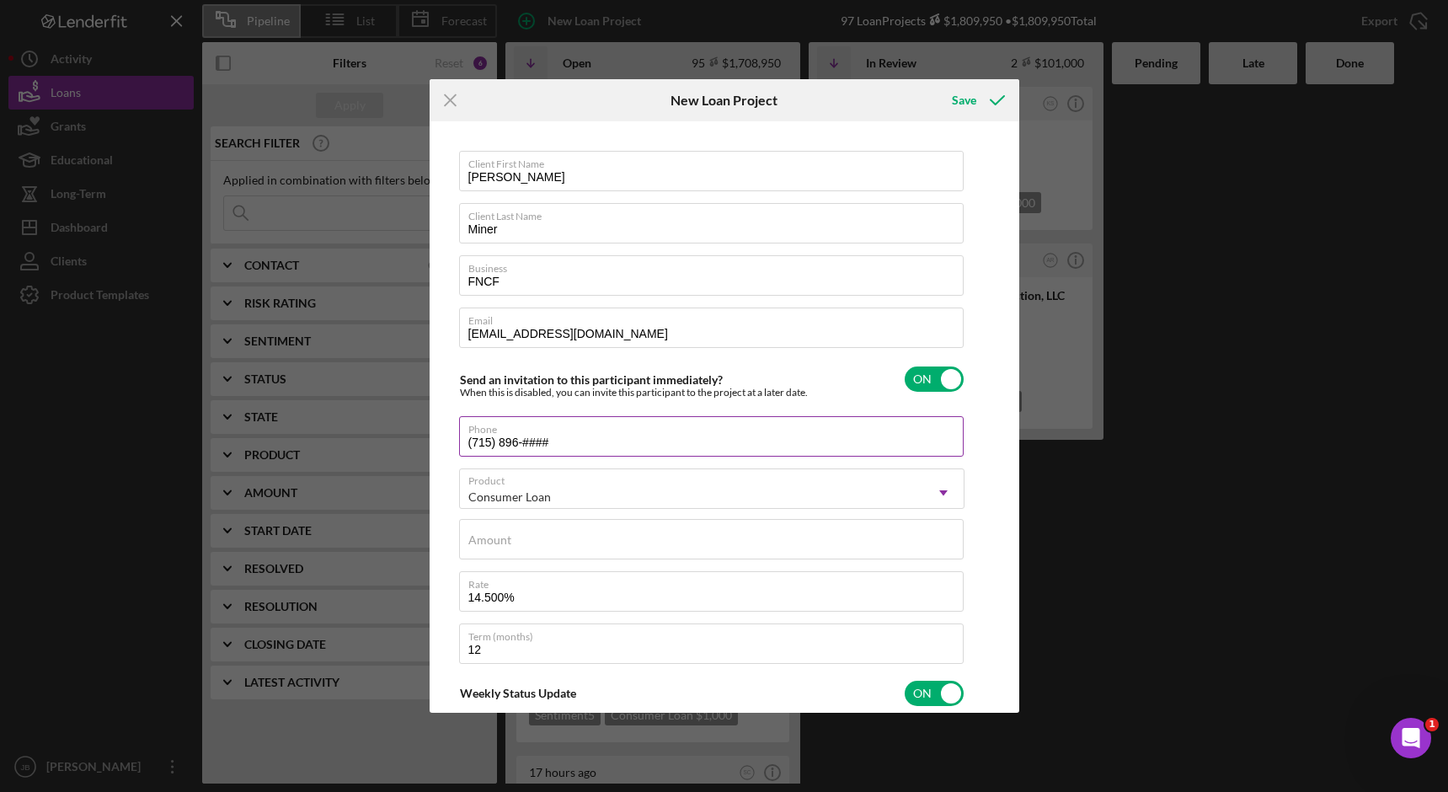
type input "(715) 896-3###"
type textarea "Here's a snapshot of information that has been fully approved, as well as the i…"
type input "(715) 896-36##"
type textarea "Here's a snapshot of information that has been fully approved, as well as the i…"
type input "(715) 896-368#"
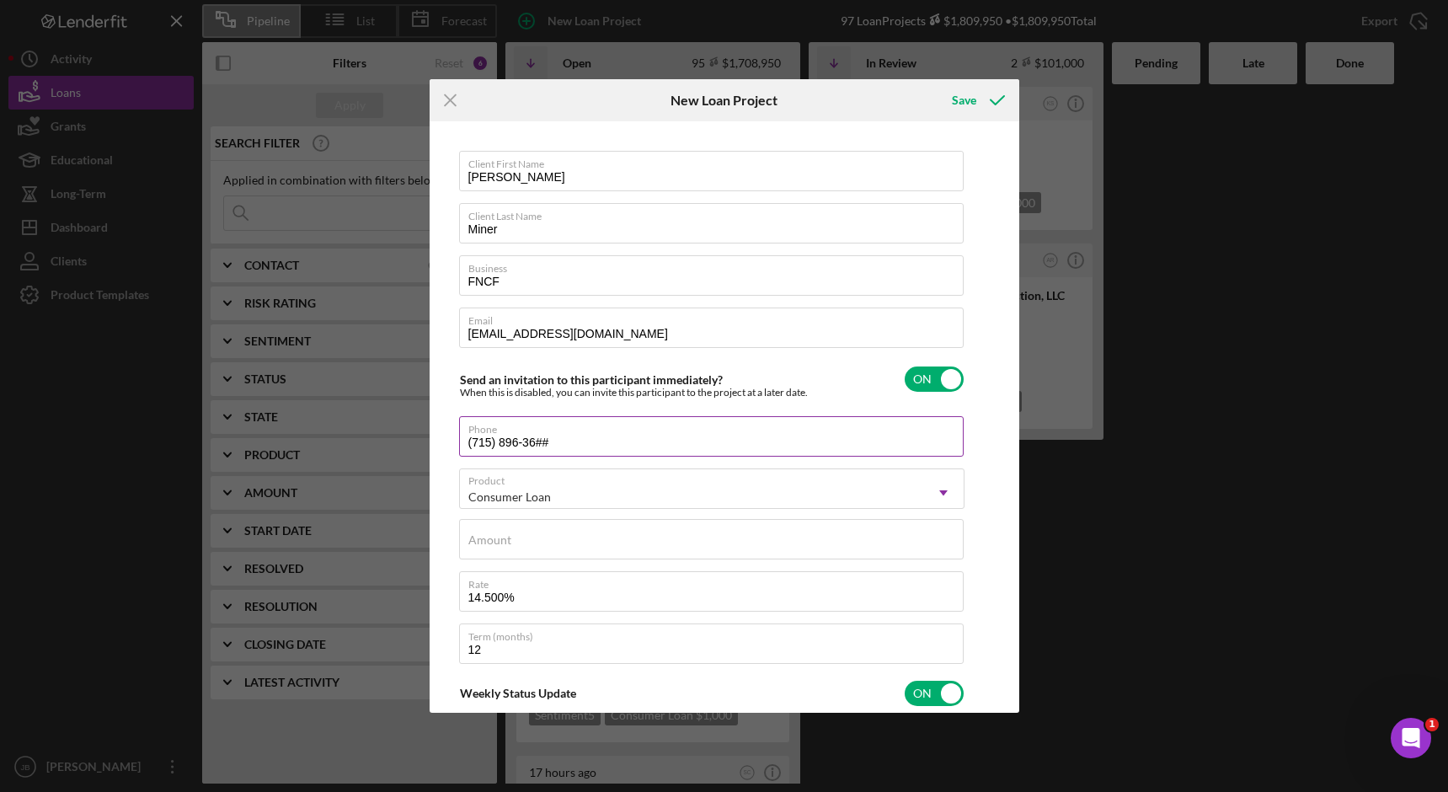
type textarea "Here's a snapshot of information that has been fully approved, as well as the i…"
type input "[PHONE_NUMBER]"
type textarea "Here's a snapshot of information that has been fully approved, as well as the i…"
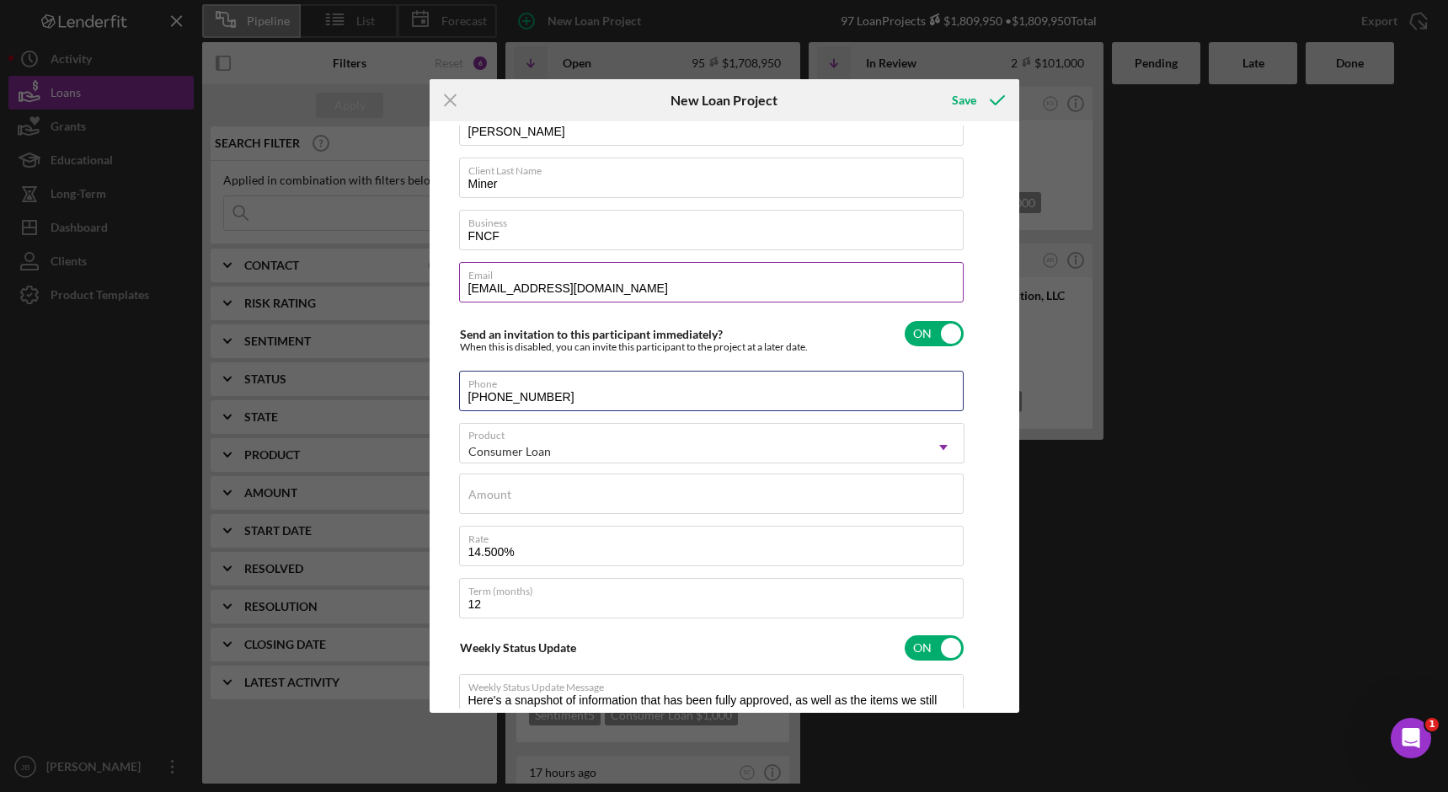
scroll to position [24, 0]
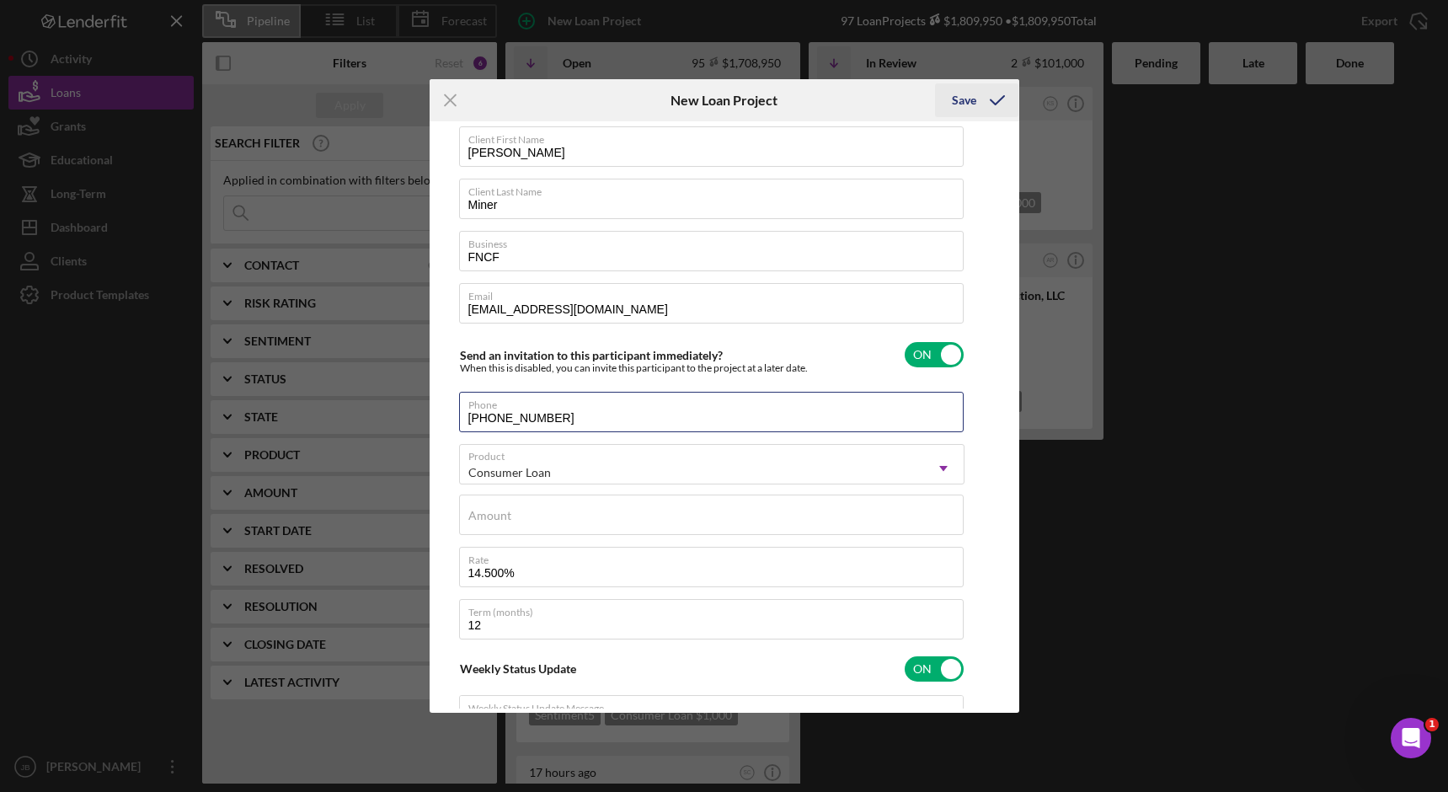
type input "[PHONE_NUMBER]"
click at [965, 99] on div "Save" at bounding box center [964, 100] width 24 height 34
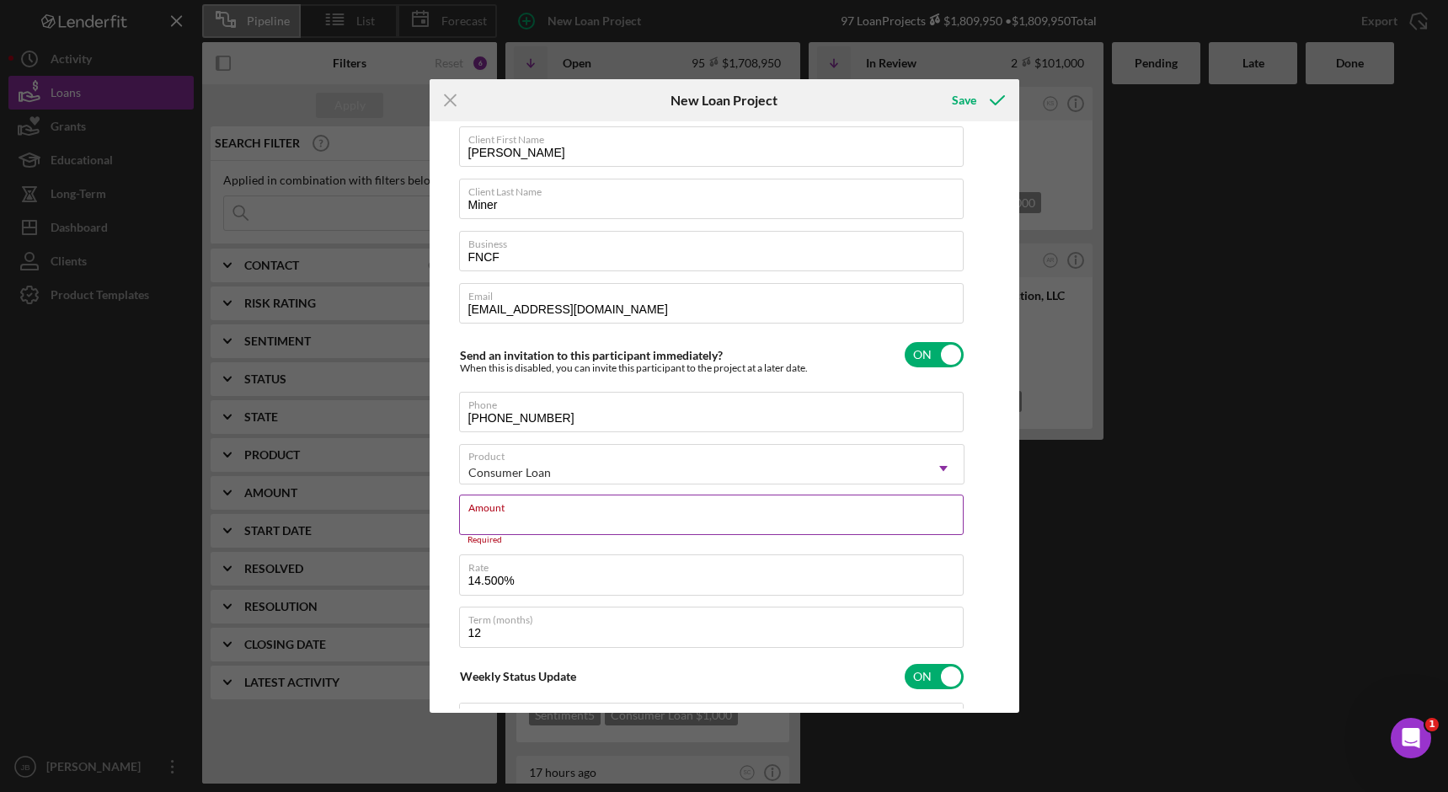
click at [529, 509] on div "Amount Required" at bounding box center [711, 520] width 505 height 51
click at [937, 465] on icon "Icon/Dropdown Arrow" at bounding box center [943, 468] width 40 height 40
type textarea "Here's a snapshot of information that has been fully approved, as well as the i…"
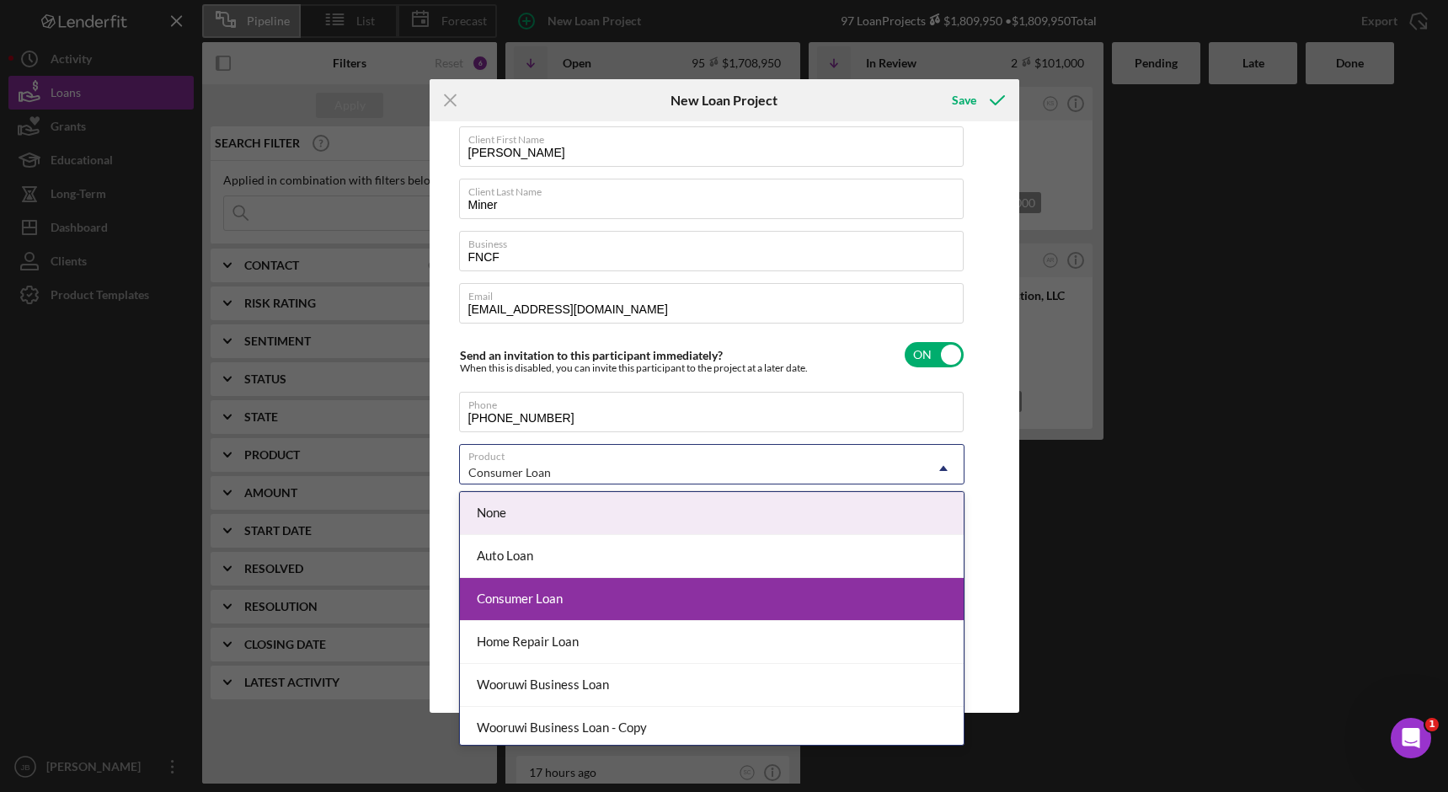
scroll to position [48, 0]
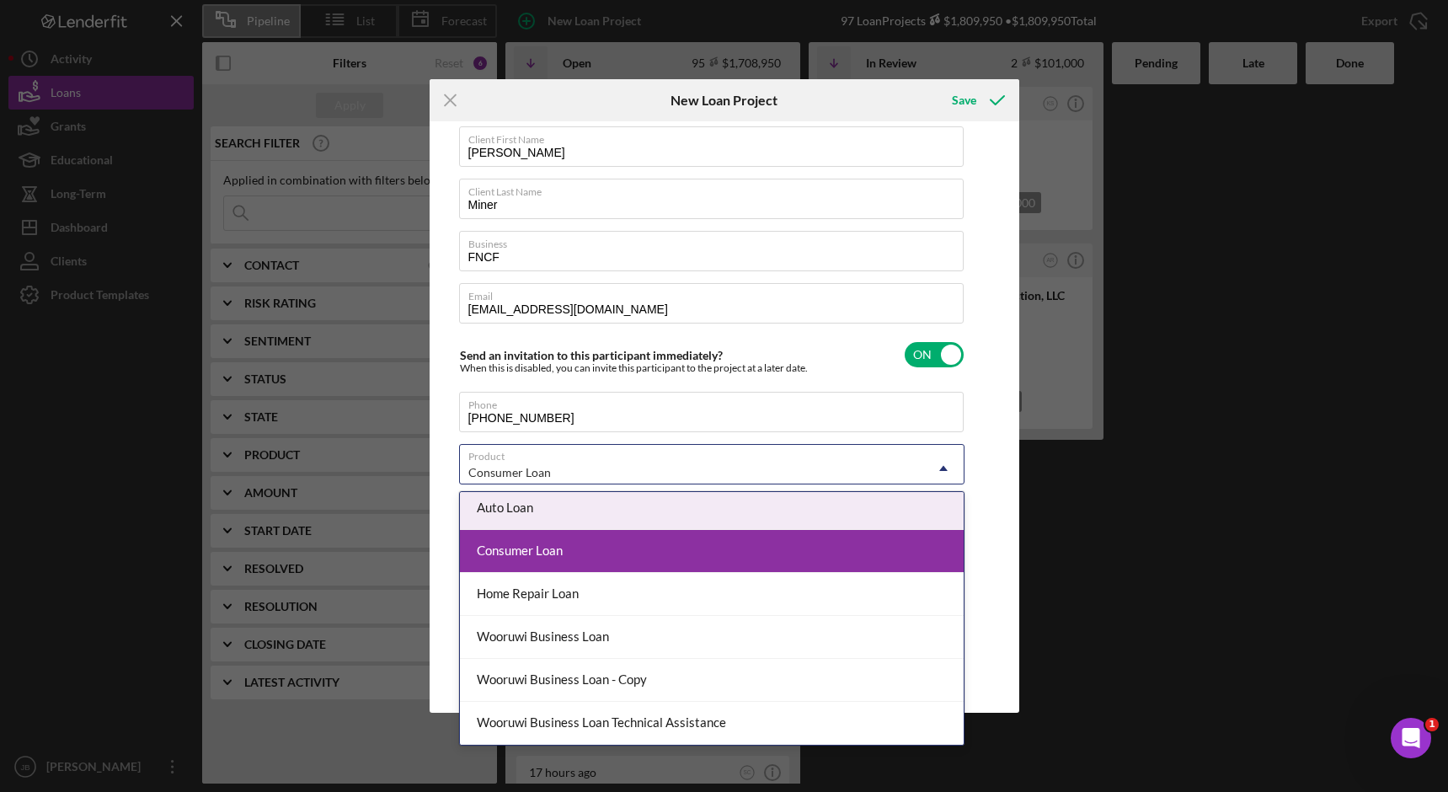
click at [978, 492] on div "Client First Name [PERSON_NAME] Client Last Name [PERSON_NAME] Business FNCF Em…" at bounding box center [724, 417] width 581 height 583
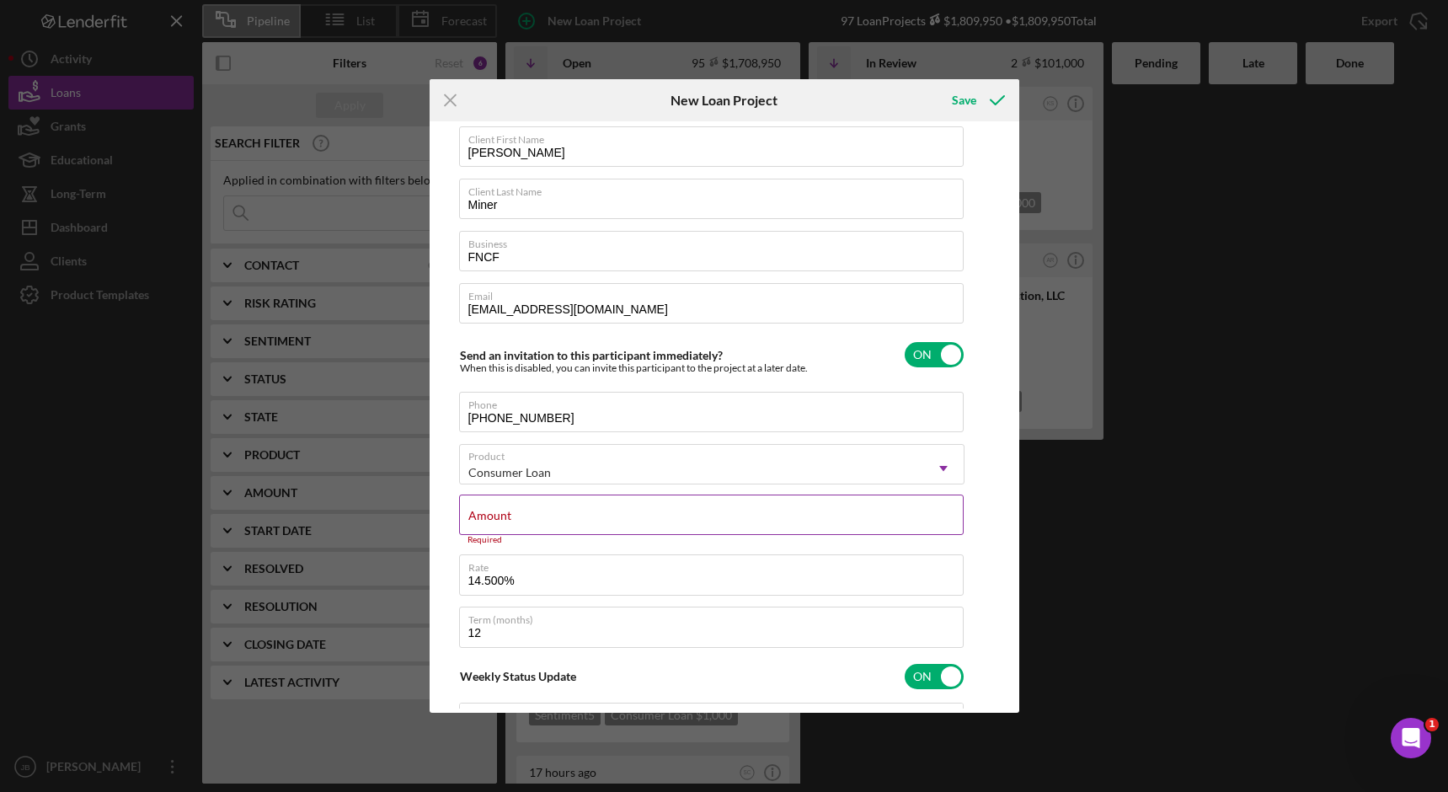
click at [473, 517] on label "Amount" at bounding box center [489, 515] width 43 height 13
click at [473, 517] on input "Amount" at bounding box center [711, 515] width 505 height 40
type input "$1"
type textarea "Here's a snapshot of information that has been fully approved, as well as the i…"
type input "$10"
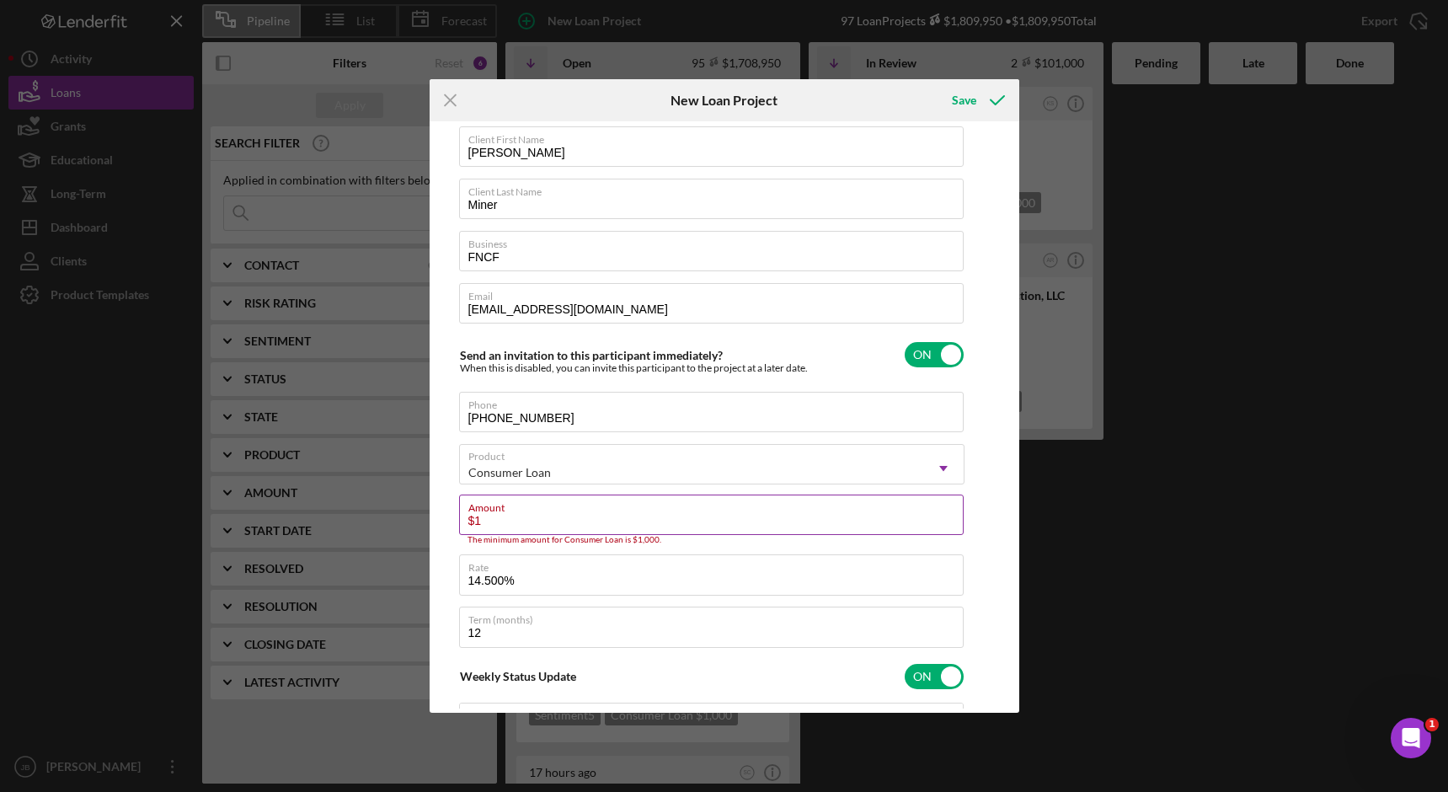
type textarea "Here's a snapshot of information that has been fully approved, as well as the i…"
type input "$100"
type textarea "Here's a snapshot of information that has been fully approved, as well as the i…"
type input "$1,000"
type textarea "Here's a snapshot of information that has been fully approved, as well as the i…"
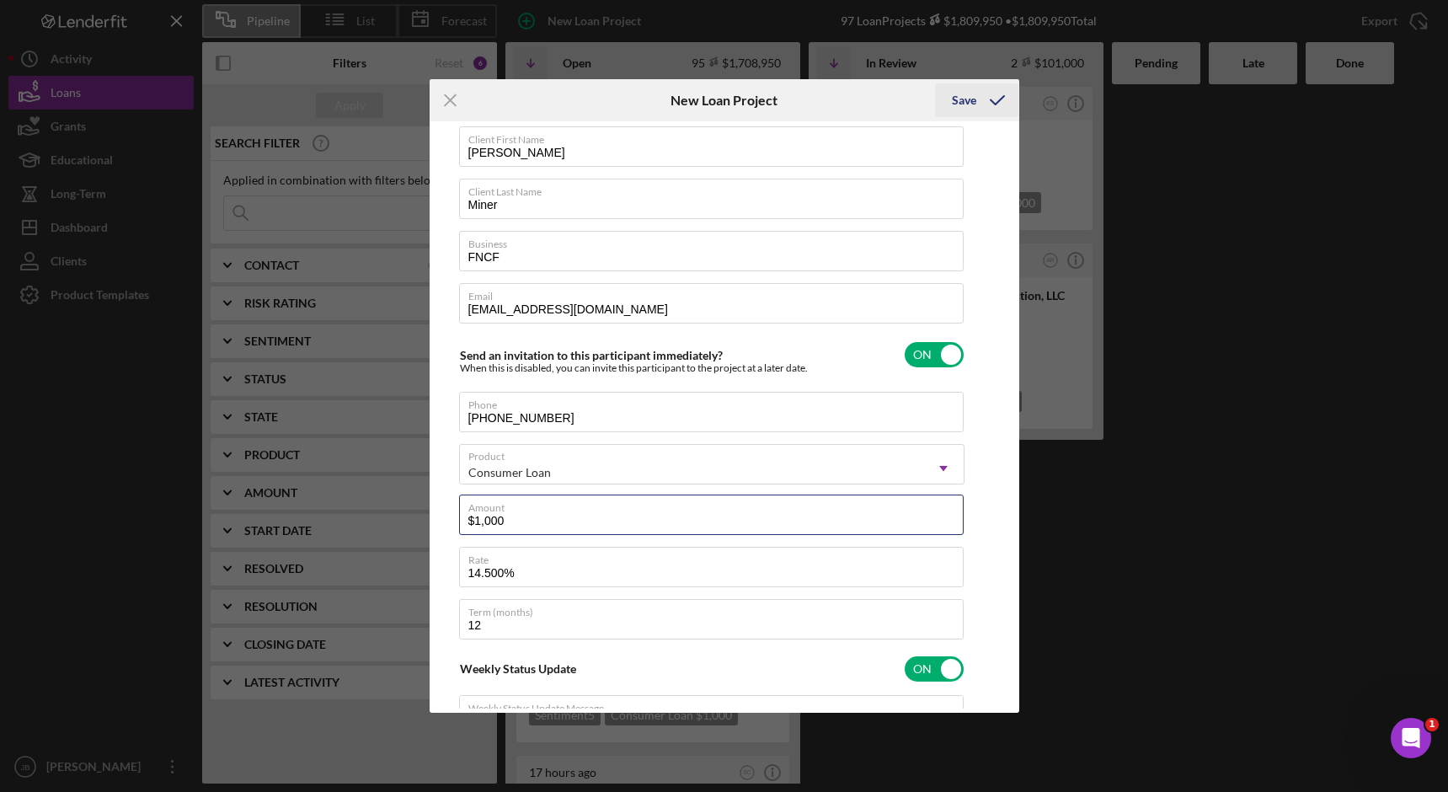
type input "$1,000"
click at [965, 88] on div "Save" at bounding box center [964, 100] width 24 height 34
type textarea "Here's a snapshot of information that has been fully approved, as well as the i…"
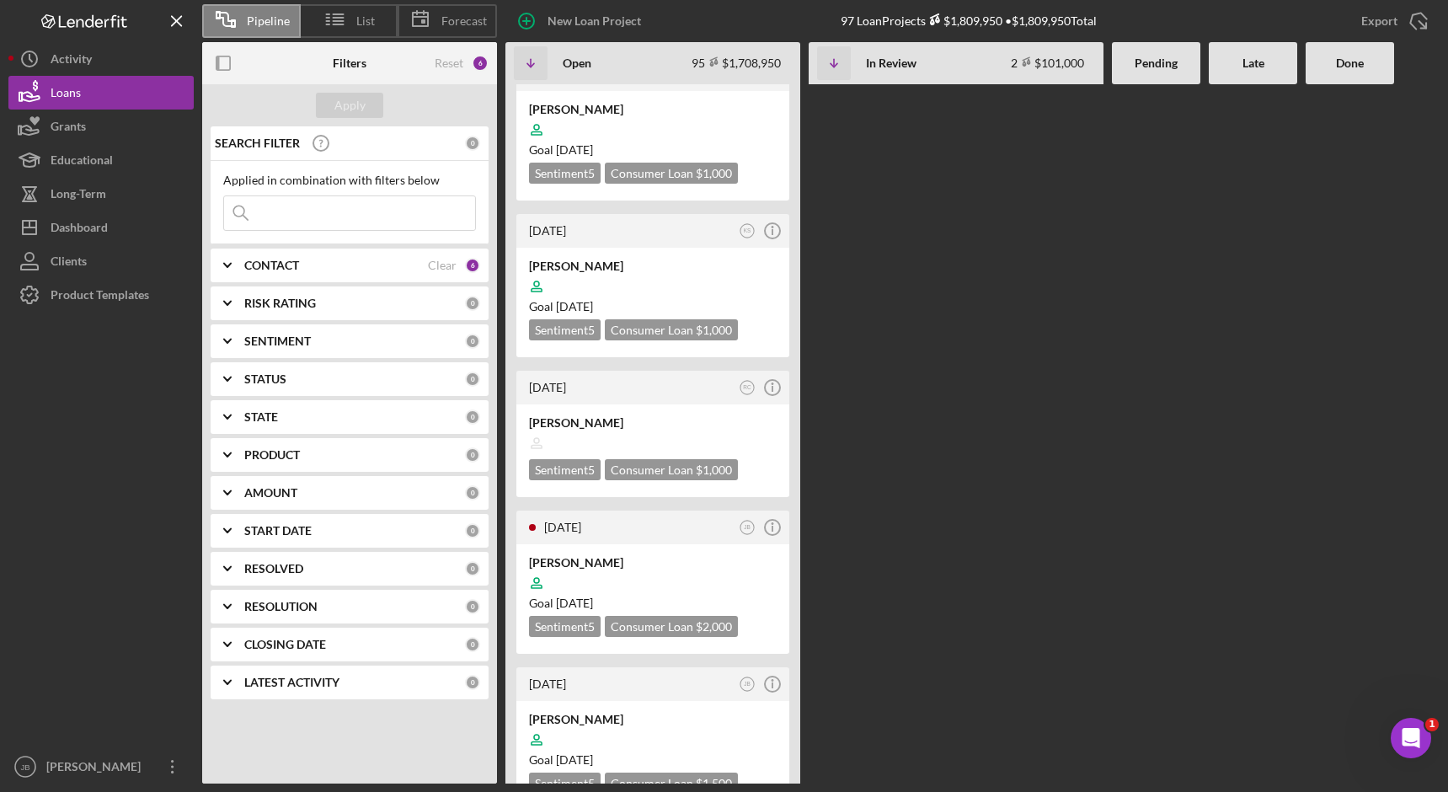
scroll to position [9099, 0]
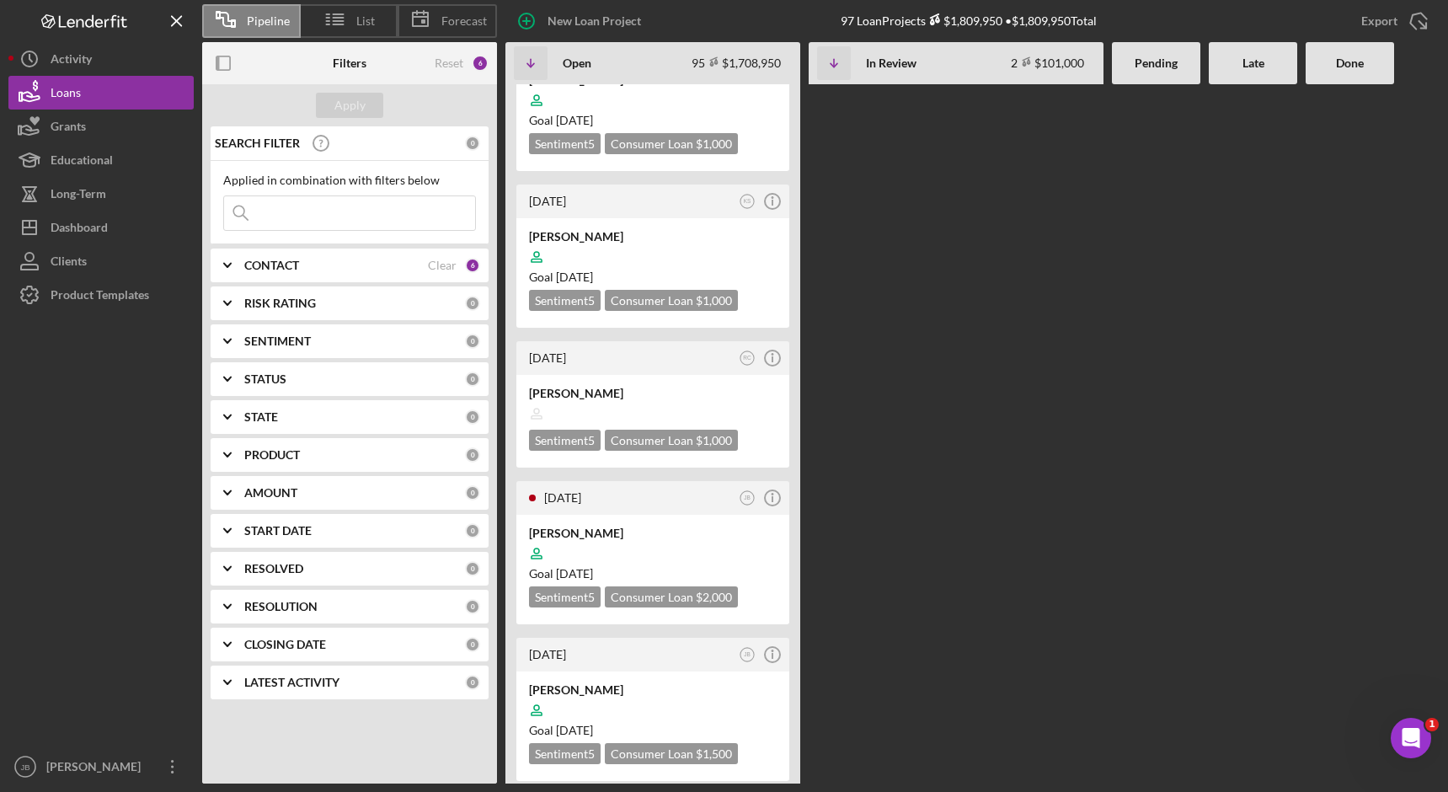
click at [267, 207] on input at bounding box center [349, 213] width 251 height 34
type input "Miner"
click at [363, 99] on div "Apply" at bounding box center [349, 105] width 31 height 25
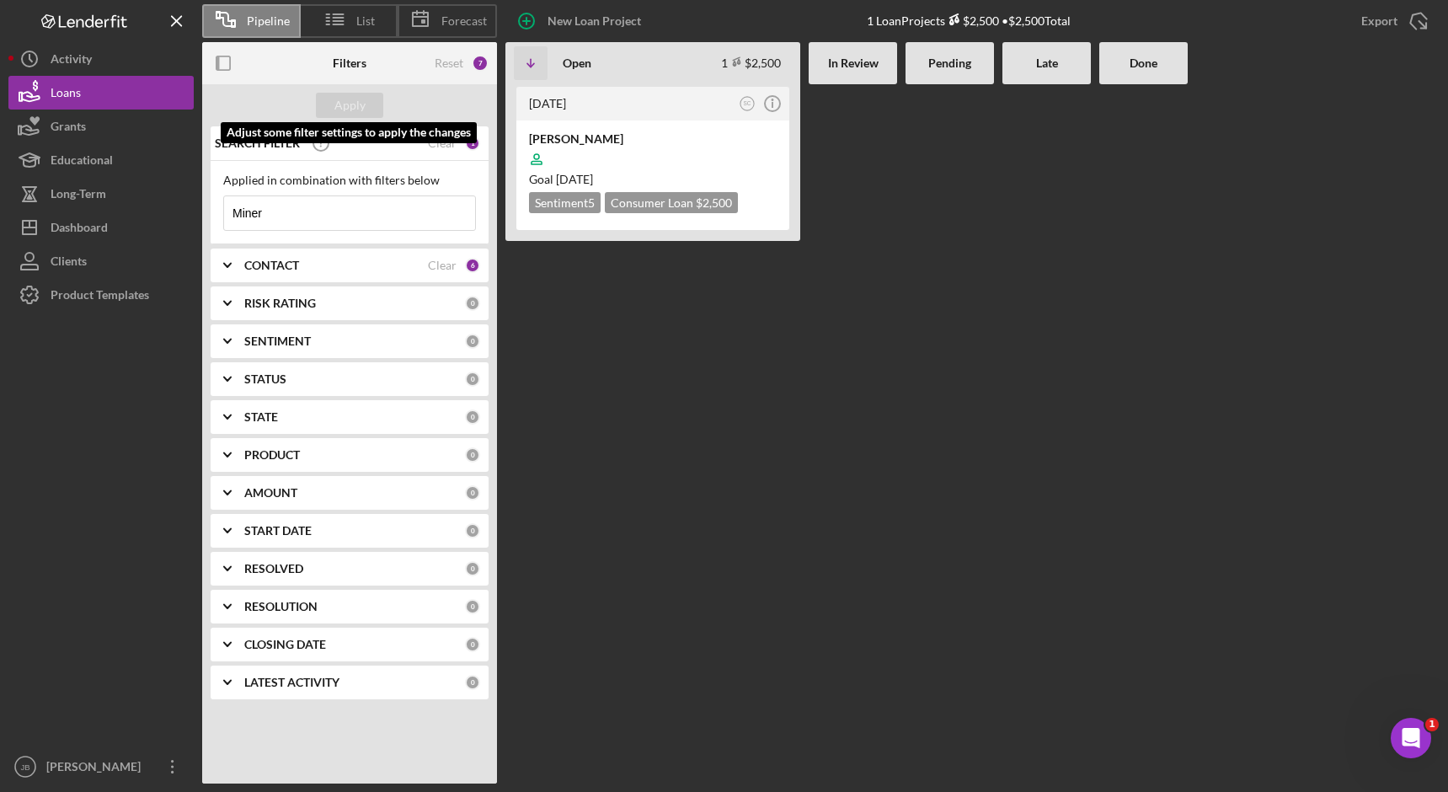
scroll to position [0, 0]
click at [596, 134] on div "[PERSON_NAME]" at bounding box center [653, 139] width 248 height 17
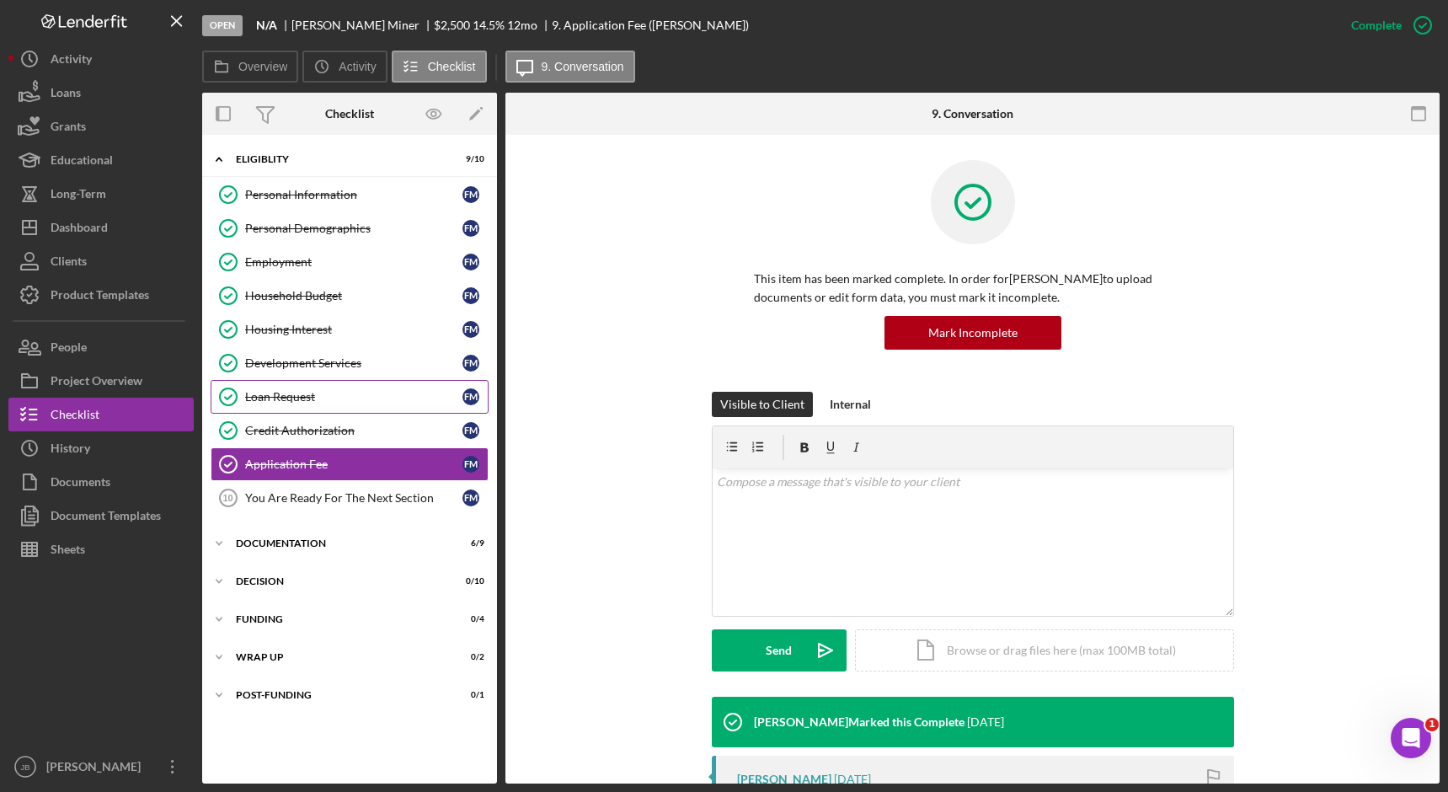
click at [378, 393] on div "Loan Request" at bounding box center [353, 396] width 217 height 13
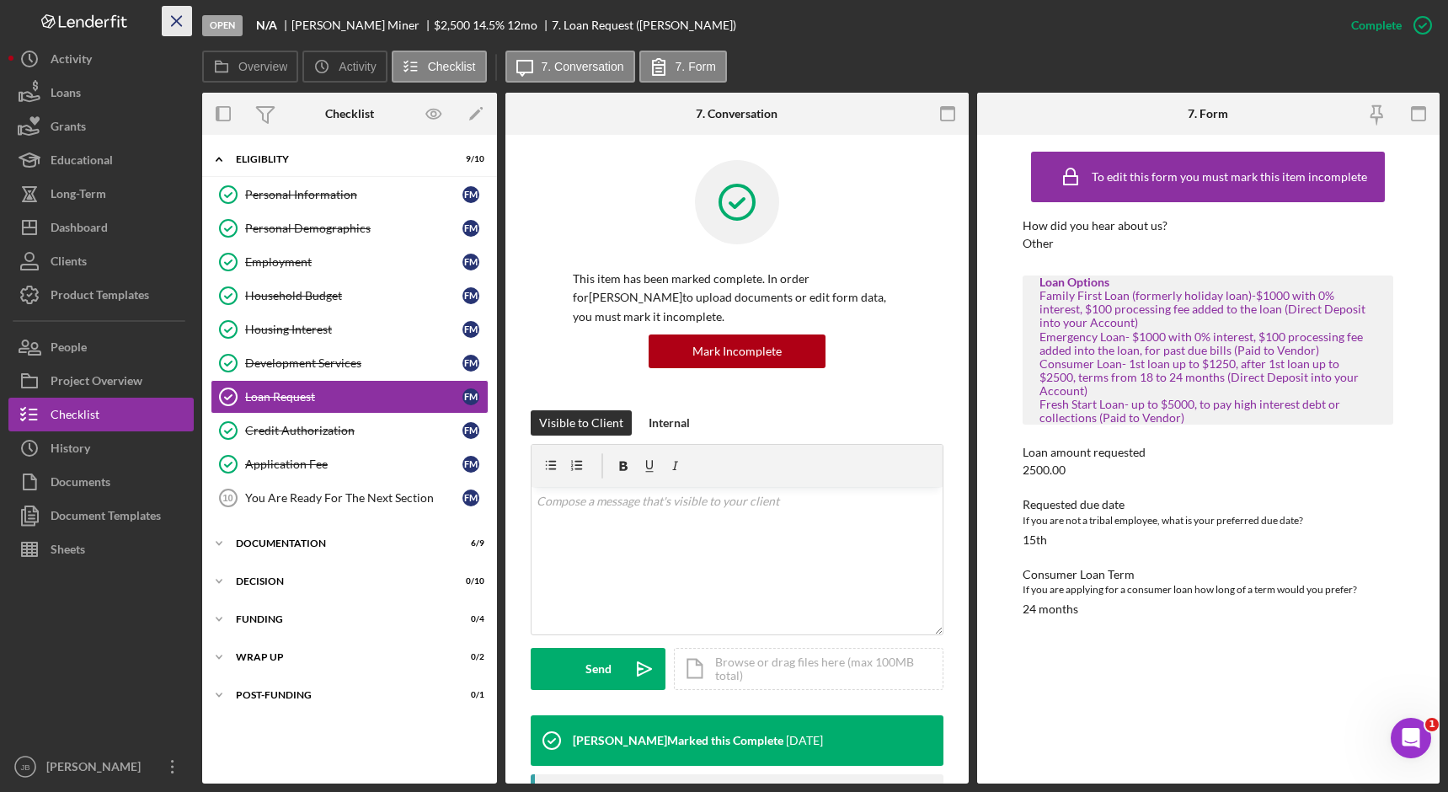
click at [182, 19] on icon "Icon/Menu Close" at bounding box center [177, 22] width 38 height 38
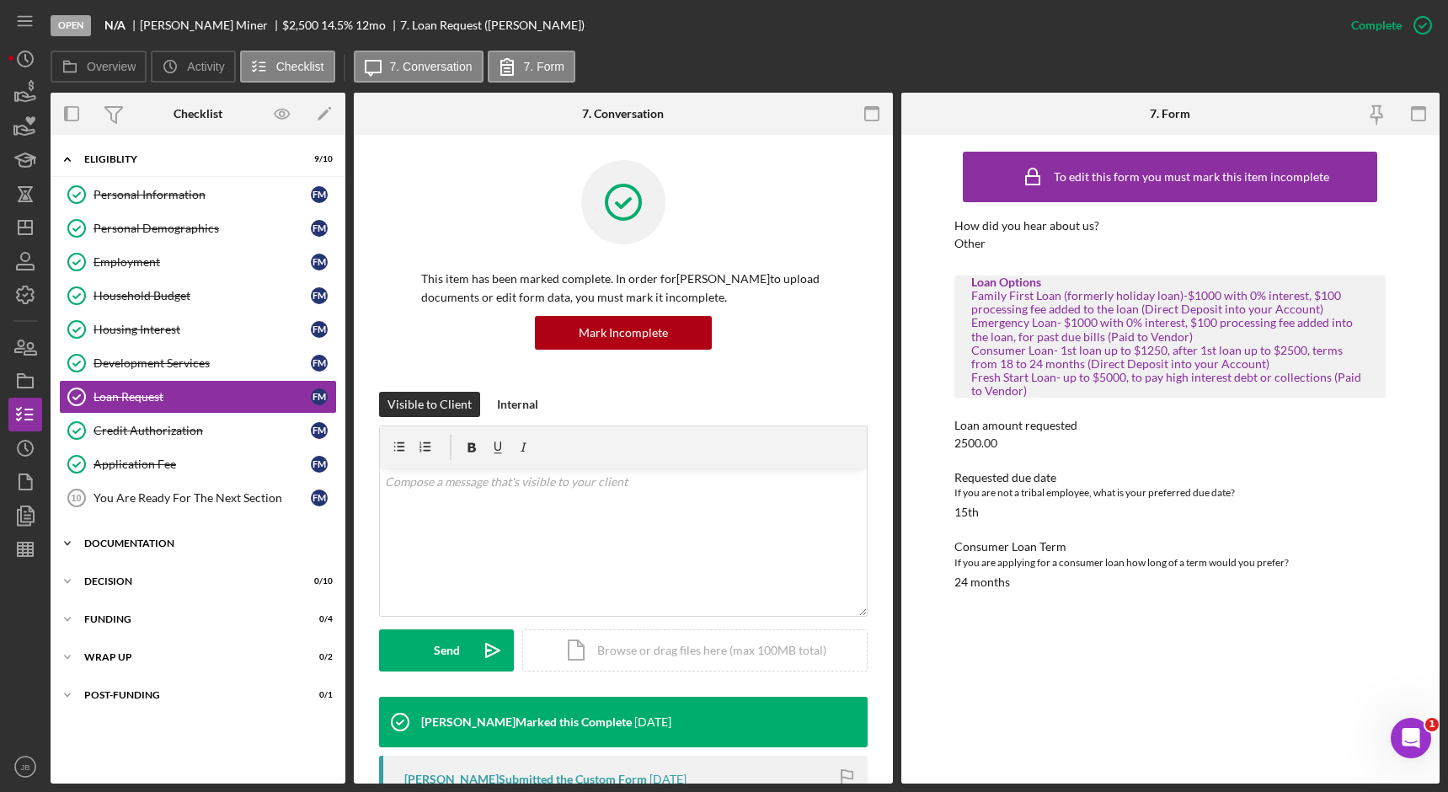
click at [221, 543] on div "Documentation" at bounding box center [204, 543] width 240 height 10
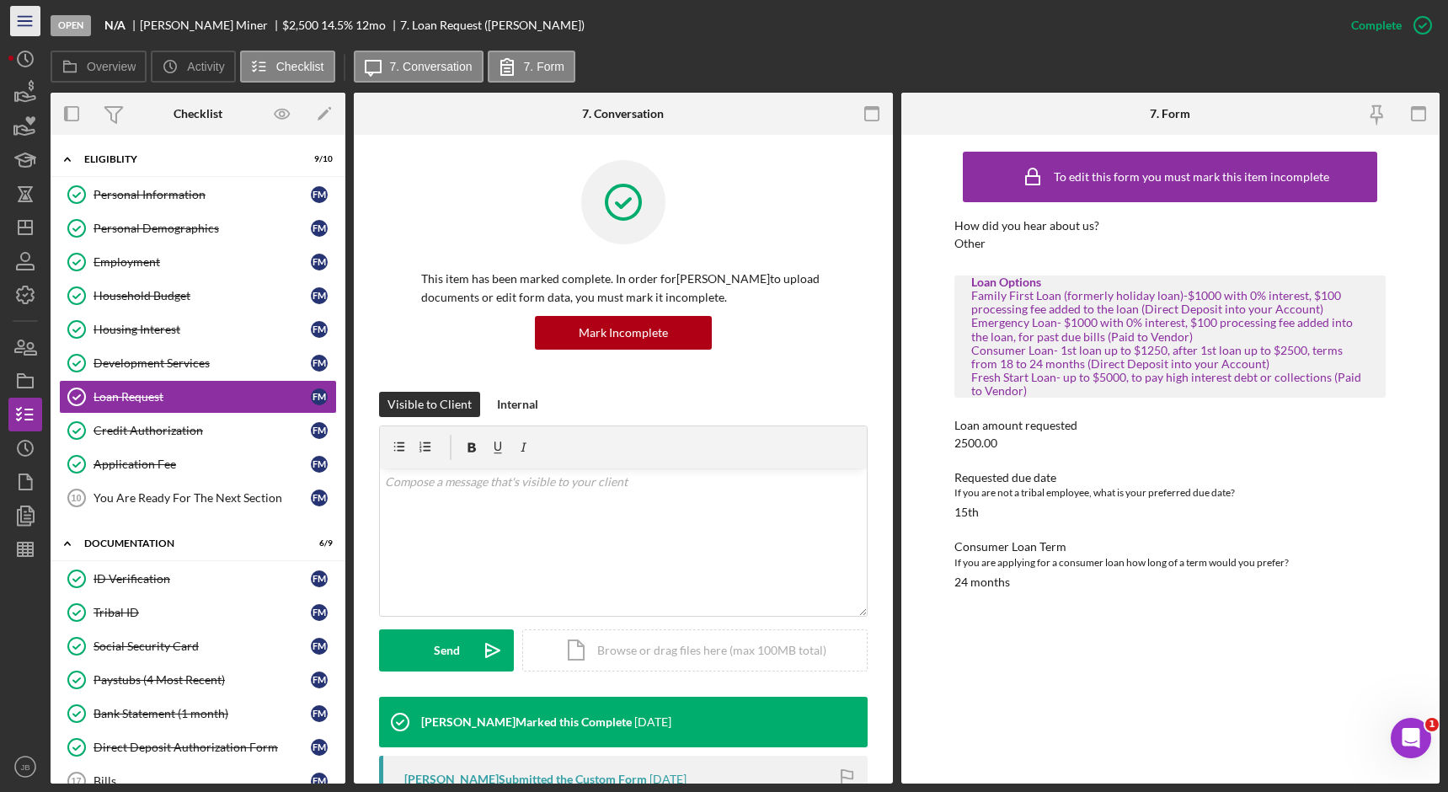
click at [33, 24] on icon "Icon/Menu" at bounding box center [26, 22] width 38 height 38
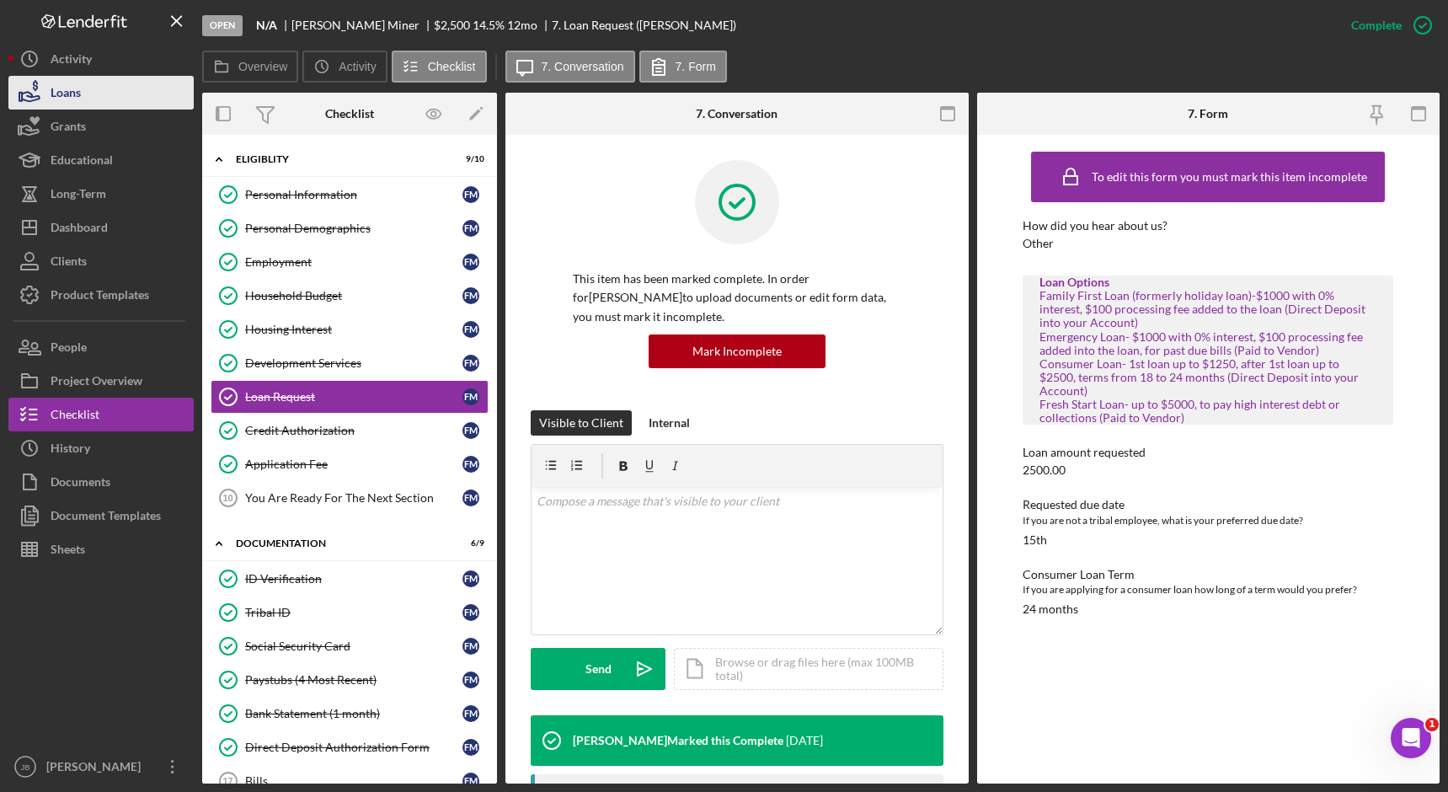
click at [125, 94] on button "Loans" at bounding box center [100, 93] width 185 height 34
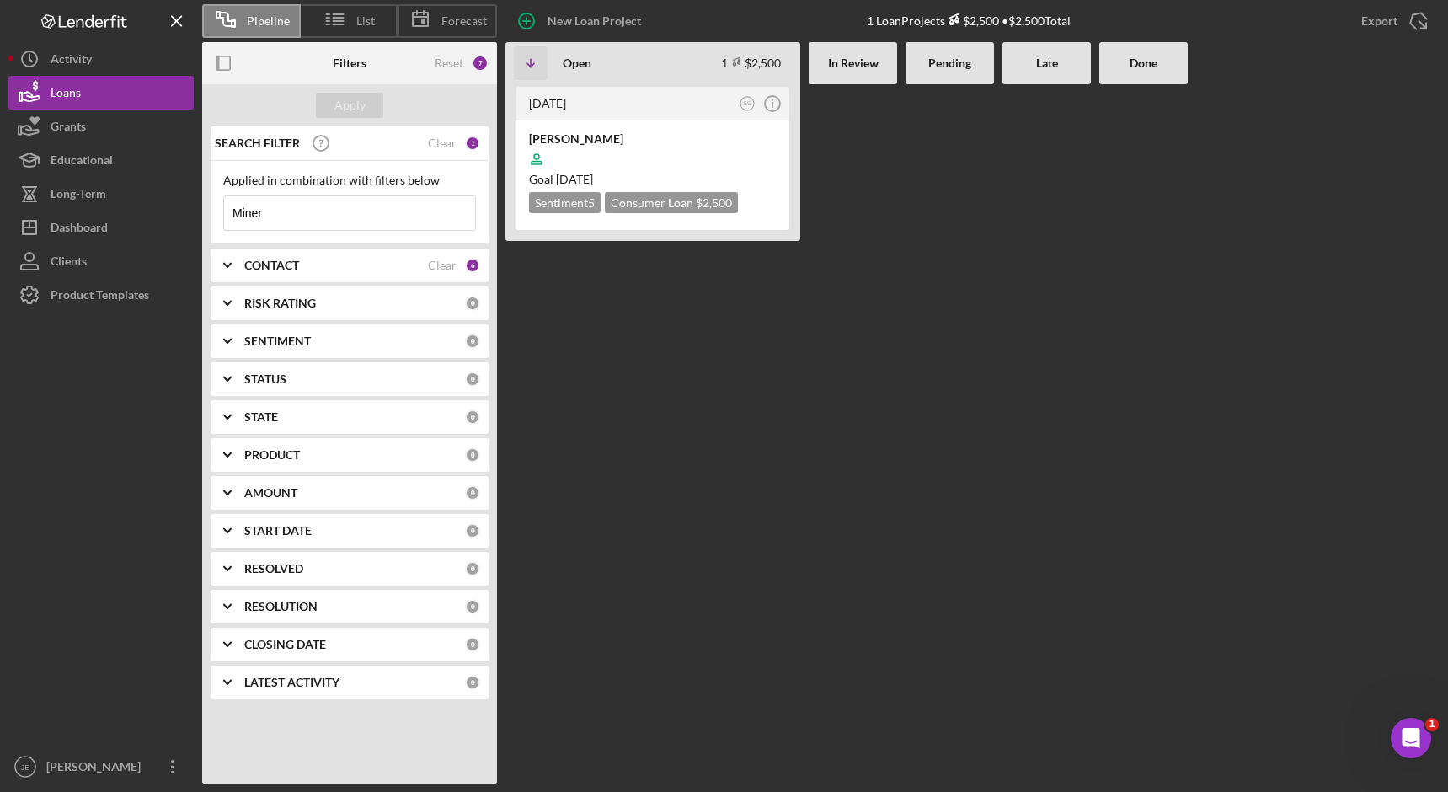
click at [461, 141] on div "SEARCH FILTER Clear 1" at bounding box center [346, 143] width 270 height 42
click at [444, 142] on div "Clear" at bounding box center [442, 142] width 29 height 13
click at [367, 111] on button "Apply" at bounding box center [349, 105] width 67 height 25
